Goal: Task Accomplishment & Management: Manage account settings

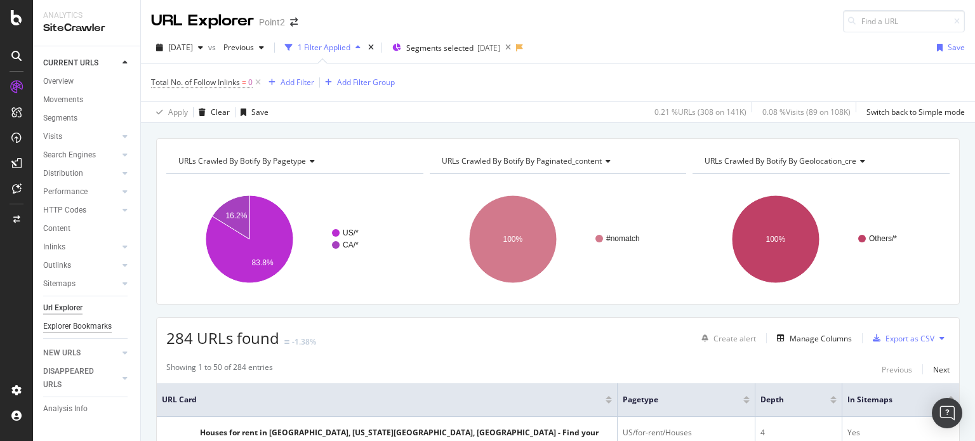
click at [72, 325] on div "Explorer Bookmarks" at bounding box center [77, 326] width 69 height 13
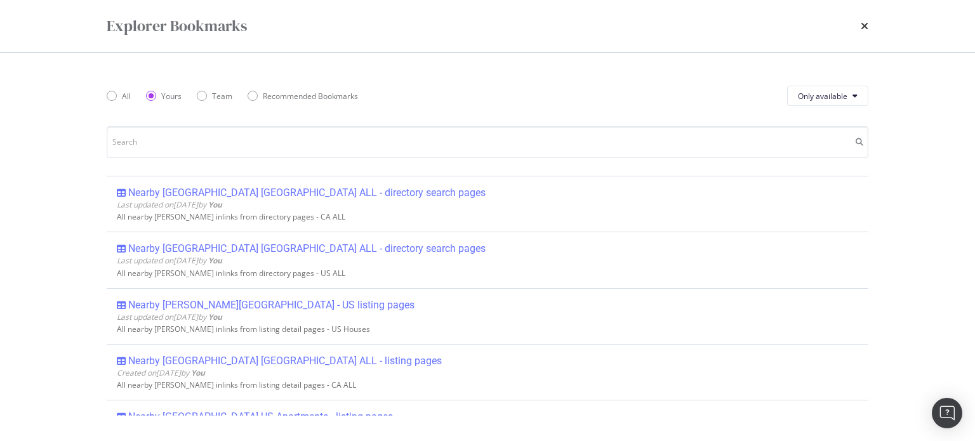
click at [77, 287] on div "Explorer Bookmarks All Yours Team Recommended Bookmarks Only available Nearby […" at bounding box center [487, 220] width 975 height 441
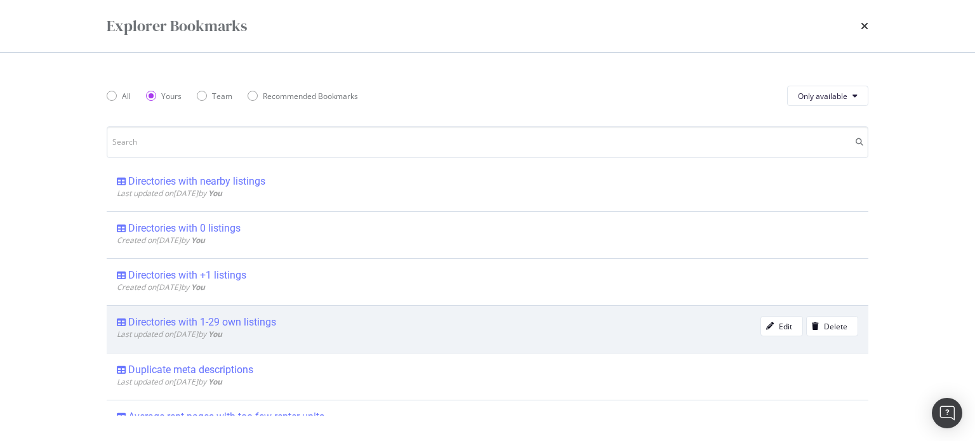
scroll to position [338, 0]
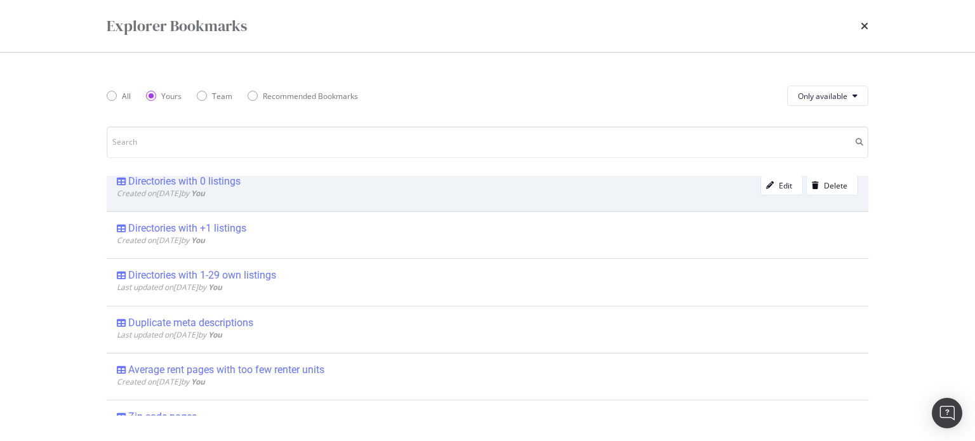
click at [211, 178] on div "Directories with 0 listings" at bounding box center [184, 181] width 112 height 13
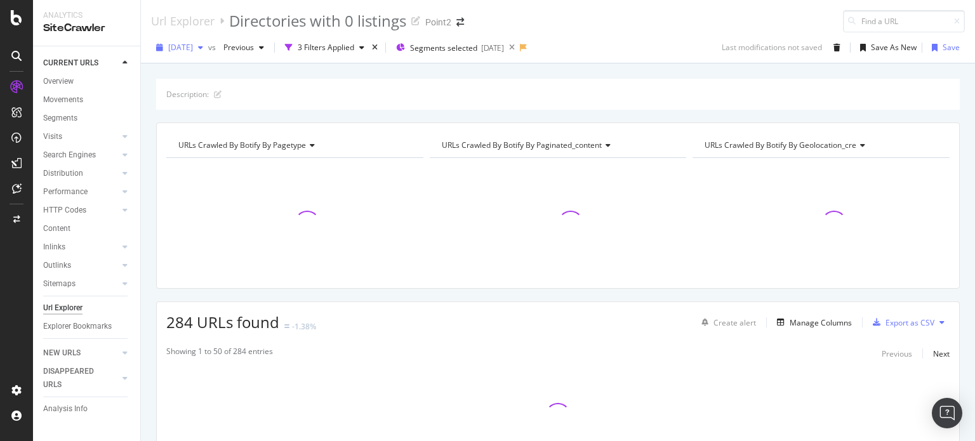
click at [195, 52] on div "[DATE]" at bounding box center [179, 47] width 57 height 19
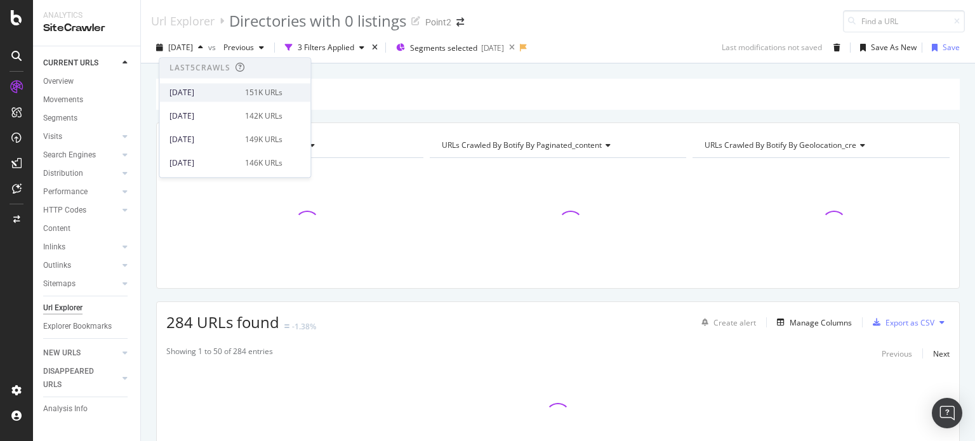
click at [223, 86] on div "[DATE] 151K URLs" at bounding box center [234, 92] width 151 height 18
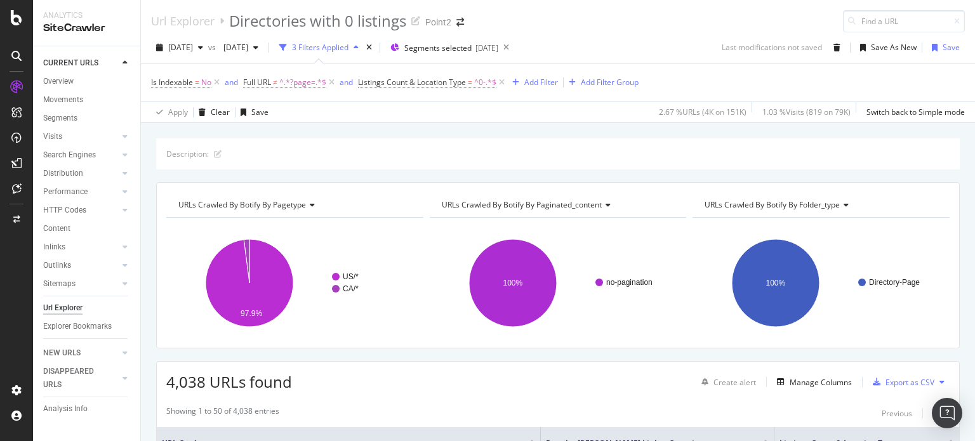
scroll to position [338, 0]
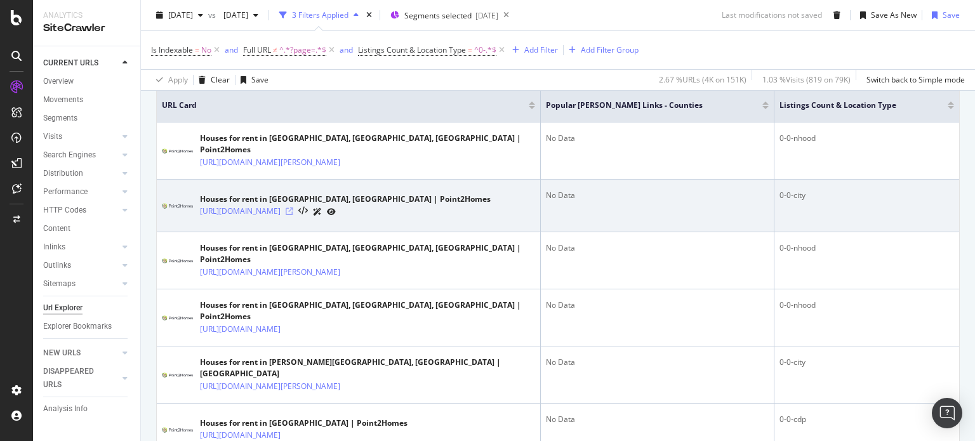
click at [293, 211] on icon at bounding box center [290, 212] width 8 height 8
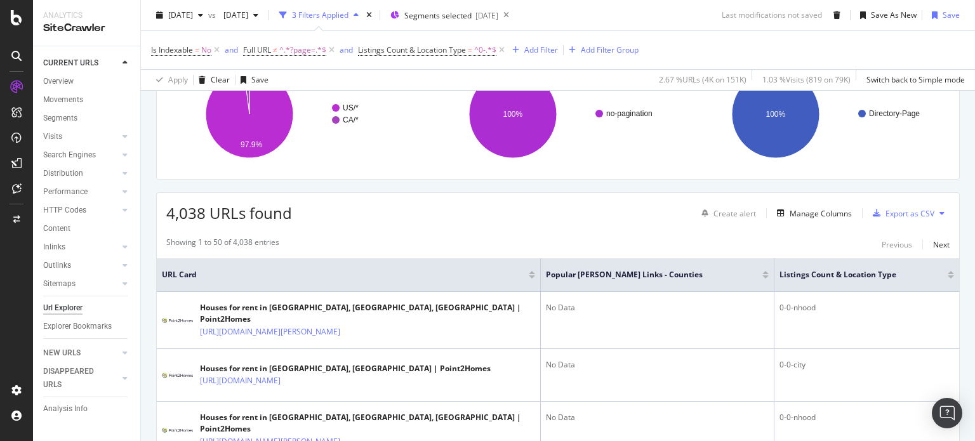
scroll to position [0, 0]
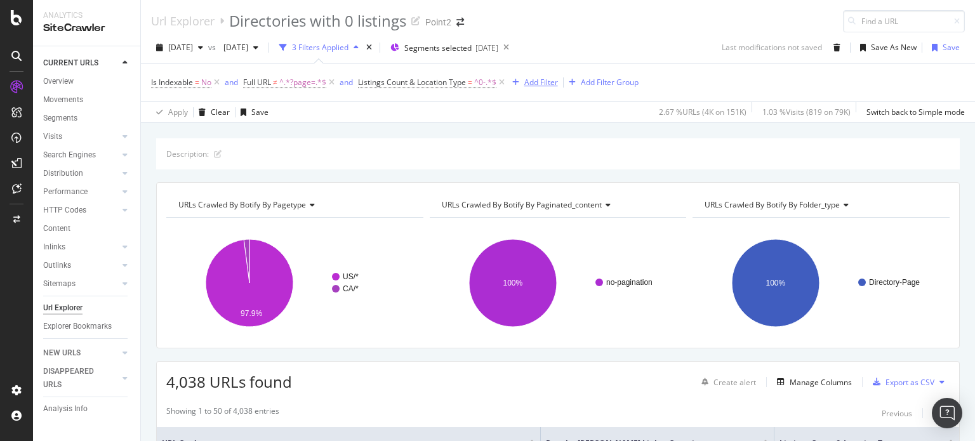
click at [546, 88] on div "Add Filter" at bounding box center [532, 83] width 51 height 14
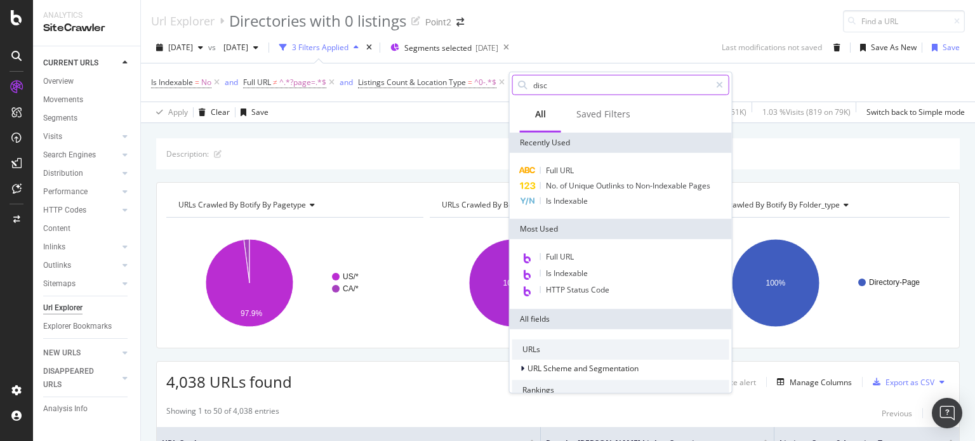
type input "disco"
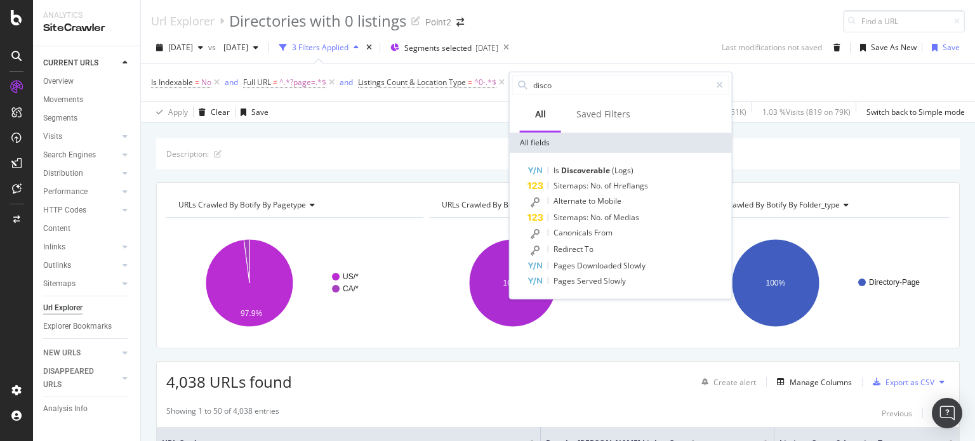
click at [632, 48] on div "[DATE] vs [DATE] 3 Filters Applied Segments selected [DATE] Last modifications …" at bounding box center [558, 49] width 834 height 25
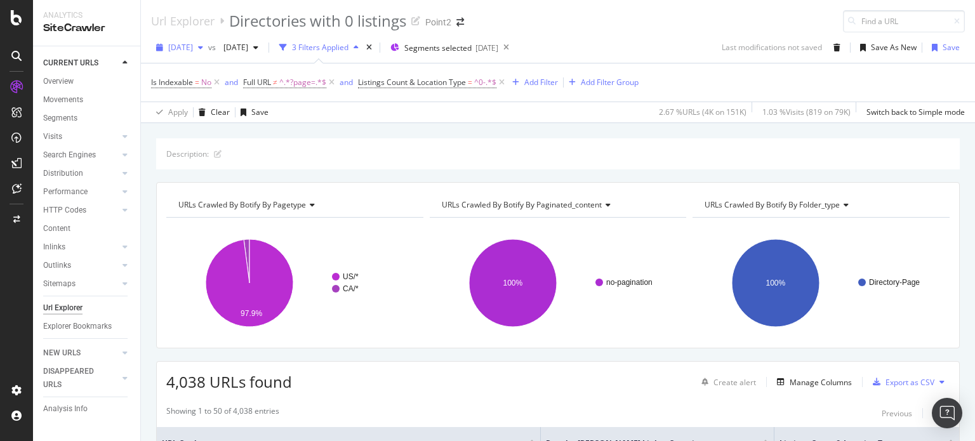
click at [188, 44] on span "[DATE]" at bounding box center [180, 47] width 25 height 11
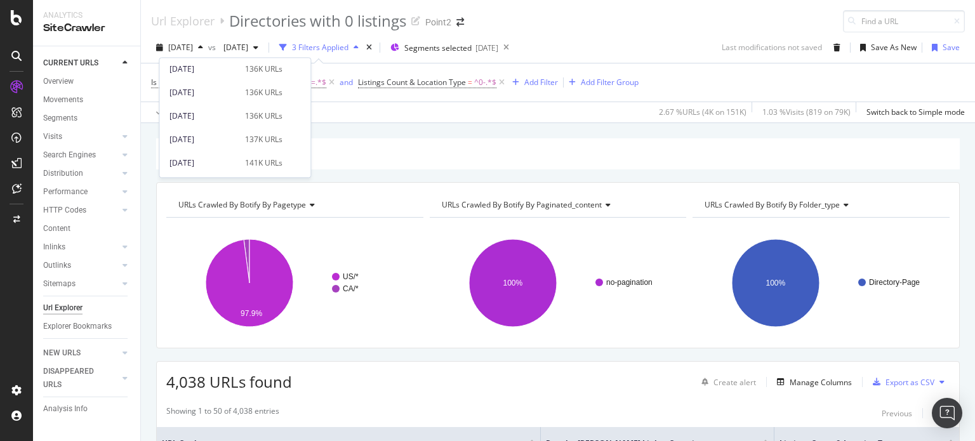
scroll to position [169, 0]
click at [205, 84] on div "[DATE]" at bounding box center [203, 84] width 68 height 11
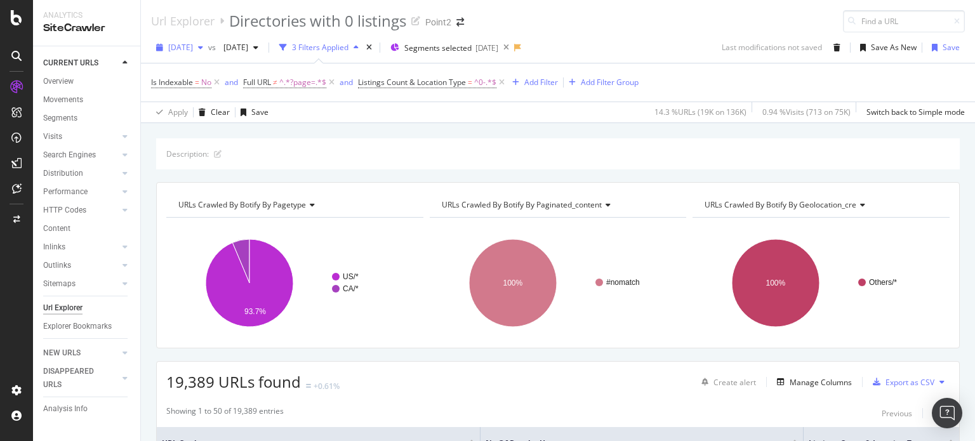
click at [193, 46] on span "[DATE]" at bounding box center [180, 47] width 25 height 11
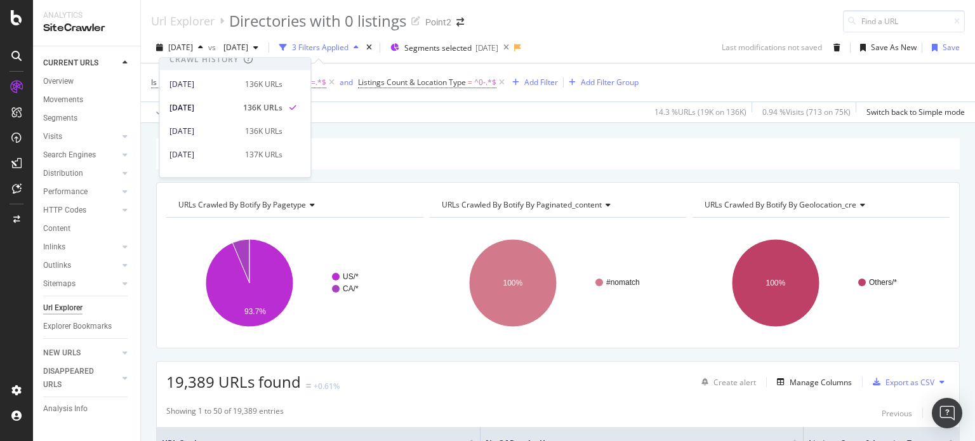
scroll to position [169, 0]
click at [208, 61] on div "[DATE]" at bounding box center [203, 61] width 68 height 11
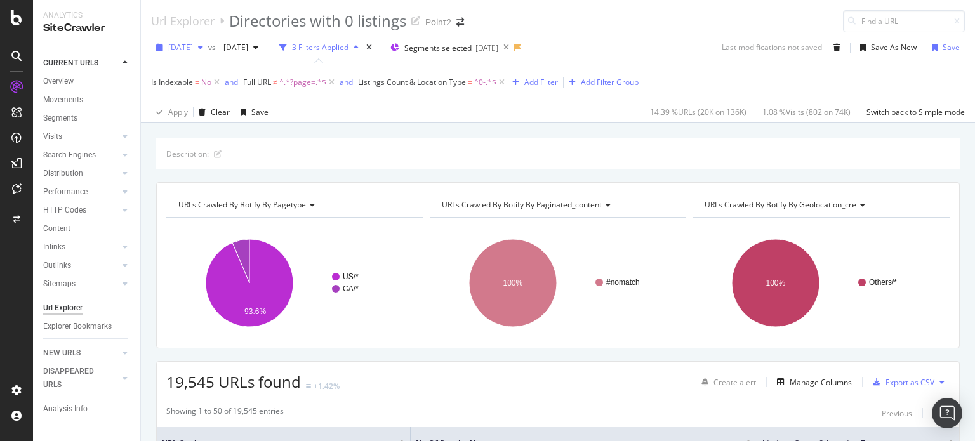
click at [193, 46] on span "[DATE]" at bounding box center [180, 47] width 25 height 11
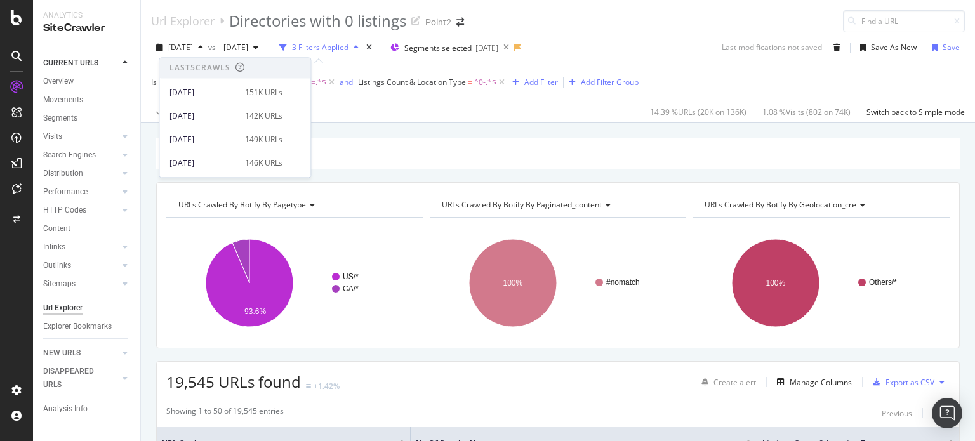
scroll to position [63, 0]
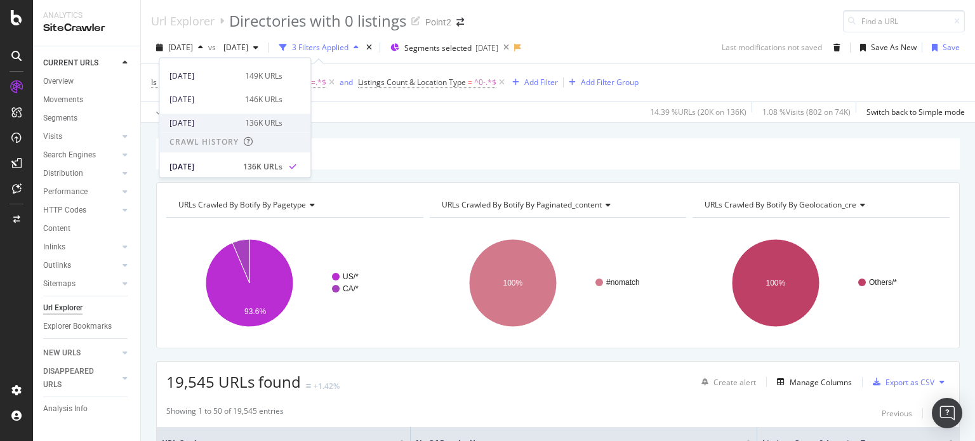
click at [210, 125] on div "[DATE]" at bounding box center [203, 122] width 68 height 11
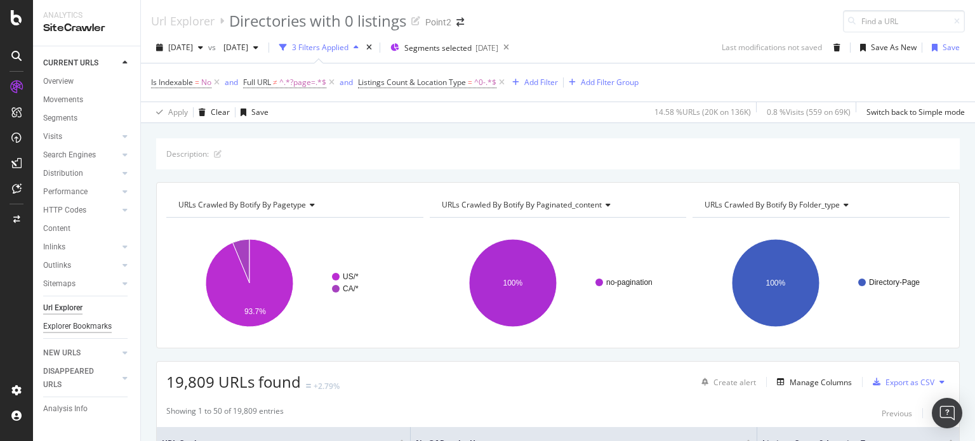
click at [86, 322] on div "Explorer Bookmarks" at bounding box center [77, 326] width 69 height 13
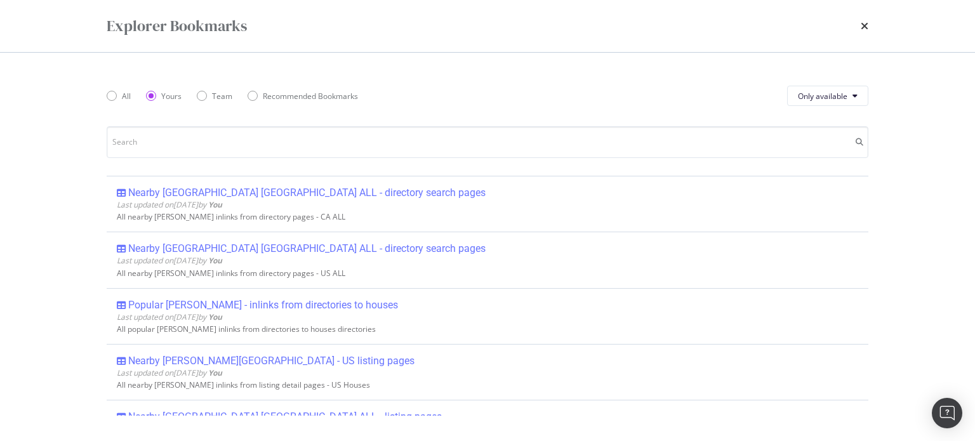
drag, startPoint x: 231, startPoint y: 301, endPoint x: 69, endPoint y: 292, distance: 162.1
click at [231, 301] on div "Popular [PERSON_NAME] - inlinks from directories to houses" at bounding box center [263, 305] width 270 height 13
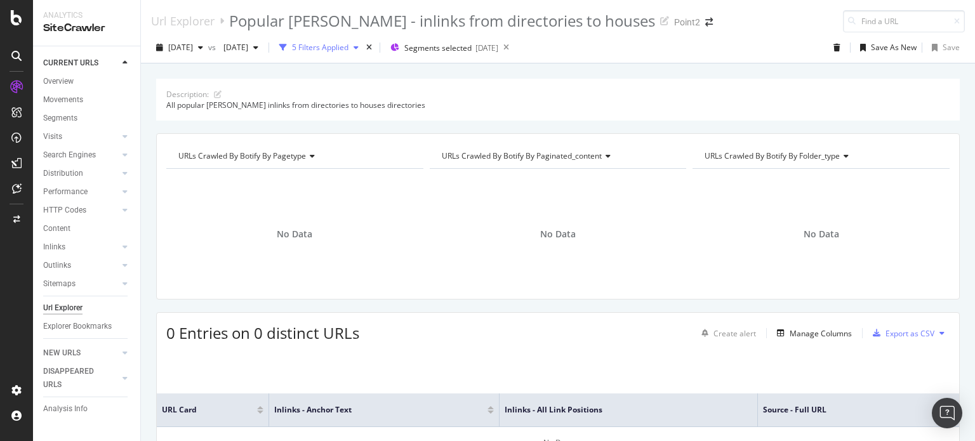
click at [348, 47] on div "5 Filters Applied" at bounding box center [320, 47] width 56 height 11
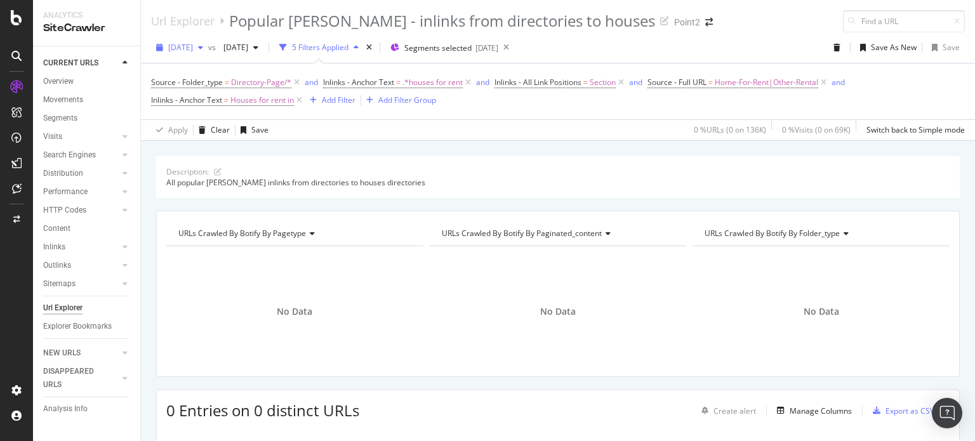
click at [180, 45] on span "[DATE]" at bounding box center [180, 47] width 25 height 11
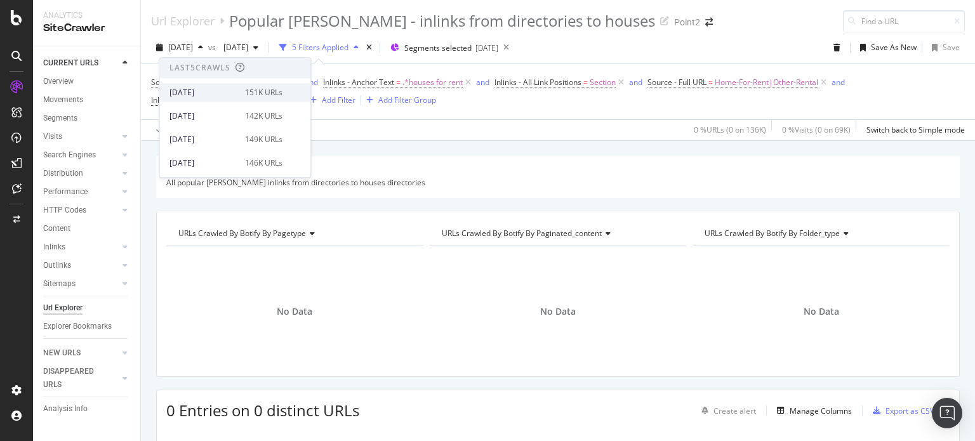
click at [220, 96] on div "[DATE]" at bounding box center [203, 92] width 68 height 11
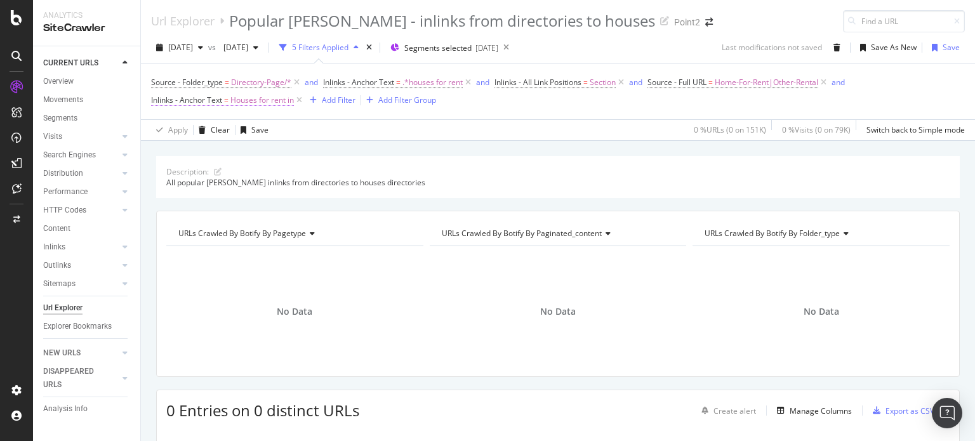
click at [213, 100] on span "Inlinks - Anchor Text" at bounding box center [186, 100] width 71 height 11
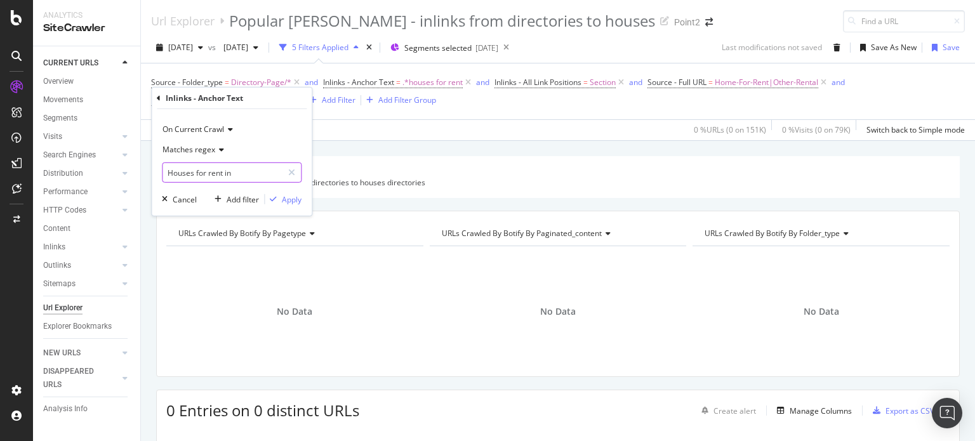
click at [241, 175] on input "Houses for rent in" at bounding box center [222, 172] width 120 height 20
click at [244, 168] on input "Houses for rent in" at bounding box center [222, 172] width 120 height 20
click at [207, 148] on span "Matches regex" at bounding box center [188, 149] width 53 height 11
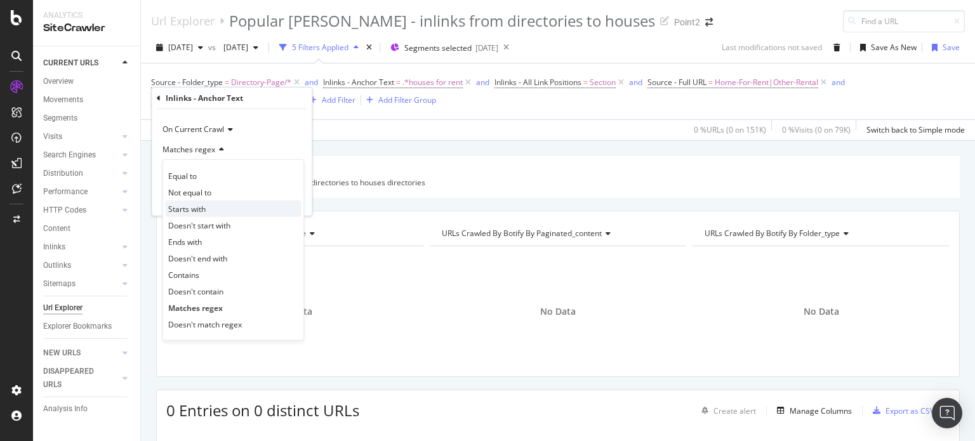
click at [223, 204] on div "Starts with" at bounding box center [233, 209] width 136 height 16
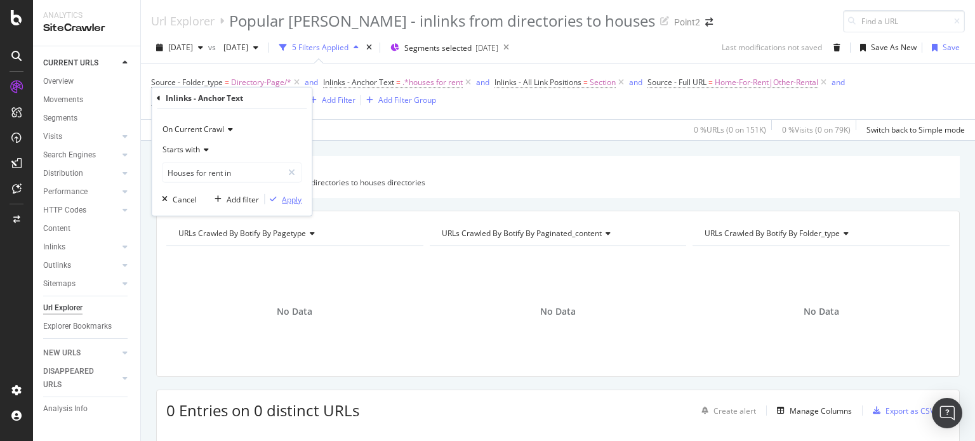
click at [287, 195] on div "Apply" at bounding box center [292, 199] width 20 height 11
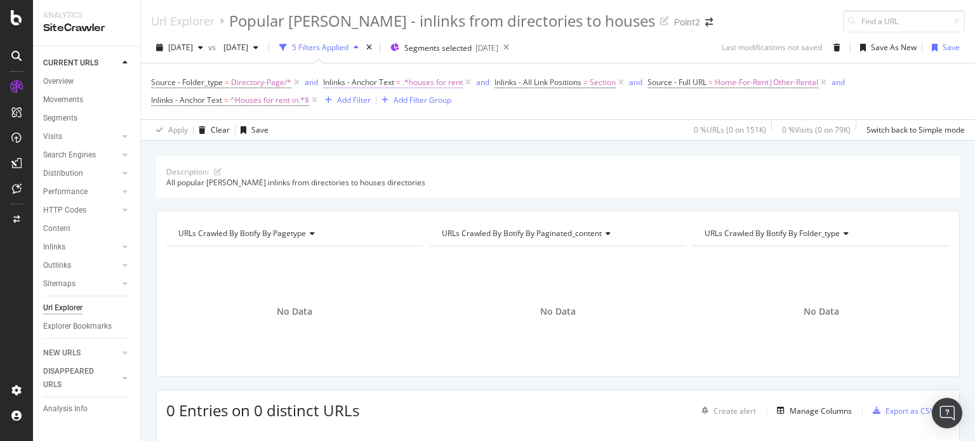
click at [432, 81] on span ".*houses for rent" at bounding box center [432, 83] width 60 height 18
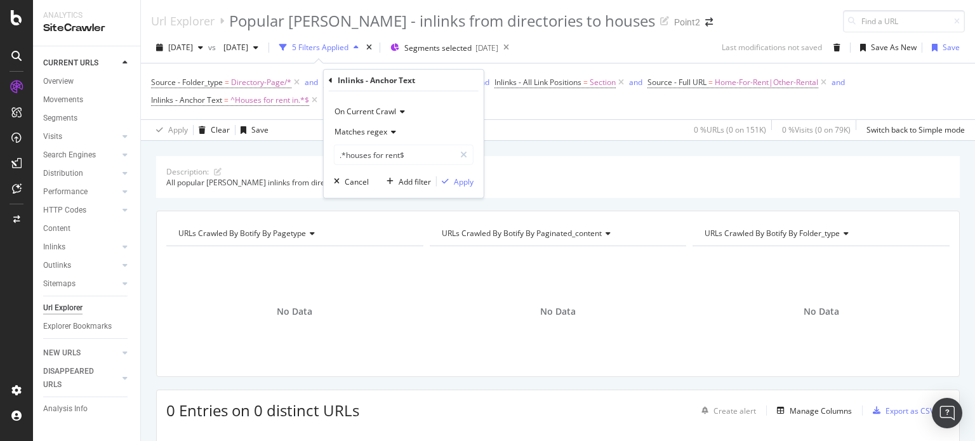
click at [383, 135] on span "Matches regex" at bounding box center [360, 131] width 53 height 11
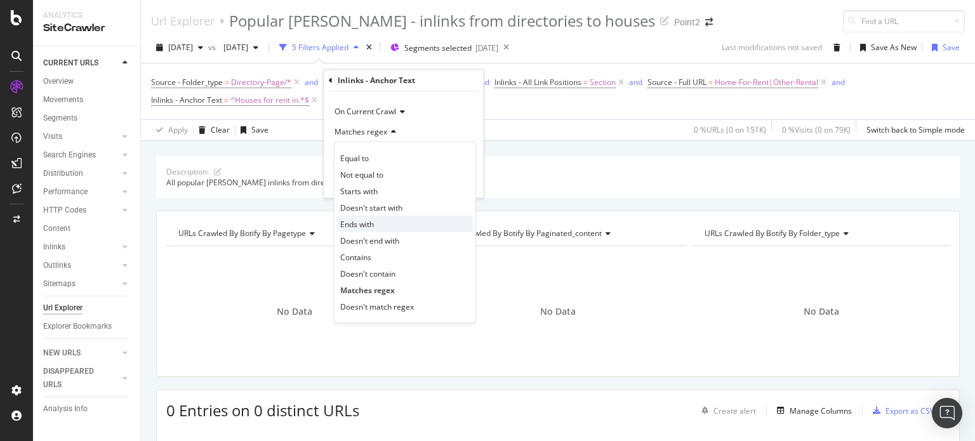
click at [375, 223] on div "Ends with" at bounding box center [405, 224] width 136 height 16
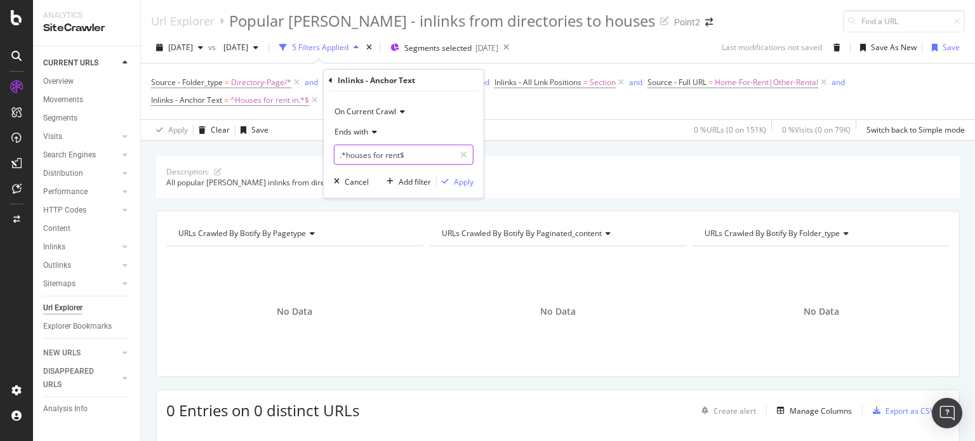
click at [416, 154] on input ".*houses for rent$" at bounding box center [394, 155] width 120 height 20
drag, startPoint x: 345, startPoint y: 153, endPoint x: 333, endPoint y: 154, distance: 12.8
click at [333, 154] on div "On Current Crawl Ends with .*houses for rent Cancel Add filter Apply" at bounding box center [404, 144] width 160 height 107
type input "houses for rent"
drag, startPoint x: 458, startPoint y: 180, endPoint x: 366, endPoint y: 192, distance: 92.3
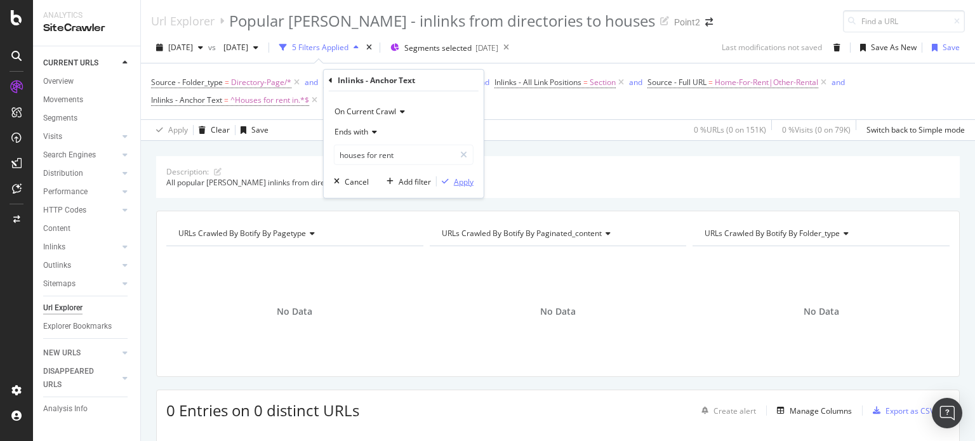
click at [457, 179] on div "Apply" at bounding box center [464, 181] width 20 height 11
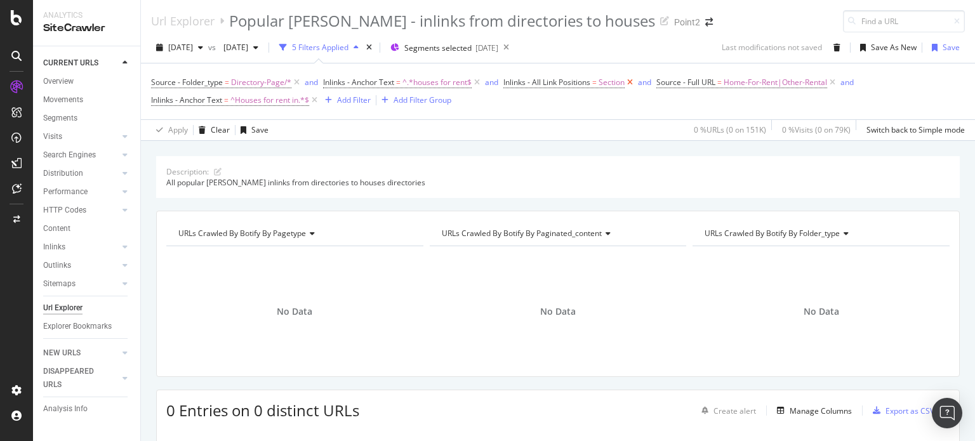
click at [632, 86] on icon at bounding box center [629, 82] width 11 height 13
click at [287, 82] on span "Directory-Page/*" at bounding box center [261, 83] width 60 height 18
click at [367, 133] on div "Apply Clear Save 0 % URLs ( 0 on 151K ) 0 % Visits ( 0 on 79K ) Switch back to …" at bounding box center [558, 127] width 834 height 21
click at [294, 80] on icon at bounding box center [296, 82] width 11 height 13
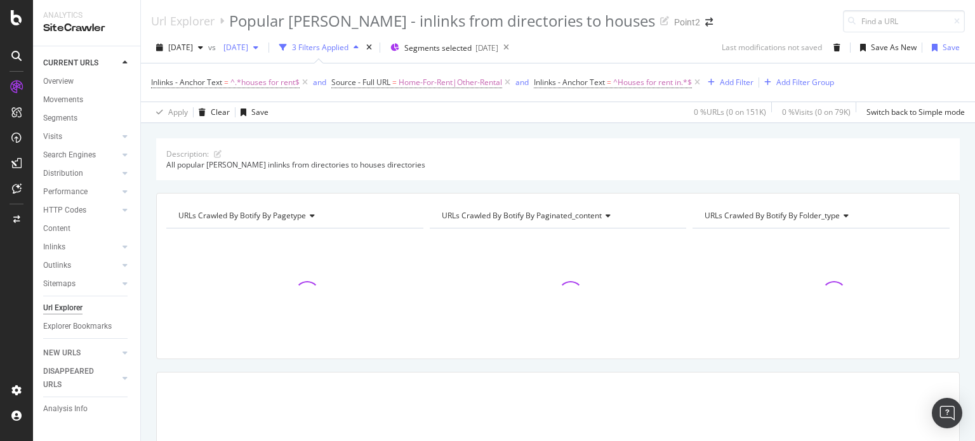
click at [248, 51] on span "[DATE]" at bounding box center [233, 47] width 30 height 11
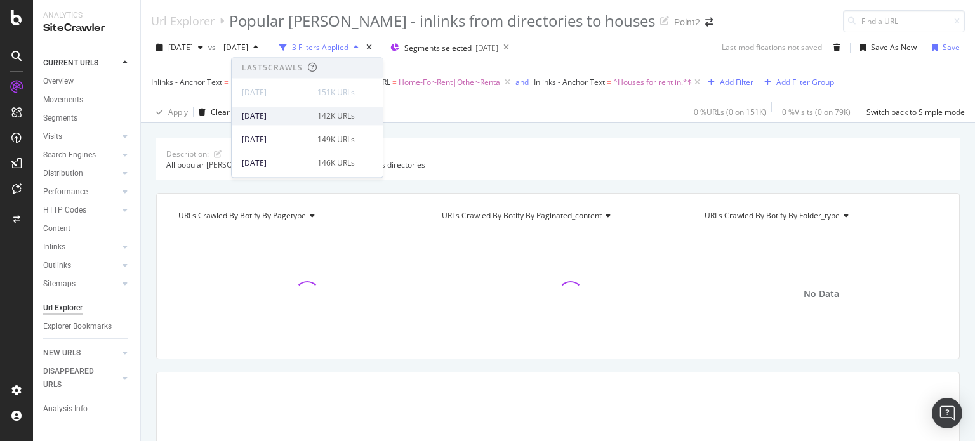
click at [291, 116] on div "[DATE]" at bounding box center [276, 115] width 68 height 11
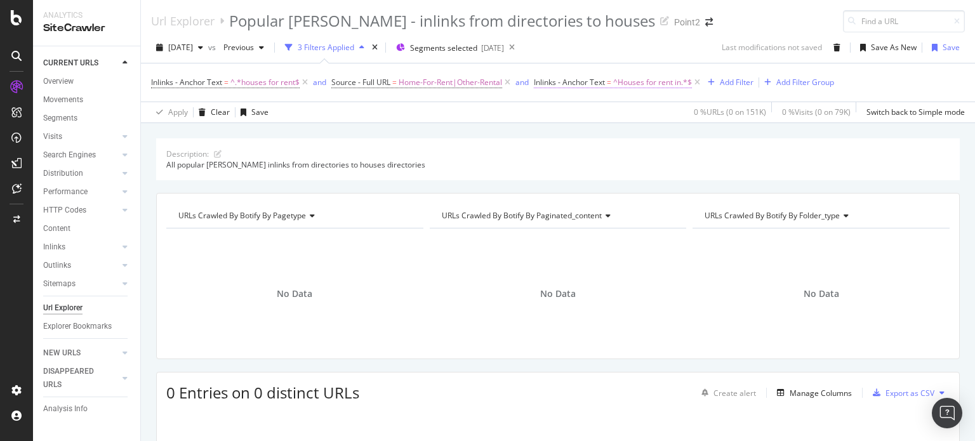
click at [568, 83] on span "Inlinks - Anchor Text" at bounding box center [569, 82] width 71 height 11
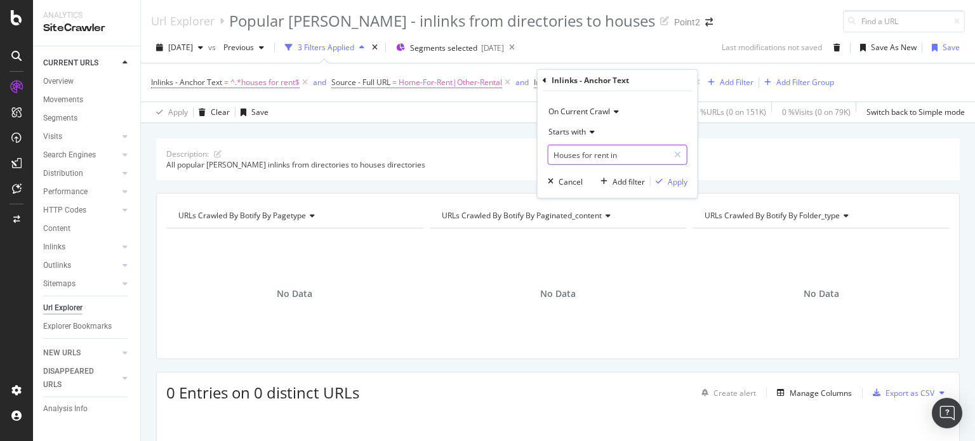
click at [633, 159] on input "Houses for rent in" at bounding box center [608, 155] width 120 height 20
click at [634, 150] on input "Houses for rent in" at bounding box center [608, 155] width 120 height 20
click at [593, 152] on input "Houses for rent in" at bounding box center [608, 155] width 120 height 20
click at [410, 128] on div "Description: All popular [PERSON_NAME] inlinks from directories to houses direc…" at bounding box center [558, 138] width 834 height 30
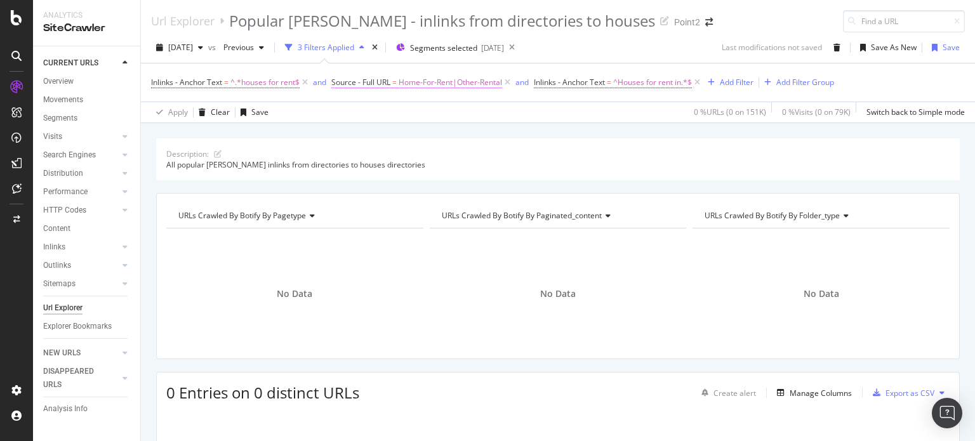
click at [431, 83] on span "Home-For-Rent|Other-Rental" at bounding box center [450, 83] width 103 height 18
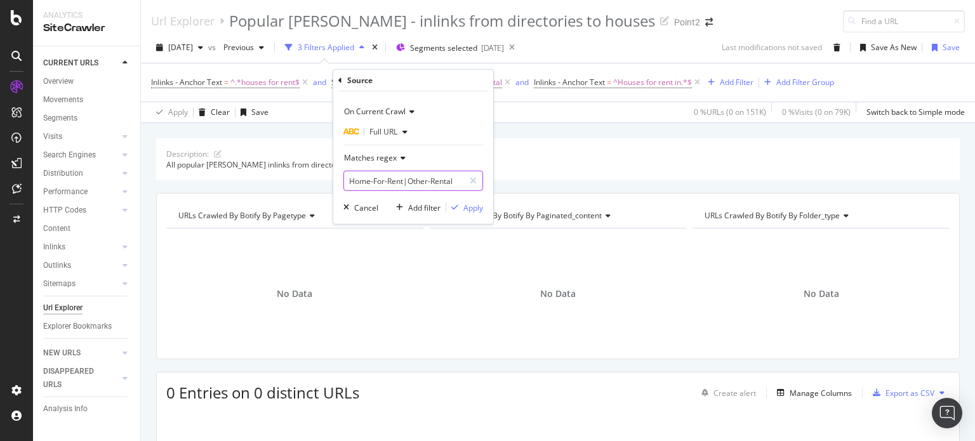
click at [351, 177] on input "Home-For-Rent|Other-Rental" at bounding box center [404, 181] width 120 height 20
drag, startPoint x: 371, startPoint y: 182, endPoint x: 343, endPoint y: 180, distance: 28.0
click at [343, 180] on div "Home-For-Rent|Other-Rental" at bounding box center [413, 181] width 140 height 20
type input "Houses-For-Rent"
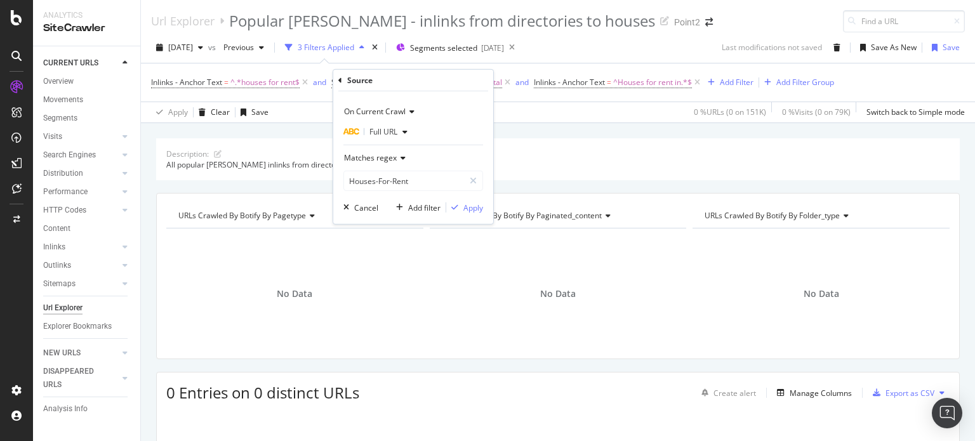
click at [390, 157] on span "Matches regex" at bounding box center [370, 157] width 53 height 11
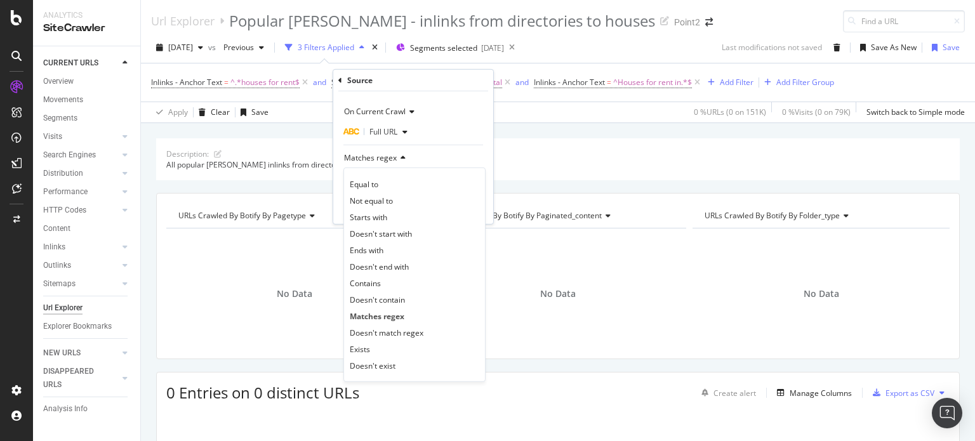
click at [378, 279] on span "Contains" at bounding box center [365, 282] width 31 height 11
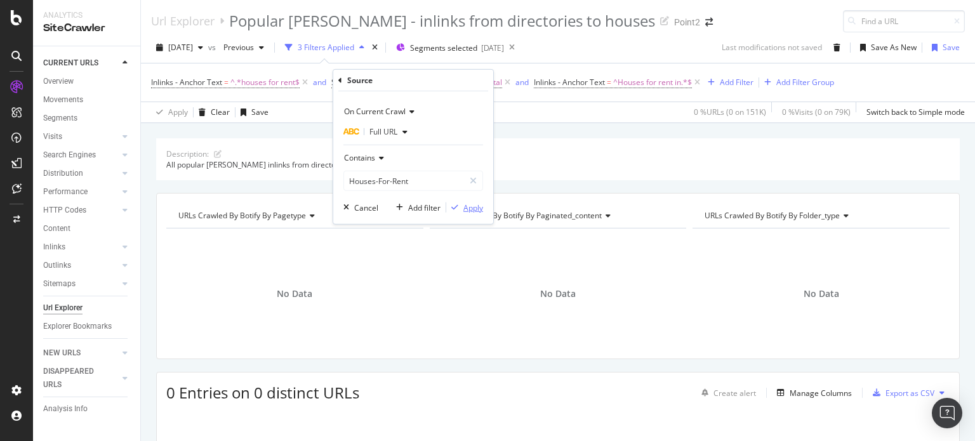
click at [470, 208] on div "Apply" at bounding box center [473, 207] width 20 height 11
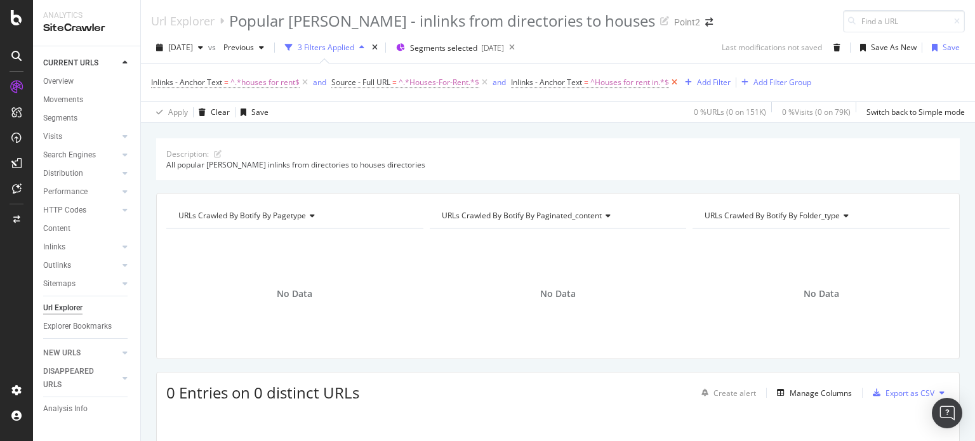
click at [678, 82] on icon at bounding box center [674, 82] width 11 height 13
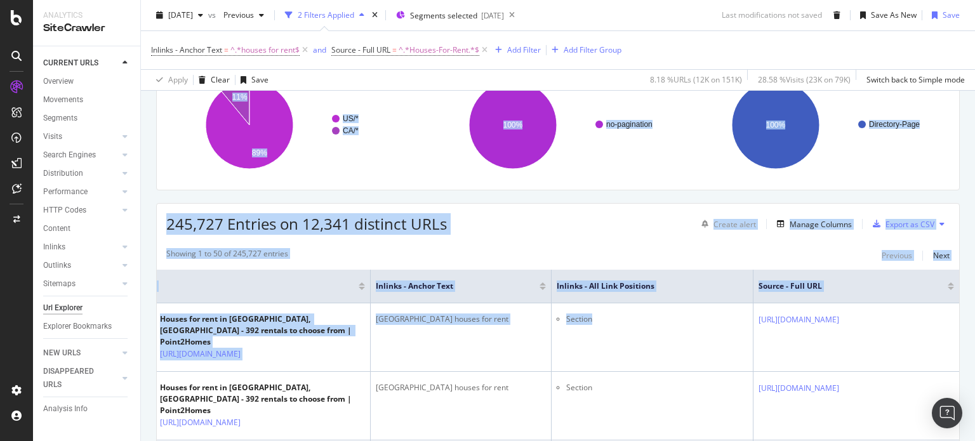
scroll to position [0, 161]
drag, startPoint x: 815, startPoint y: 359, endPoint x: 974, endPoint y: 349, distance: 159.6
click at [974, 349] on div "Url Explorer Popular [PERSON_NAME] - inlinks from directories to houses Point2 …" at bounding box center [558, 220] width 834 height 441
click at [598, 221] on div "245,727 Entries on 12,341 distinct URLs Create alert Manage Columns Export as C…" at bounding box center [558, 219] width 802 height 31
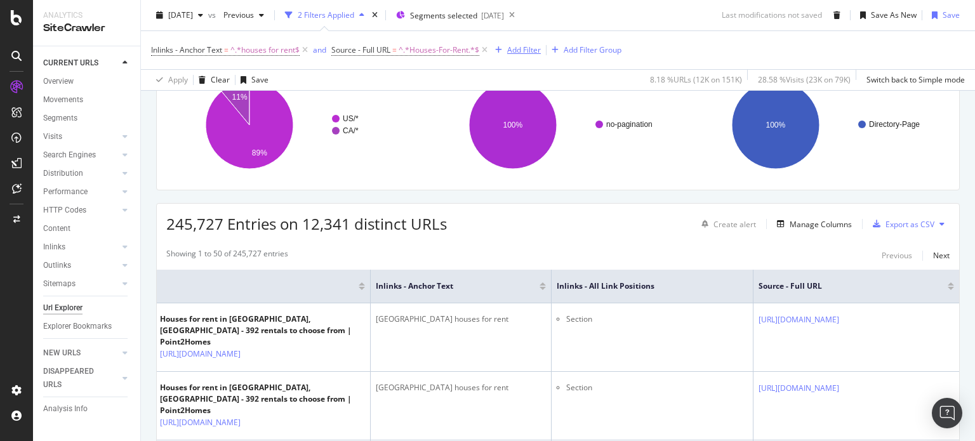
click at [537, 46] on div "Add Filter" at bounding box center [524, 49] width 34 height 11
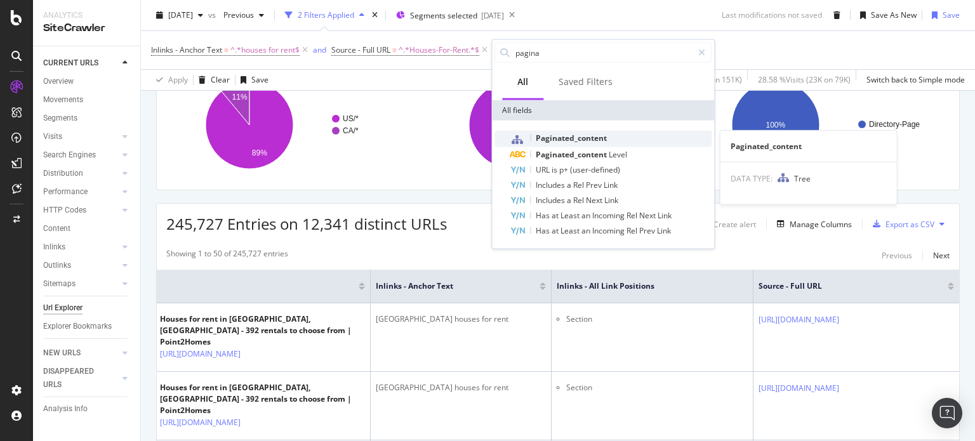
type input "pagina"
click at [574, 136] on span "Paginated_content" at bounding box center [571, 138] width 71 height 11
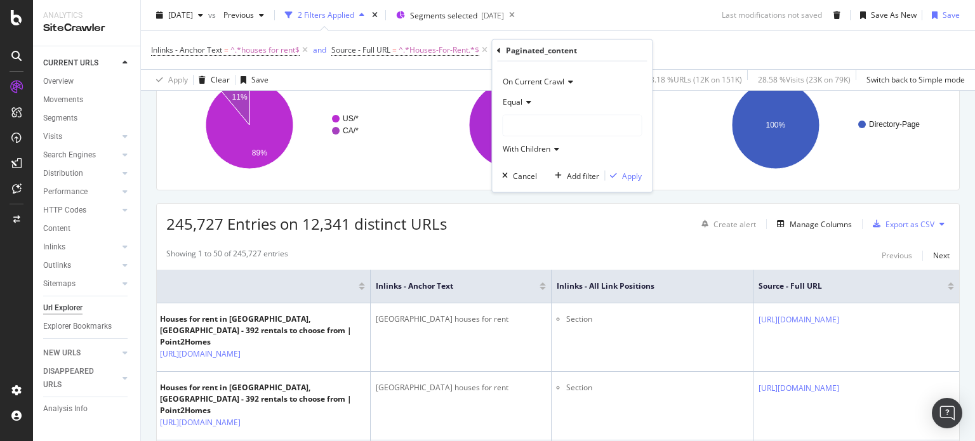
click at [546, 126] on div at bounding box center [572, 125] width 138 height 20
click at [553, 148] on span "no-pagination" at bounding box center [539, 151] width 49 height 11
click at [626, 173] on div "Apply" at bounding box center [632, 175] width 20 height 11
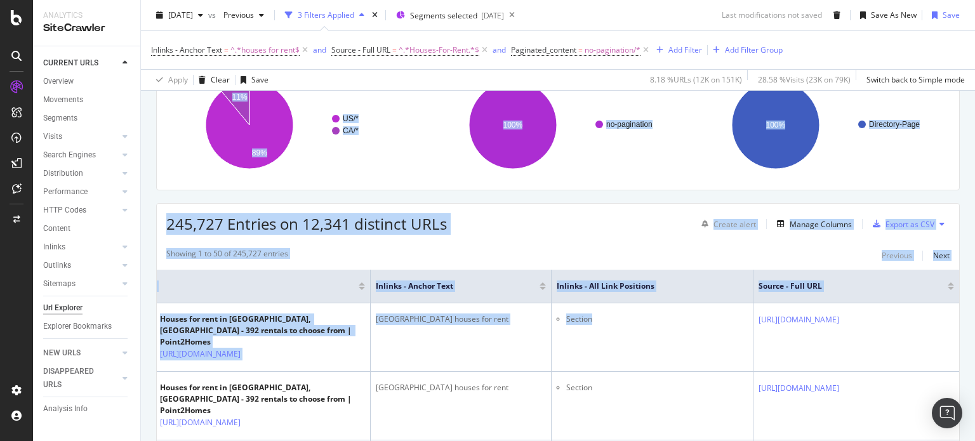
scroll to position [0, 161]
drag, startPoint x: 637, startPoint y: 343, endPoint x: 974, endPoint y: 342, distance: 337.6
click at [974, 342] on div "Url Explorer Popular [PERSON_NAME] - inlinks from directories to houses Point2 …" at bounding box center [558, 220] width 834 height 441
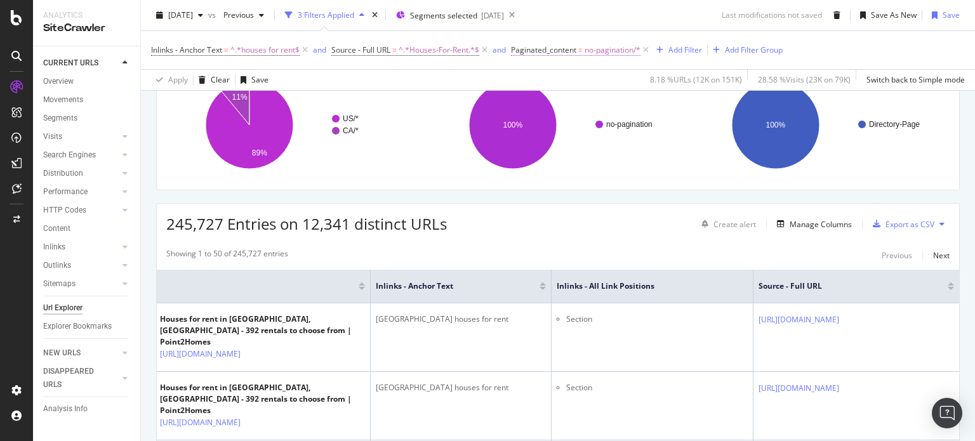
click at [602, 44] on span "no-pagination/*" at bounding box center [612, 50] width 56 height 18
click at [649, 19] on div "[DATE] vs Previous 3 Filters Applied Segments selected [DATE] Last modification…" at bounding box center [558, 17] width 834 height 25
click at [651, 49] on icon at bounding box center [645, 50] width 11 height 13
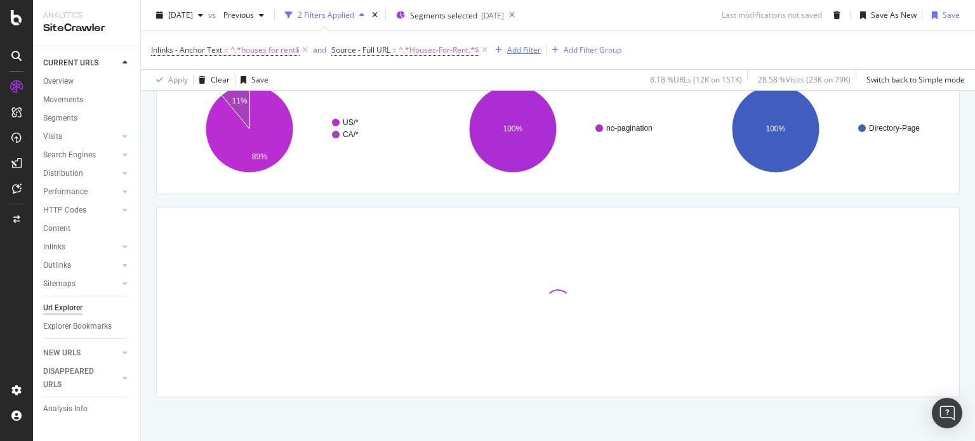
click at [507, 51] on div "button" at bounding box center [498, 50] width 17 height 8
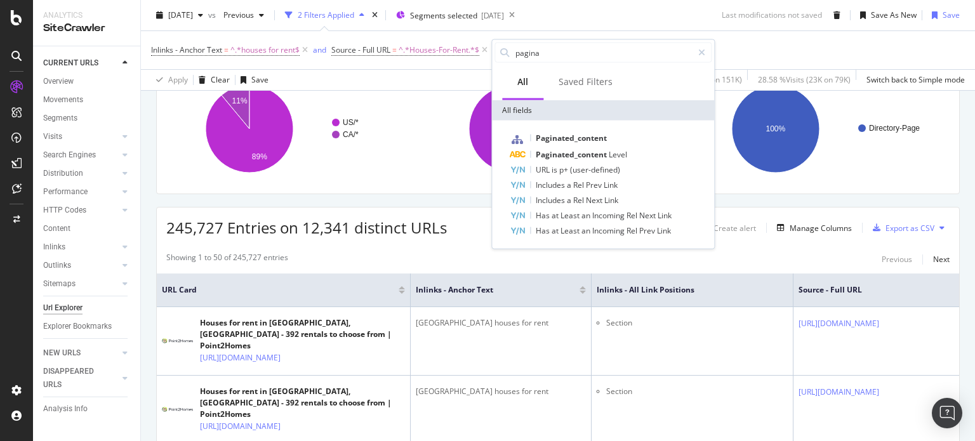
scroll to position [169, 0]
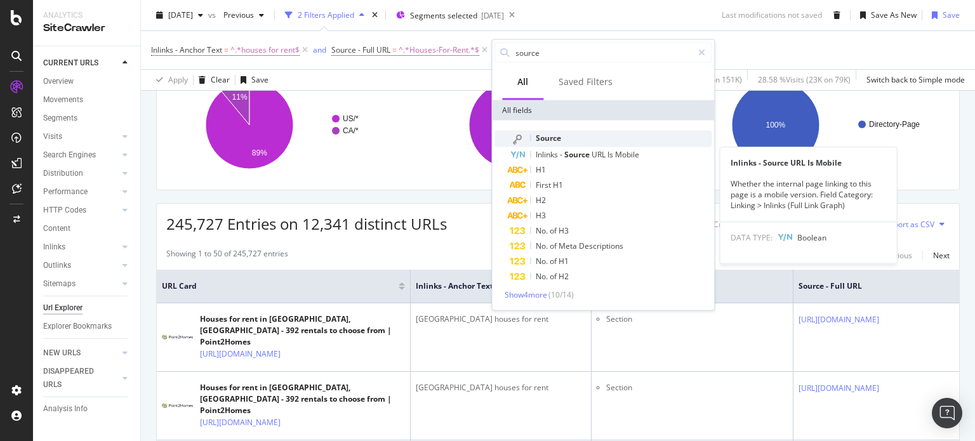
type input "source"
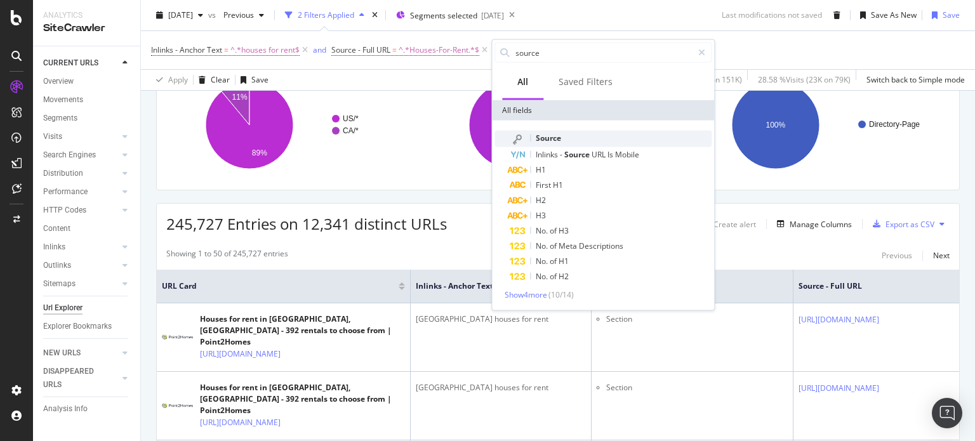
click at [550, 135] on span "Source" at bounding box center [548, 138] width 25 height 11
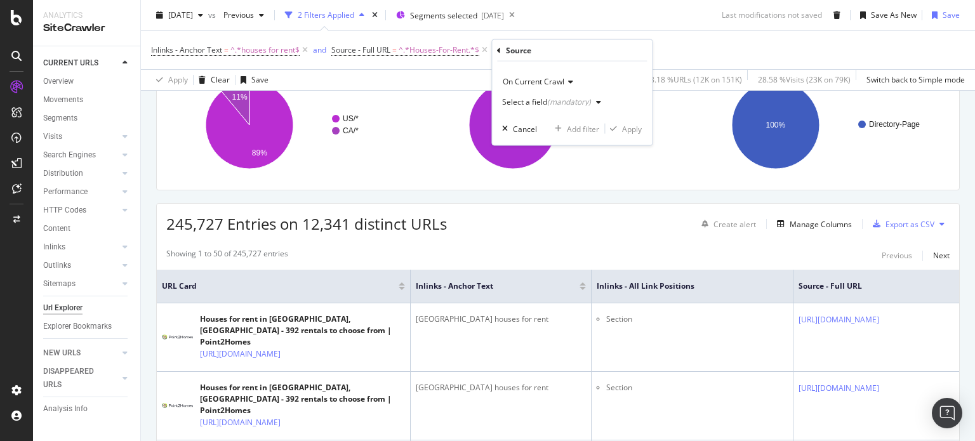
click at [545, 81] on span "On Current Crawl" at bounding box center [534, 81] width 62 height 11
click at [540, 107] on span "On Current Crawl" at bounding box center [541, 107] width 66 height 11
click at [534, 101] on div "Select a field (mandatory)" at bounding box center [546, 102] width 89 height 8
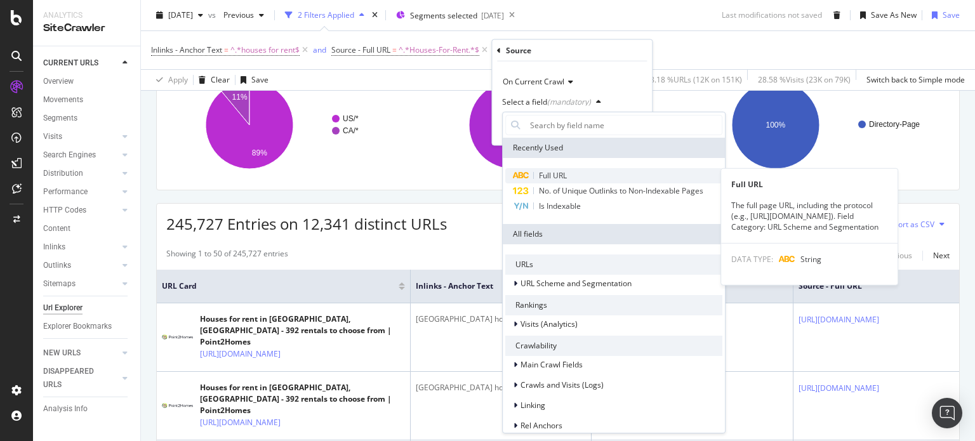
click at [553, 169] on div "Full URL" at bounding box center [613, 175] width 217 height 15
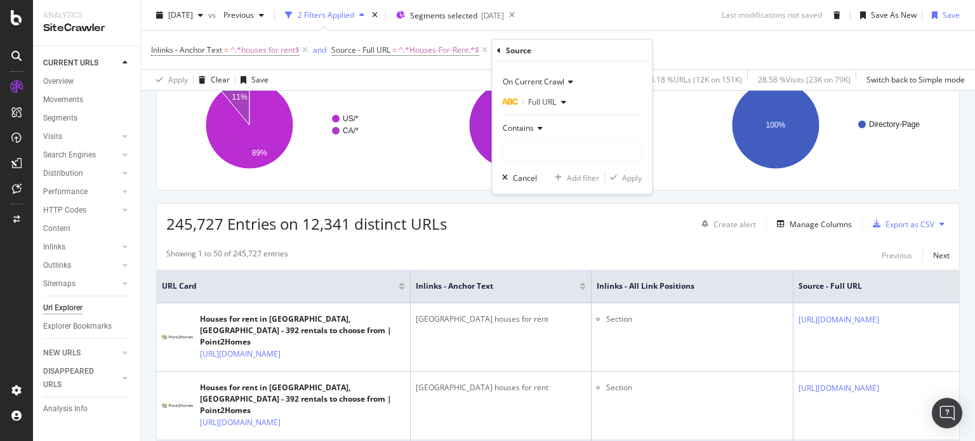
click at [527, 129] on span "Contains" at bounding box center [518, 127] width 31 height 11
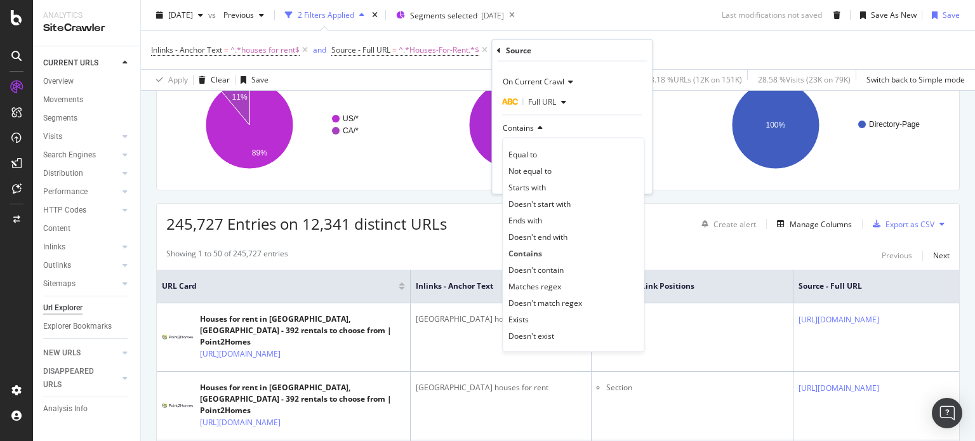
click at [558, 234] on span "Doesn't end with" at bounding box center [537, 236] width 59 height 11
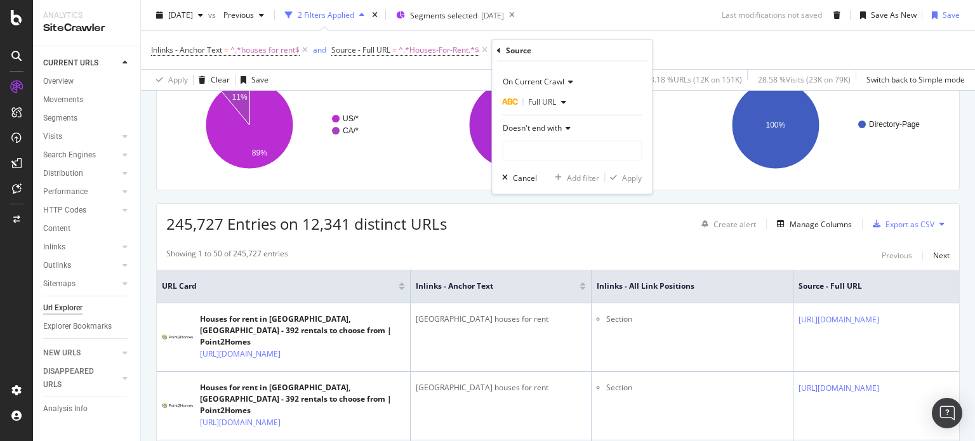
click at [541, 129] on span "Doesn't end with" at bounding box center [532, 127] width 59 height 11
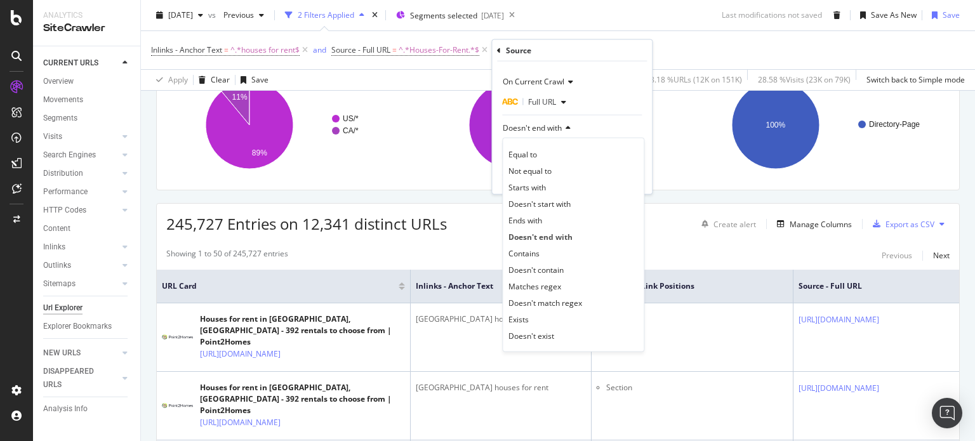
drag, startPoint x: 558, startPoint y: 263, endPoint x: 532, endPoint y: 174, distance: 93.4
click at [558, 265] on span "Doesn't contain" at bounding box center [535, 269] width 55 height 11
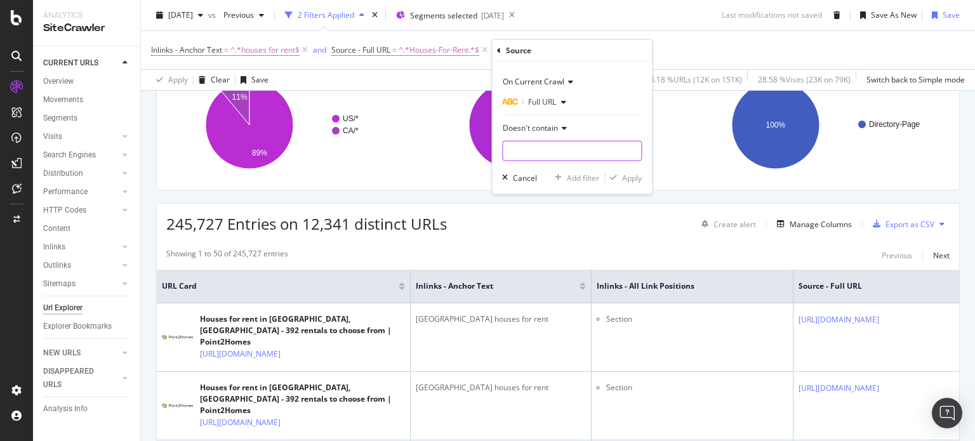
click at [538, 149] on input "text" at bounding box center [572, 151] width 138 height 20
type input "?page="
click at [624, 176] on div "Apply" at bounding box center [632, 177] width 20 height 11
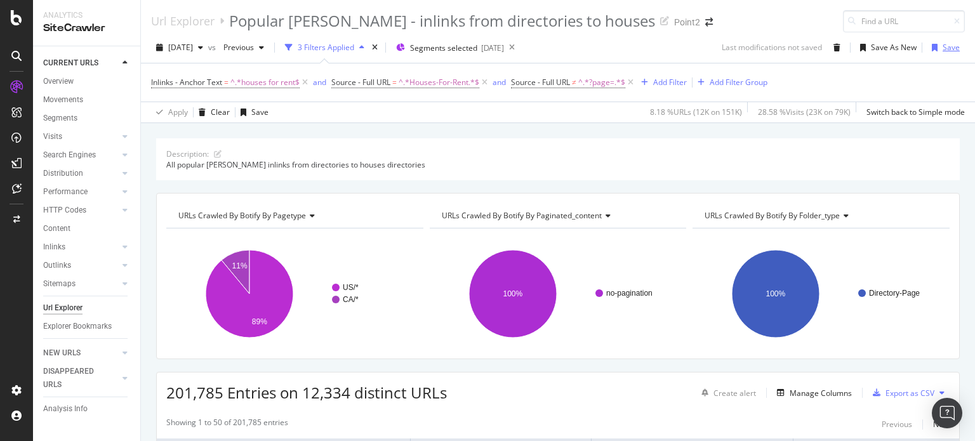
click at [942, 48] on div "Save" at bounding box center [950, 47] width 17 height 11
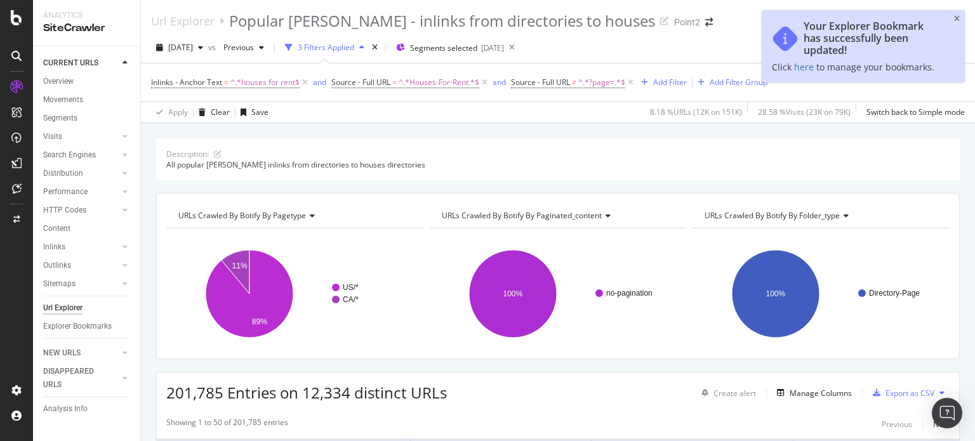
click at [456, 134] on div "Description: All popular [PERSON_NAME] inlinks from directories to houses direc…" at bounding box center [558, 138] width 834 height 30
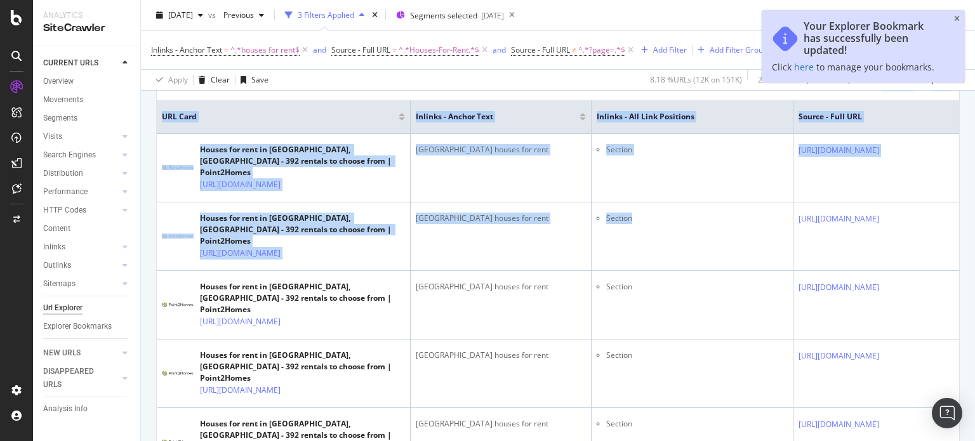
scroll to position [0, 161]
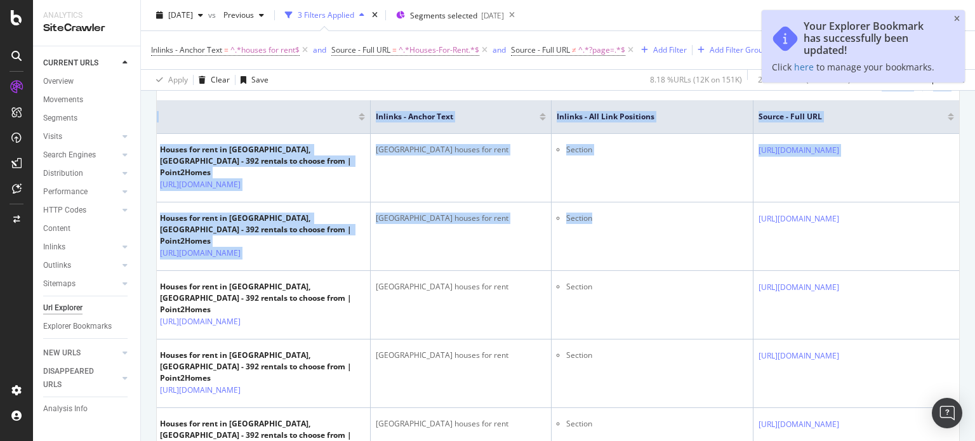
drag, startPoint x: 731, startPoint y: 273, endPoint x: 974, endPoint y: 276, distance: 243.1
click at [974, 276] on div "Url Explorer Popular [PERSON_NAME] - inlinks from directories to houses Point2 …" at bounding box center [558, 220] width 834 height 441
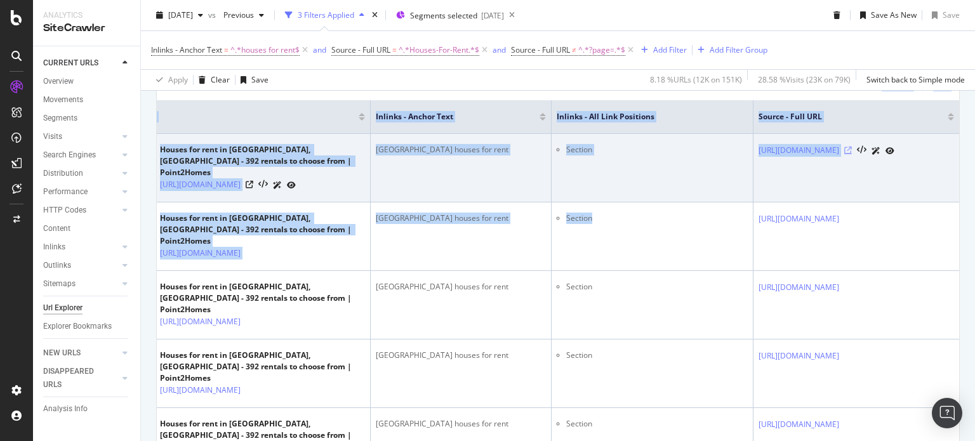
click at [852, 154] on icon at bounding box center [848, 151] width 8 height 8
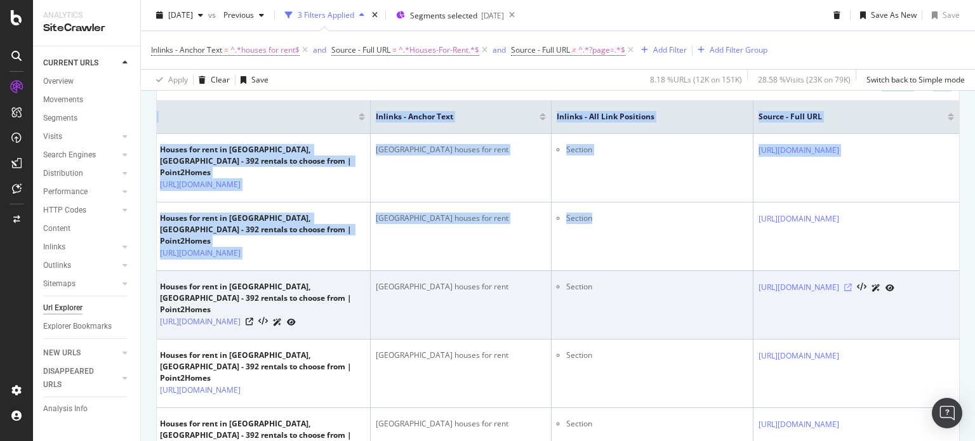
click at [852, 291] on icon at bounding box center [848, 288] width 8 height 8
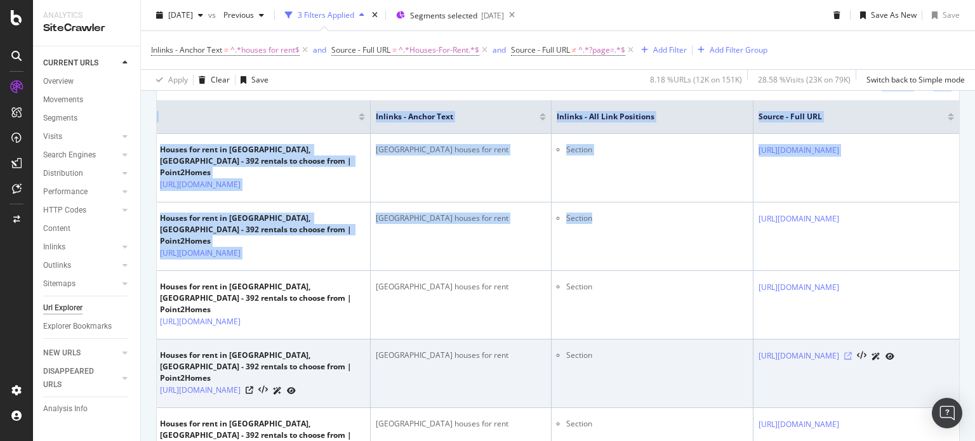
click at [852, 360] on icon at bounding box center [848, 356] width 8 height 8
drag, startPoint x: 817, startPoint y: 412, endPoint x: 217, endPoint y: 415, distance: 599.7
click at [217, 408] on tr "Houses for rent in [GEOGRAPHIC_DATA], [GEOGRAPHIC_DATA] - 392 rentals to choose…" at bounding box center [538, 374] width 842 height 69
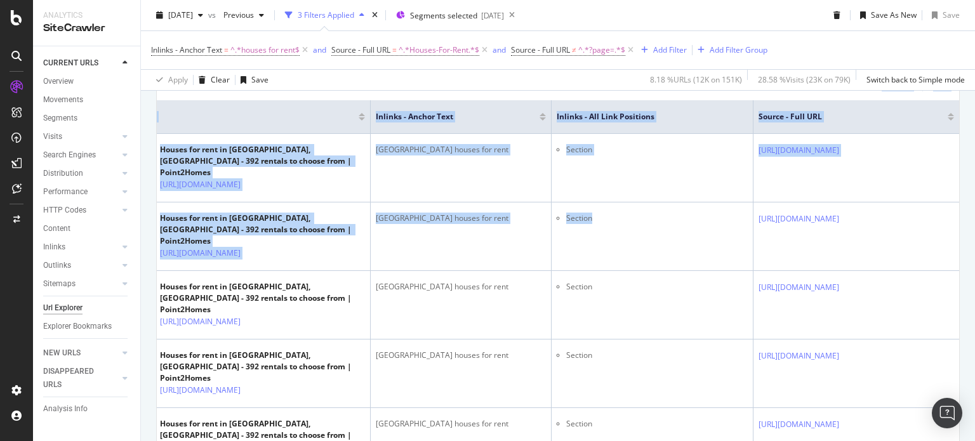
scroll to position [0, 0]
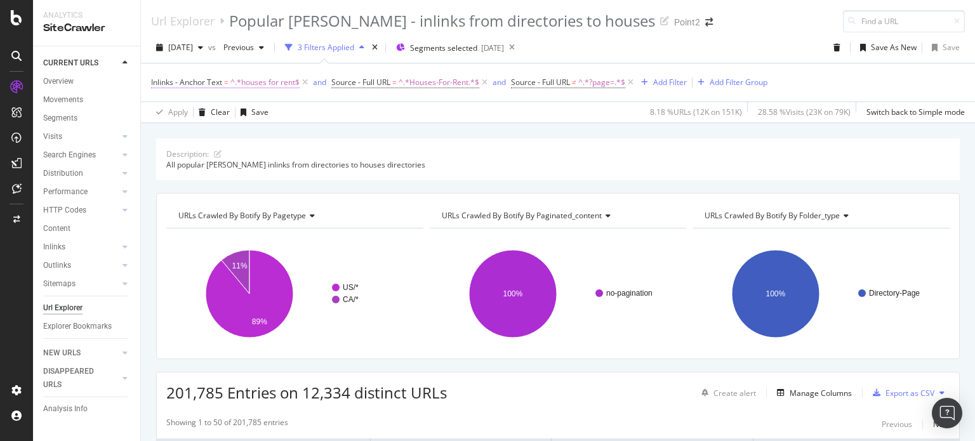
click at [279, 79] on span "^.*houses for rent$" at bounding box center [264, 83] width 69 height 18
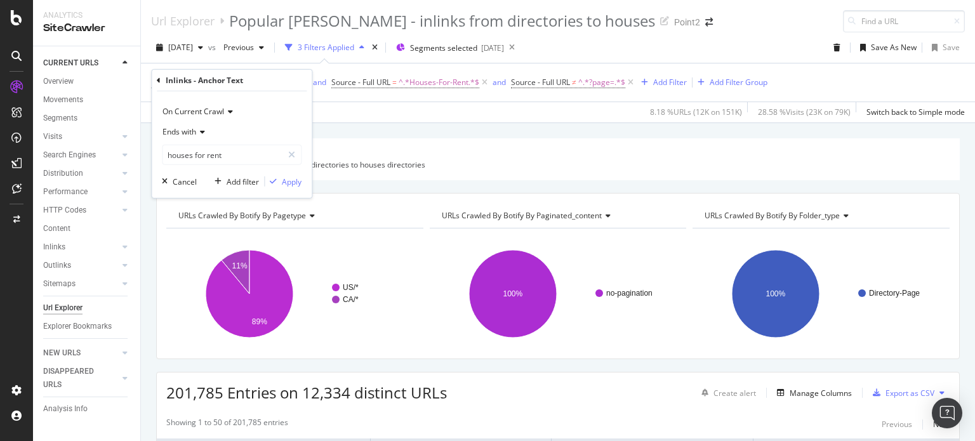
click at [191, 131] on span "Ends with" at bounding box center [179, 131] width 34 height 11
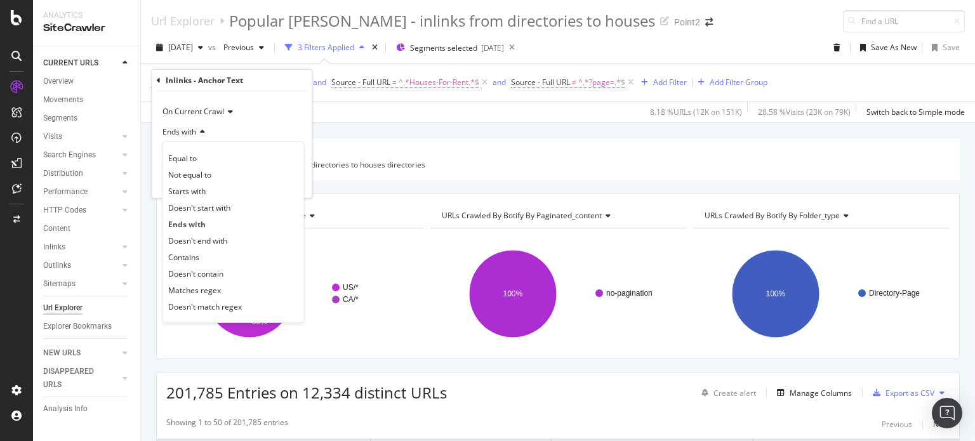
click at [206, 192] on span "Starts with" at bounding box center [186, 190] width 37 height 11
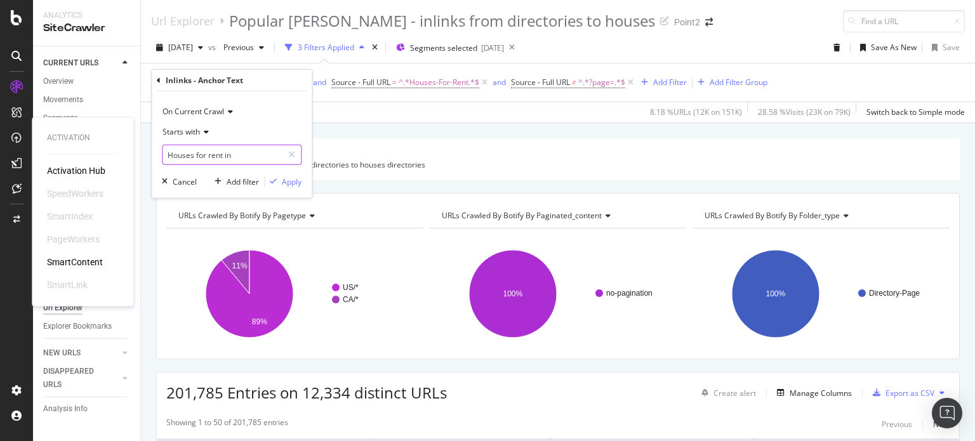
type input "Houses for rent in"
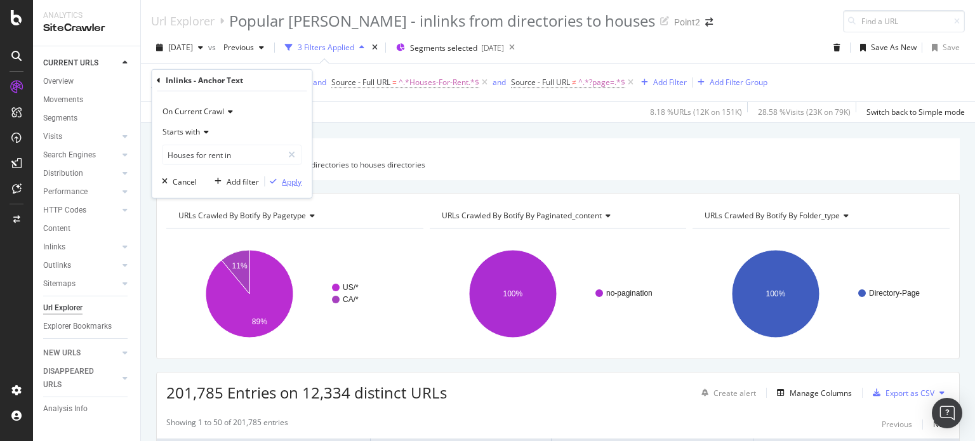
drag, startPoint x: 294, startPoint y: 180, endPoint x: 687, endPoint y: 124, distance: 396.1
click at [294, 180] on div "Apply" at bounding box center [292, 181] width 20 height 11
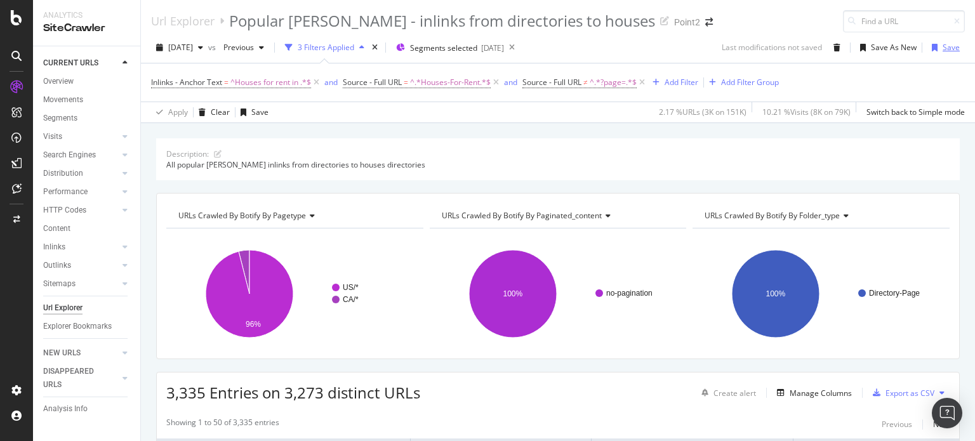
click at [947, 48] on div "Save" at bounding box center [950, 47] width 17 height 11
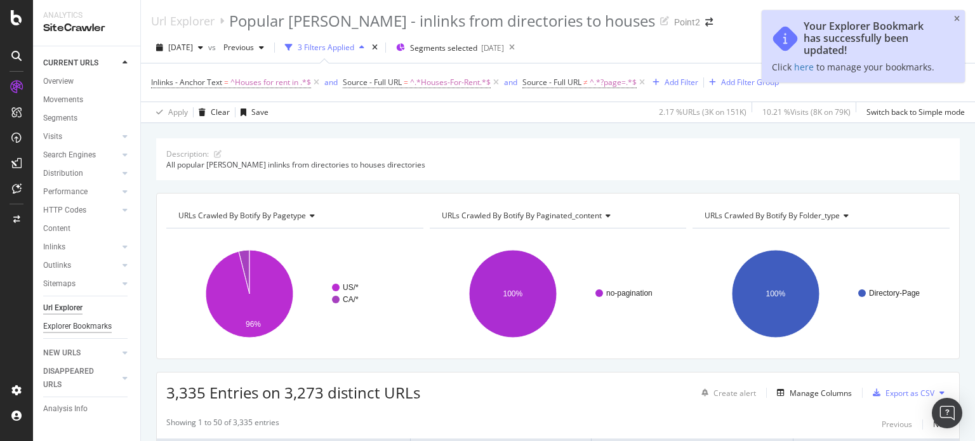
click at [75, 324] on div "Explorer Bookmarks" at bounding box center [77, 326] width 69 height 13
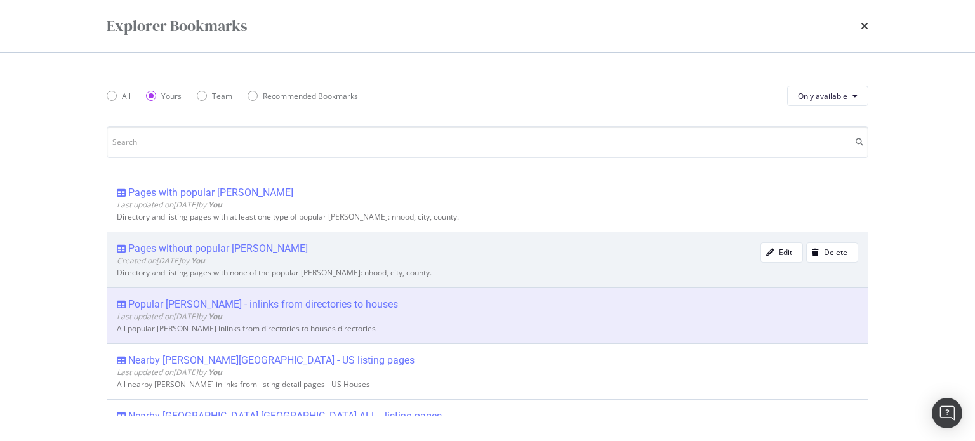
scroll to position [169, 0]
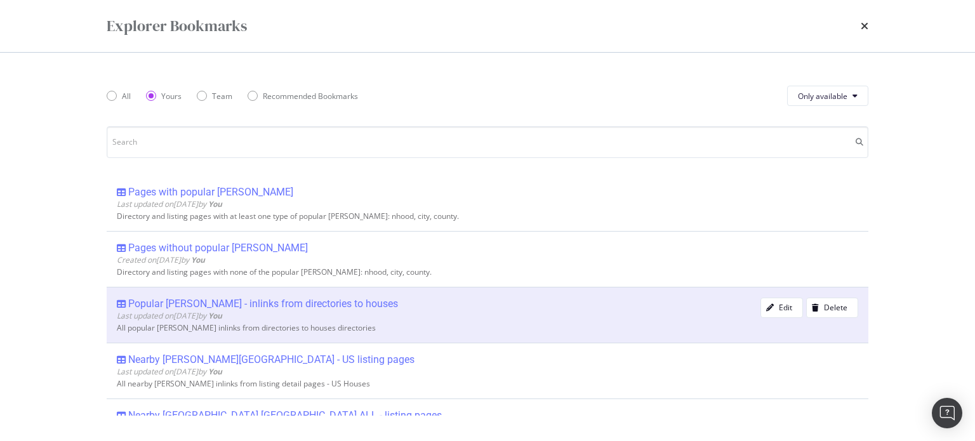
click at [291, 301] on div "Popular [PERSON_NAME] - inlinks from directories to houses" at bounding box center [263, 304] width 270 height 13
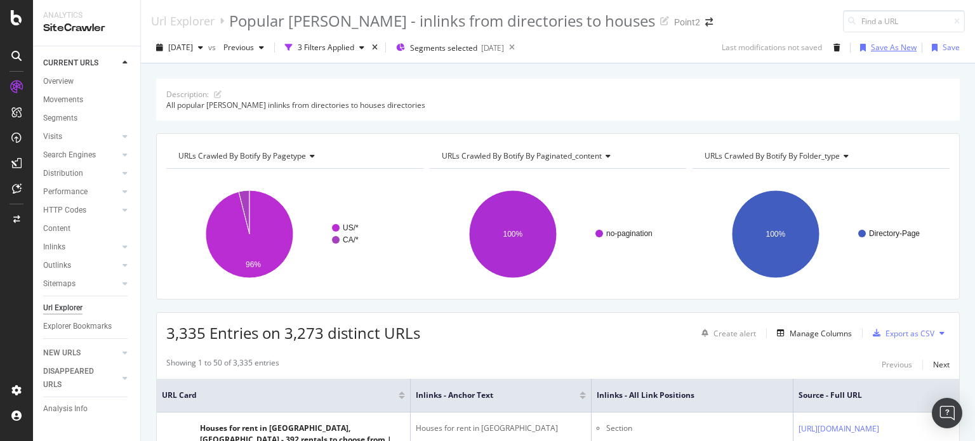
click at [891, 45] on div "Save As New" at bounding box center [894, 47] width 46 height 11
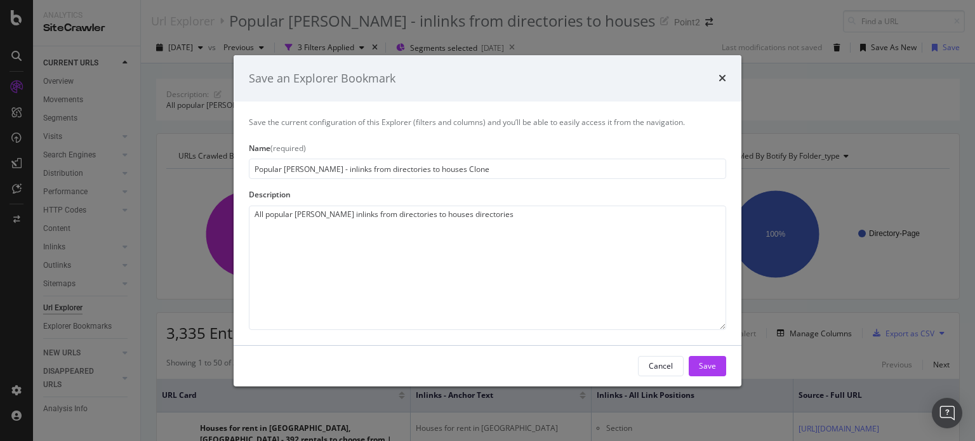
click at [312, 167] on input "Popular [PERSON_NAME] - inlinks from directories to houses Clone" at bounding box center [487, 169] width 477 height 20
click at [373, 168] on input "Popular [PERSON_NAME] - inlinks from directories to houses Clone" at bounding box center [487, 169] width 477 height 20
click at [373, 169] on input "Popular [PERSON_NAME] - inlinks from directories to houses Clone" at bounding box center [487, 169] width 477 height 20
type input "Popular [PERSON_NAME] - inlinks from directories to apartments"
click at [419, 217] on textarea "All popular [PERSON_NAME] inlinks from directories to houses directories" at bounding box center [487, 268] width 477 height 124
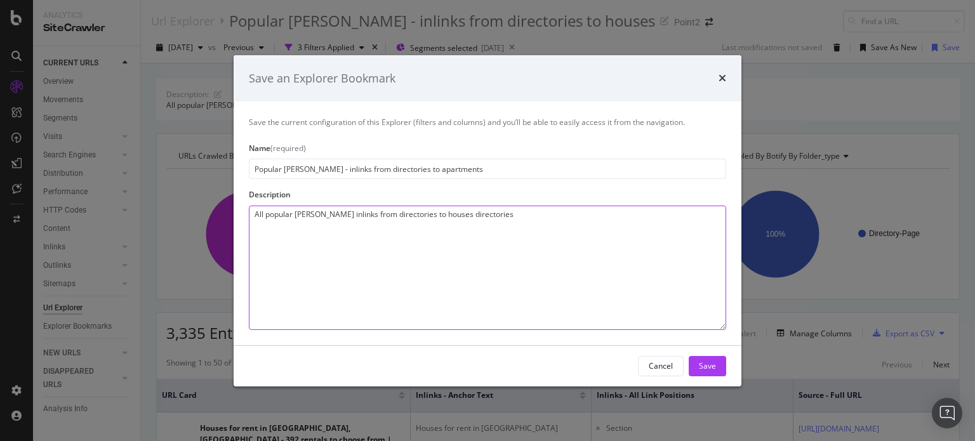
click at [419, 217] on textarea "All popular [PERSON_NAME] inlinks from directories to houses directories" at bounding box center [487, 268] width 477 height 124
type textarea "All popular [PERSON_NAME] inlinks from directories to apartment directories"
drag, startPoint x: 706, startPoint y: 367, endPoint x: 705, endPoint y: 360, distance: 7.0
click at [705, 366] on div "Save" at bounding box center [707, 365] width 17 height 11
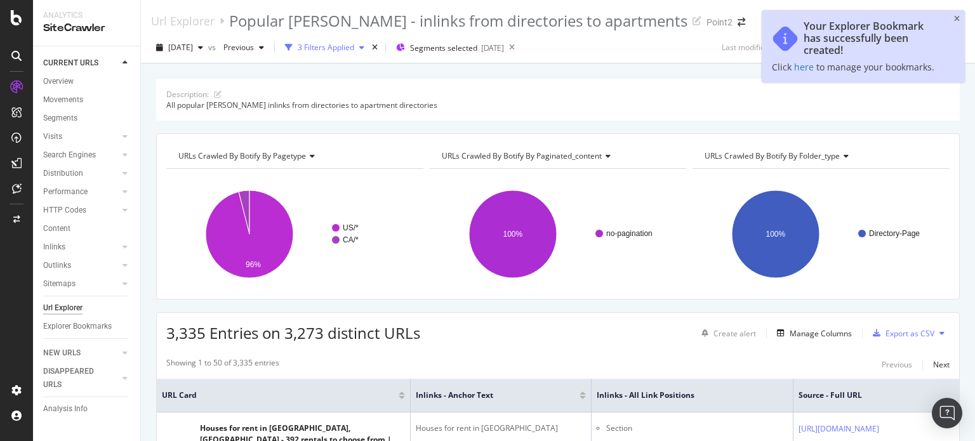
click at [342, 44] on div "3 Filters Applied" at bounding box center [326, 47] width 56 height 11
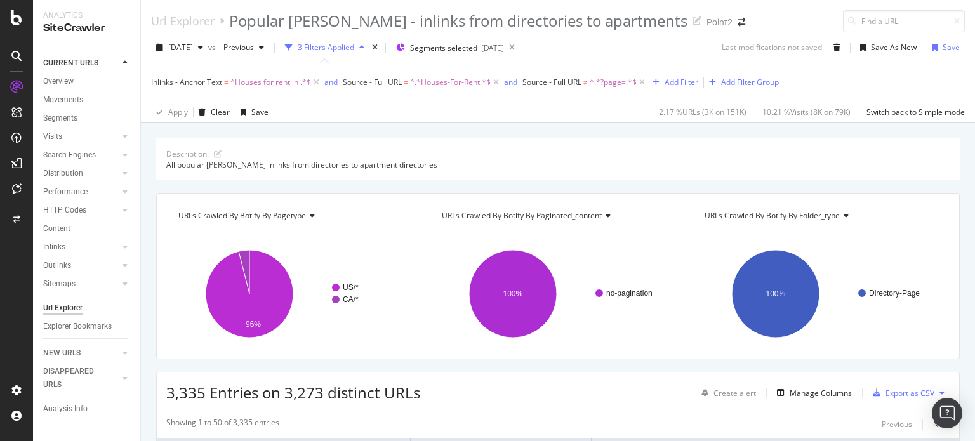
click at [253, 83] on span "^Houses for rent in .*$" at bounding box center [270, 83] width 81 height 18
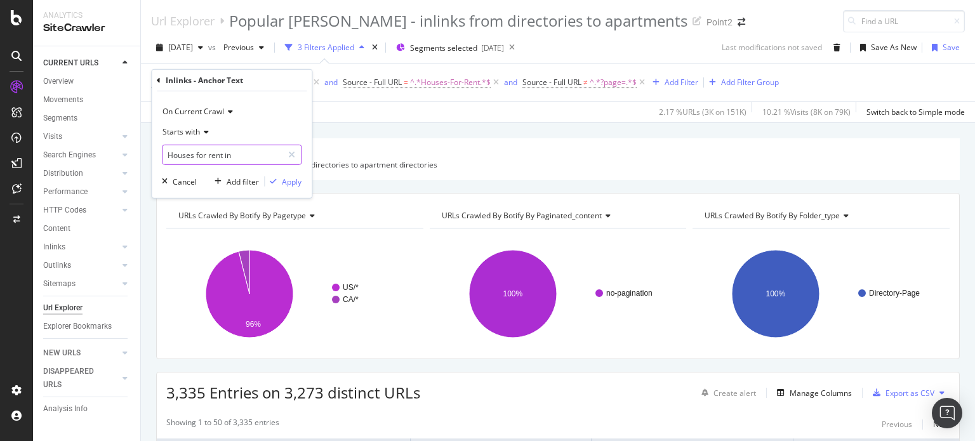
click at [190, 158] on input "Houses for rent in" at bounding box center [222, 155] width 120 height 20
type input "Apartments for rent in"
click at [290, 181] on div "Apply" at bounding box center [292, 181] width 20 height 11
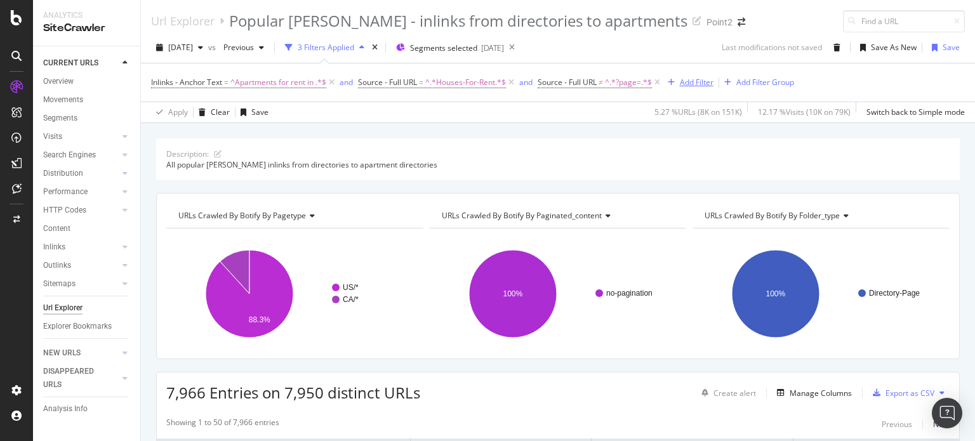
click at [685, 83] on div "Add Filter" at bounding box center [697, 82] width 34 height 11
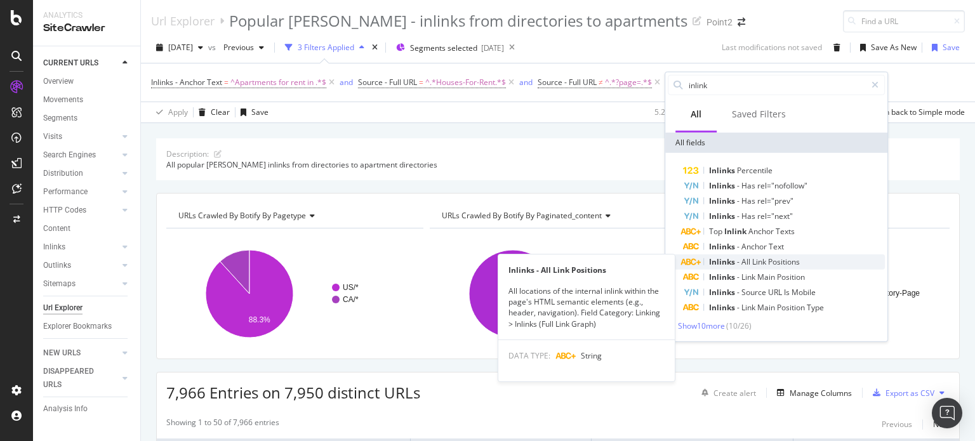
type input "inlink"
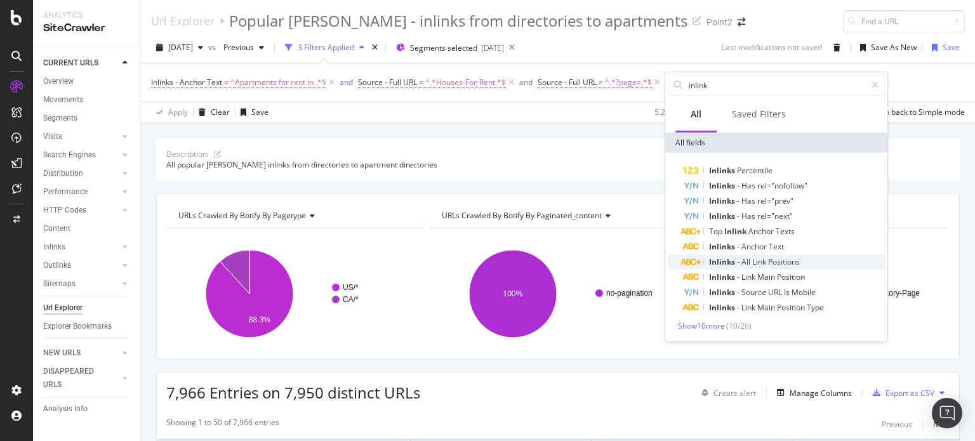
click at [787, 256] on span "Positions" at bounding box center [784, 261] width 32 height 11
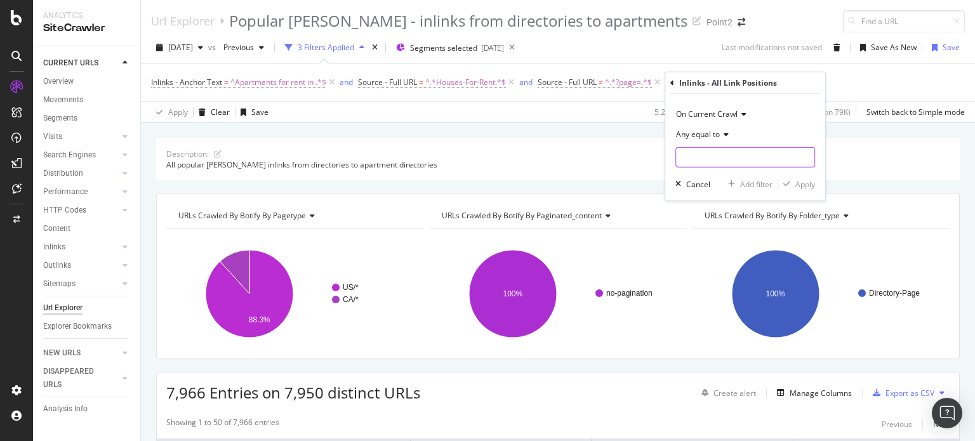
click at [701, 159] on input "text" at bounding box center [745, 157] width 138 height 20
click at [748, 152] on input "text" at bounding box center [745, 157] width 138 height 20
type input "Section"
click at [791, 186] on div "button" at bounding box center [786, 184] width 17 height 8
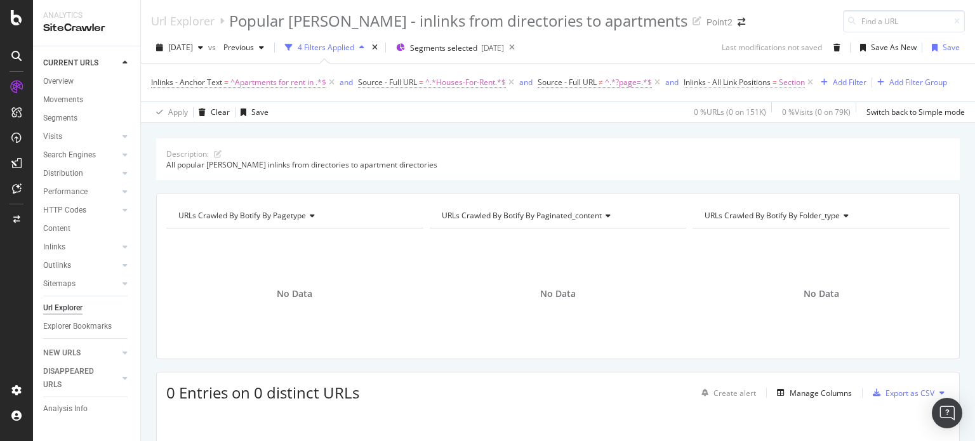
click at [770, 83] on span "Inlinks - All Link Positions" at bounding box center [726, 82] width 87 height 11
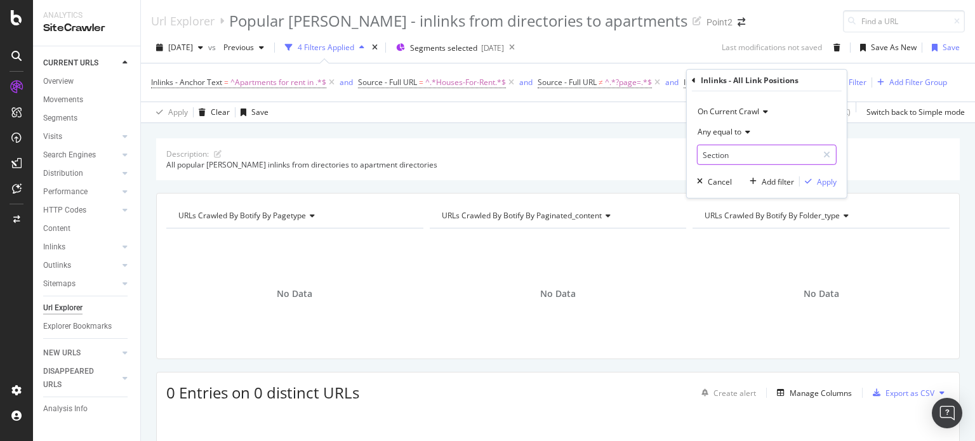
click at [737, 153] on input "Section" at bounding box center [757, 155] width 120 height 20
click at [825, 154] on icon at bounding box center [826, 154] width 7 height 9
click at [734, 156] on input "text" at bounding box center [766, 155] width 138 height 20
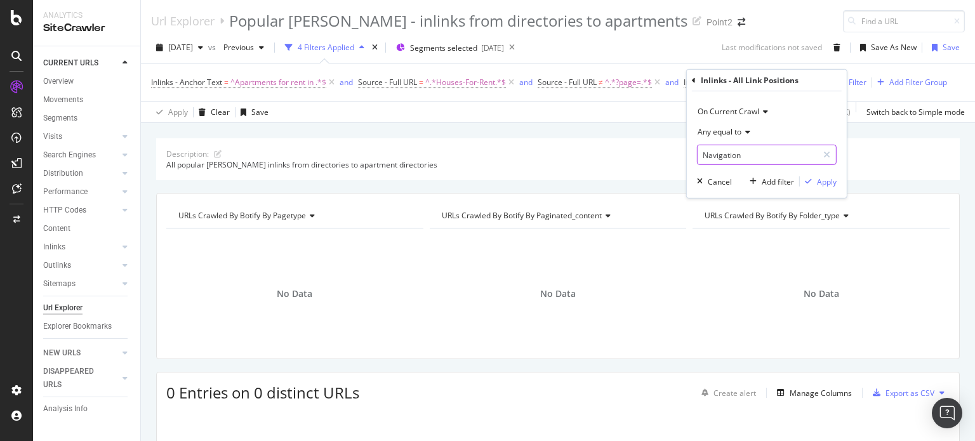
type input "Navigation"
click at [824, 184] on div "Apply" at bounding box center [827, 181] width 20 height 11
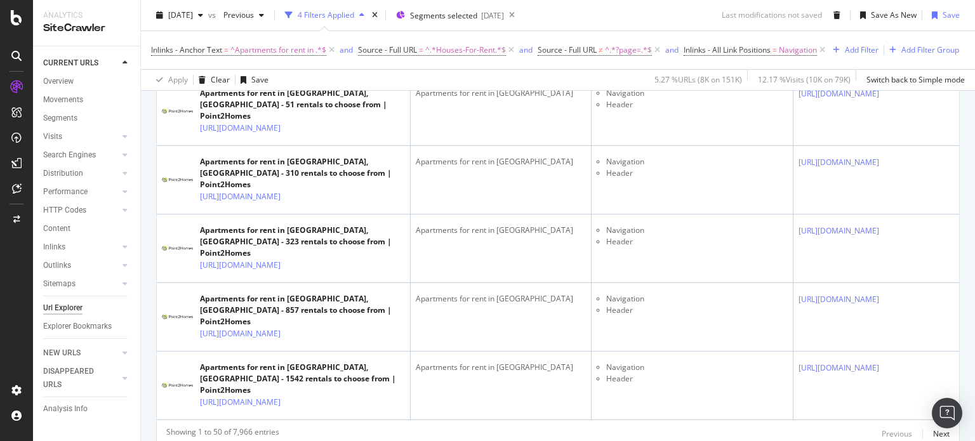
scroll to position [3631, 0]
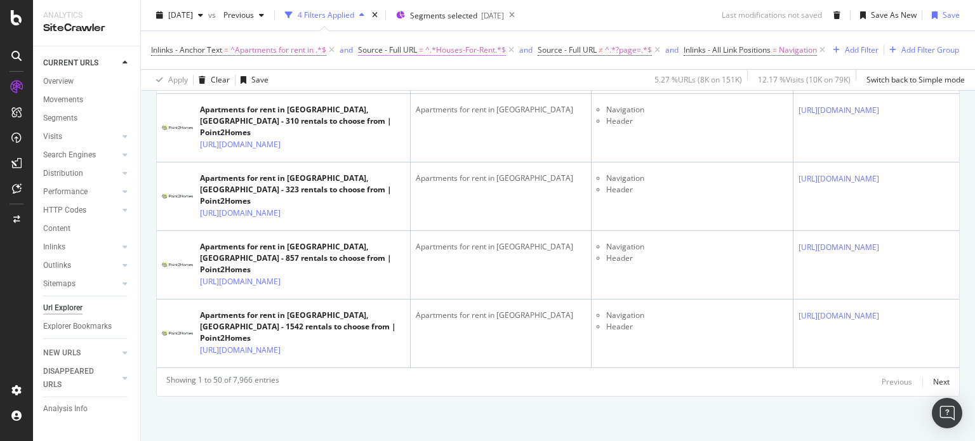
click at [405, 46] on span "Source - Full URL" at bounding box center [387, 49] width 59 height 11
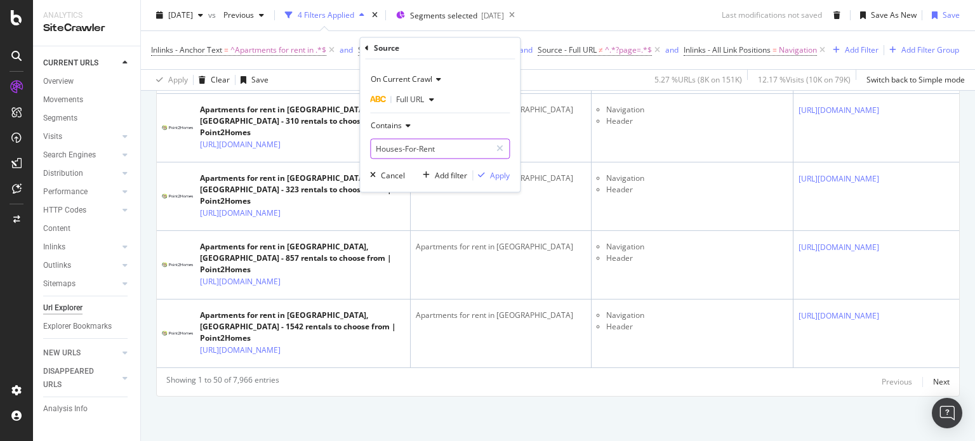
click at [388, 149] on input "Houses-For-Rent" at bounding box center [431, 149] width 120 height 20
click at [383, 147] on input "Houses-For-Rent" at bounding box center [431, 149] width 120 height 20
type input "Apartments-For-Rent"
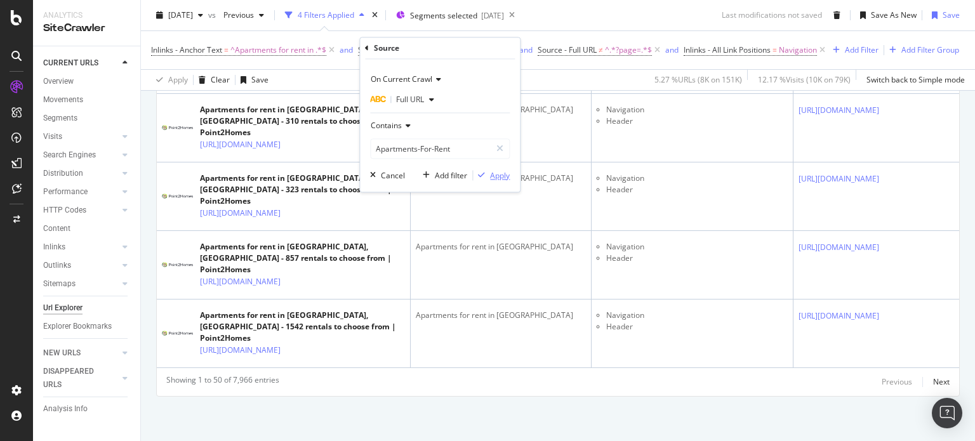
click at [497, 171] on div "Apply" at bounding box center [500, 175] width 20 height 11
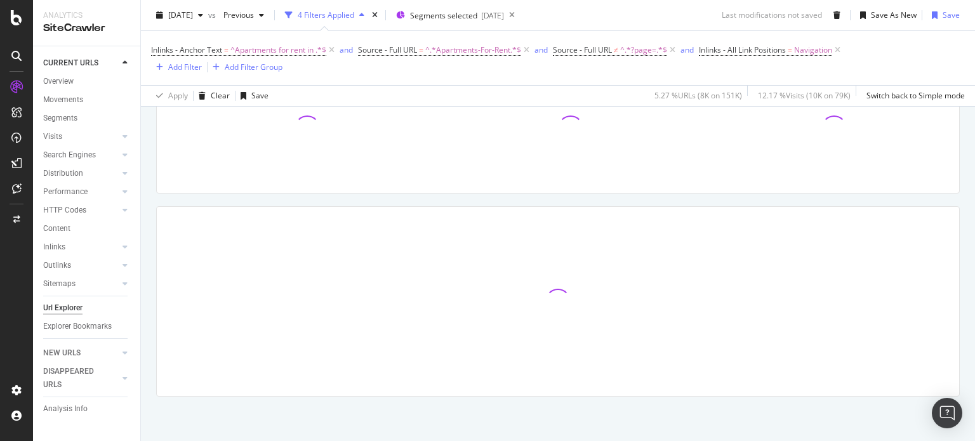
scroll to position [180, 0]
click at [840, 49] on icon at bounding box center [837, 50] width 11 height 13
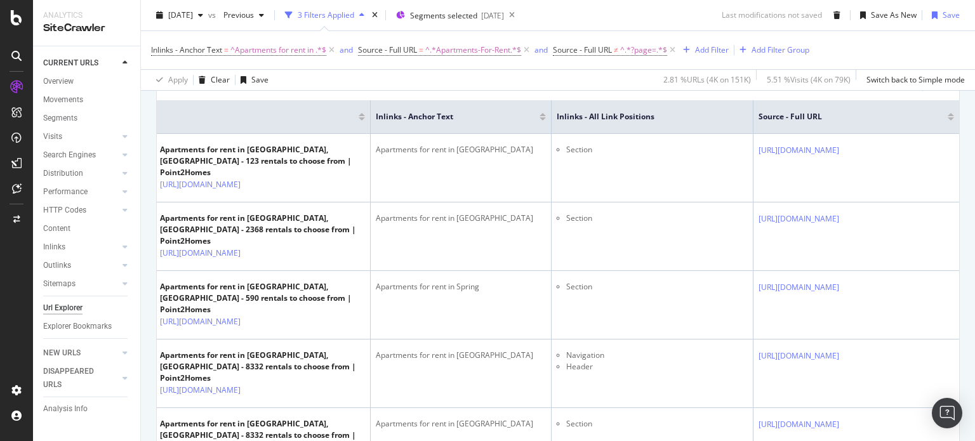
scroll to position [0, 161]
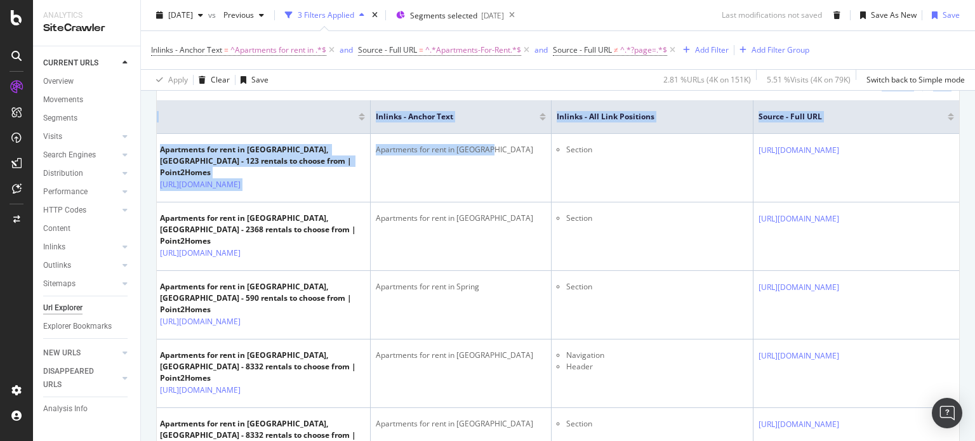
drag, startPoint x: 567, startPoint y: 178, endPoint x: 970, endPoint y: 183, distance: 402.4
click at [970, 183] on div "Url Explorer Popular [PERSON_NAME] - inlinks from directories to apartments Poi…" at bounding box center [558, 220] width 834 height 441
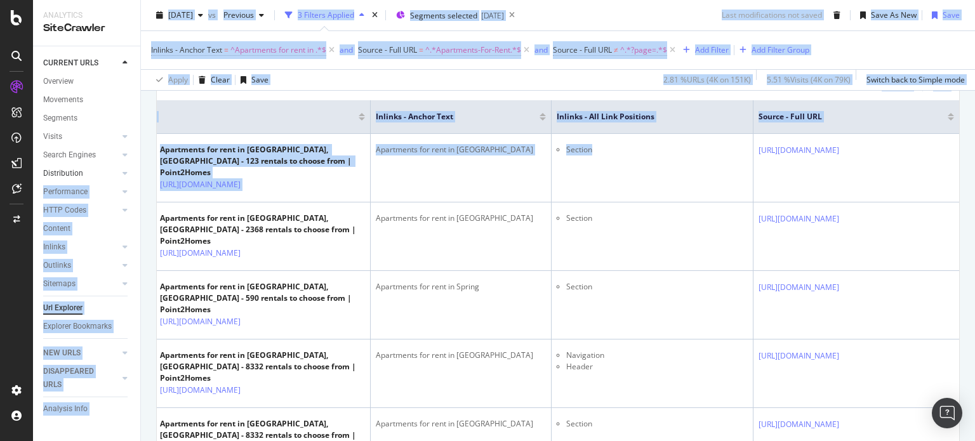
scroll to position [0, 0]
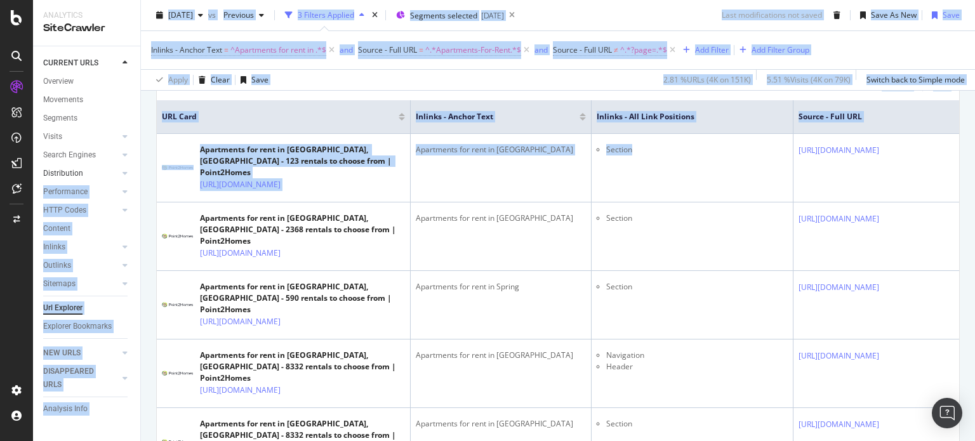
drag, startPoint x: 544, startPoint y: 178, endPoint x: 83, endPoint y: 175, distance: 460.7
click at [83, 175] on div "Analytics SiteCrawler CURRENT URLS Overview Movements Segments Visits Analysis …" at bounding box center [504, 220] width 942 height 441
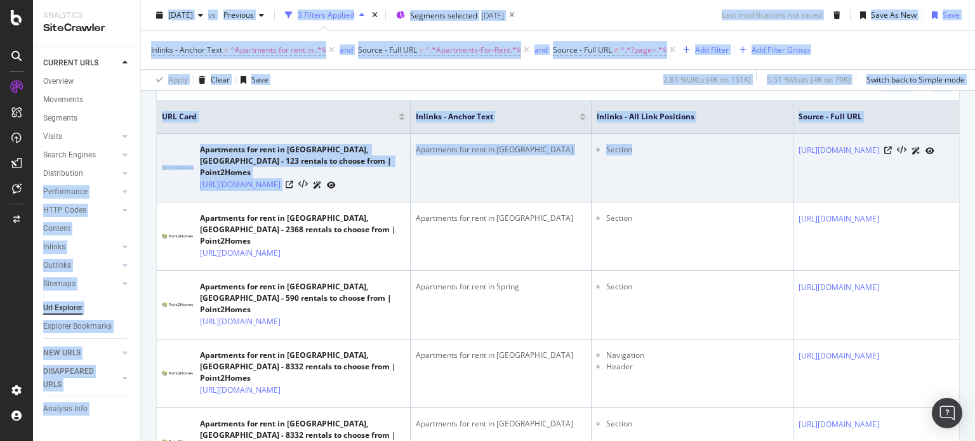
click at [499, 186] on td "Apartments for rent in [GEOGRAPHIC_DATA]" at bounding box center [501, 168] width 181 height 69
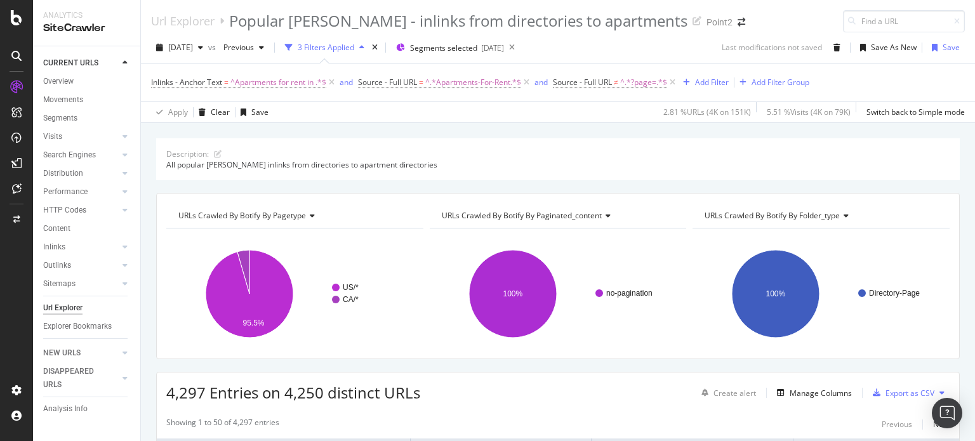
scroll to position [169, 0]
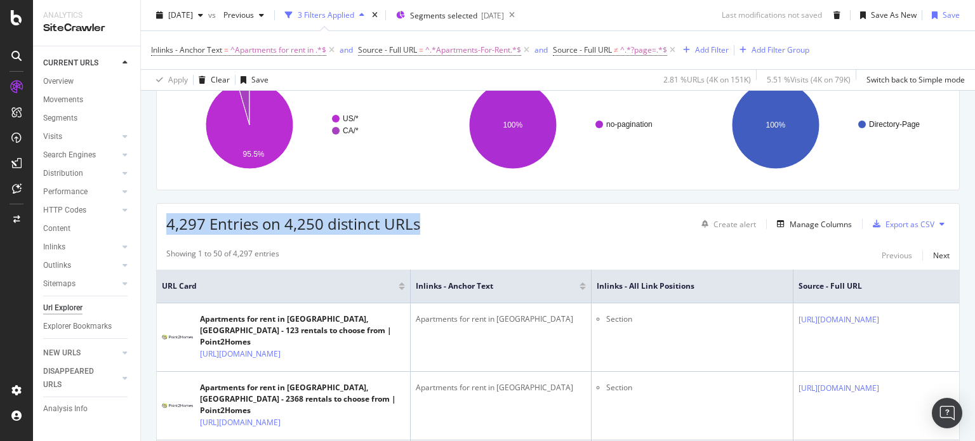
drag, startPoint x: 344, startPoint y: 228, endPoint x: 166, endPoint y: 227, distance: 177.7
click at [166, 227] on div "4,297 Entries on 4,250 distinct URLs Create alert Manage Columns Export as CSV" at bounding box center [558, 219] width 802 height 31
click at [503, 227] on div "4,297 Entries on 4,250 distinct URLs Create alert Manage Columns Export as CSV" at bounding box center [558, 219] width 802 height 31
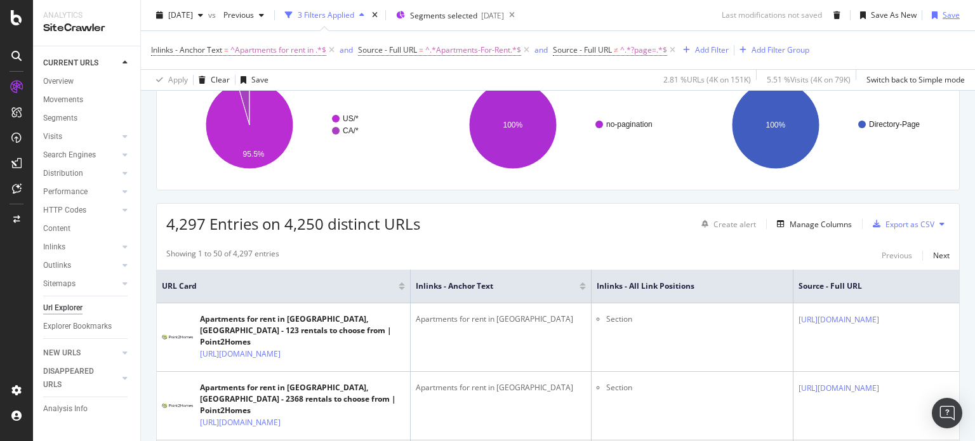
click at [943, 17] on div "Save" at bounding box center [950, 15] width 17 height 11
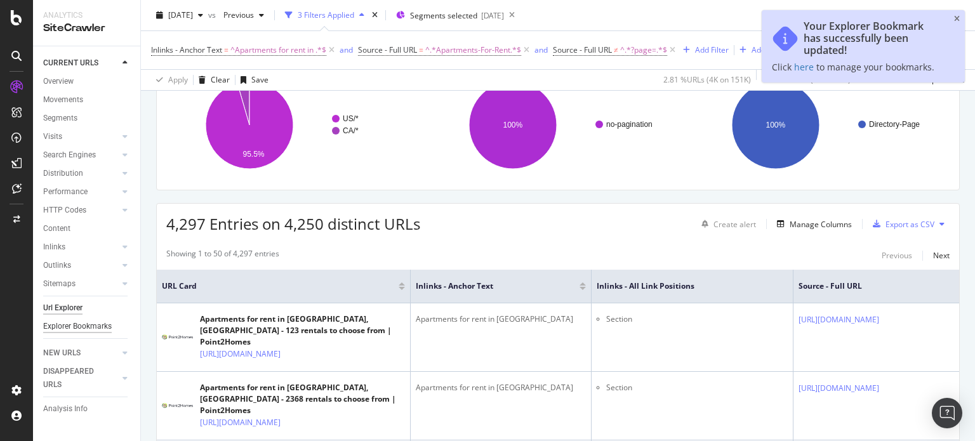
click at [69, 328] on div "Explorer Bookmarks" at bounding box center [77, 326] width 69 height 13
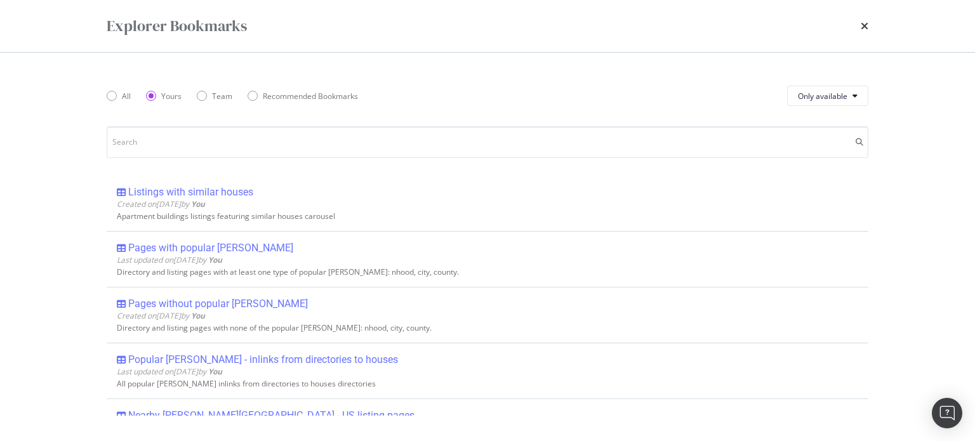
drag, startPoint x: 236, startPoint y: 355, endPoint x: 134, endPoint y: 344, distance: 102.7
click at [235, 355] on div "Popular [PERSON_NAME] - inlinks from directories to houses" at bounding box center [263, 359] width 270 height 13
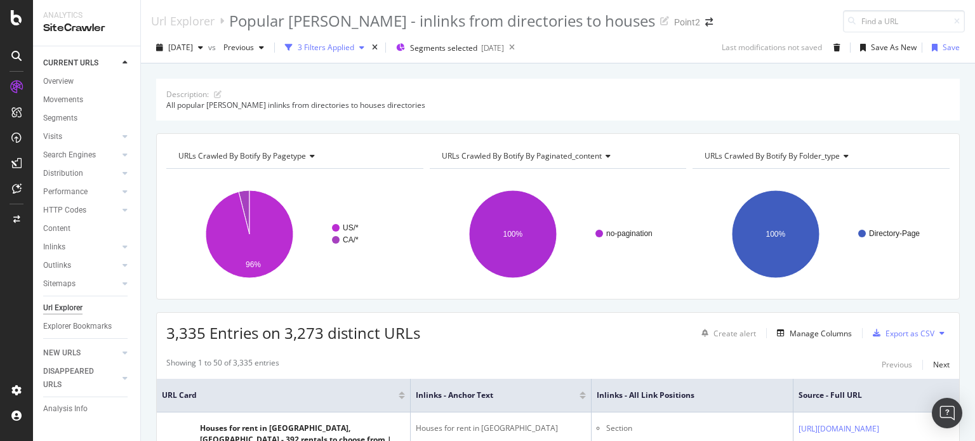
click at [351, 48] on div "3 Filters Applied" at bounding box center [326, 47] width 56 height 11
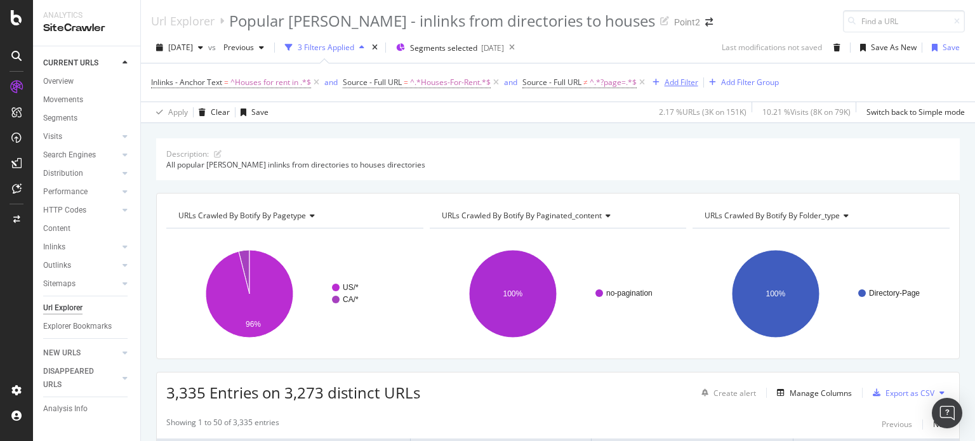
click at [688, 78] on div "Add Filter" at bounding box center [681, 82] width 34 height 11
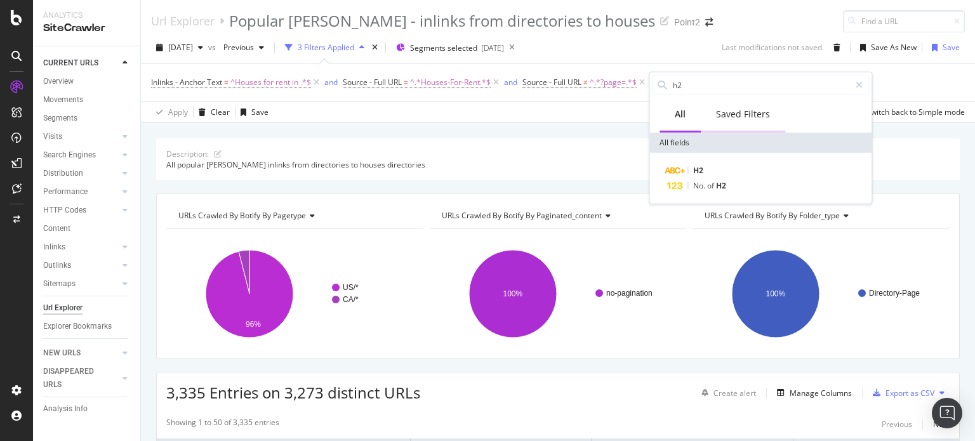
type input "h"
type input "h3"
click at [720, 175] on div "H3" at bounding box center [768, 170] width 202 height 15
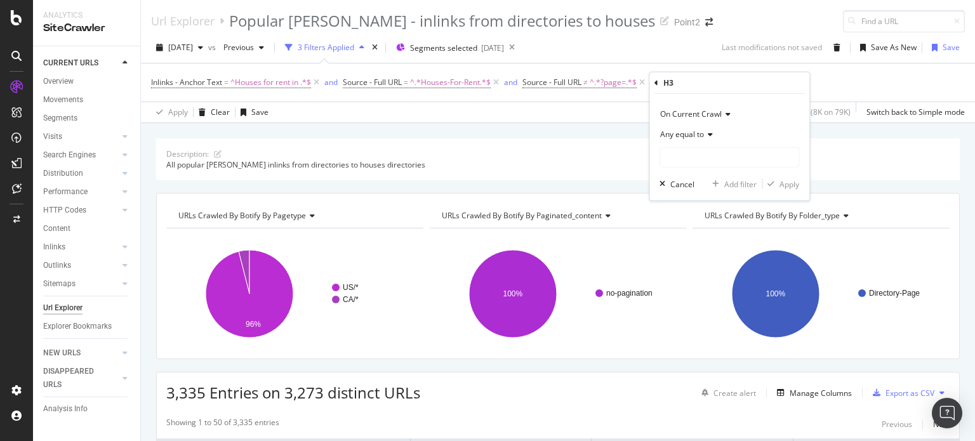
click at [689, 133] on span "Any equal to" at bounding box center [682, 134] width 44 height 11
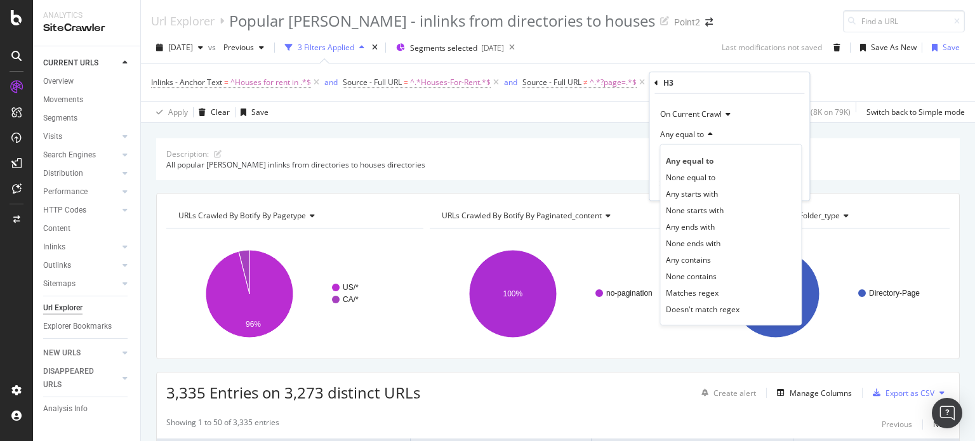
click at [689, 133] on span "Any equal to" at bounding box center [682, 134] width 44 height 11
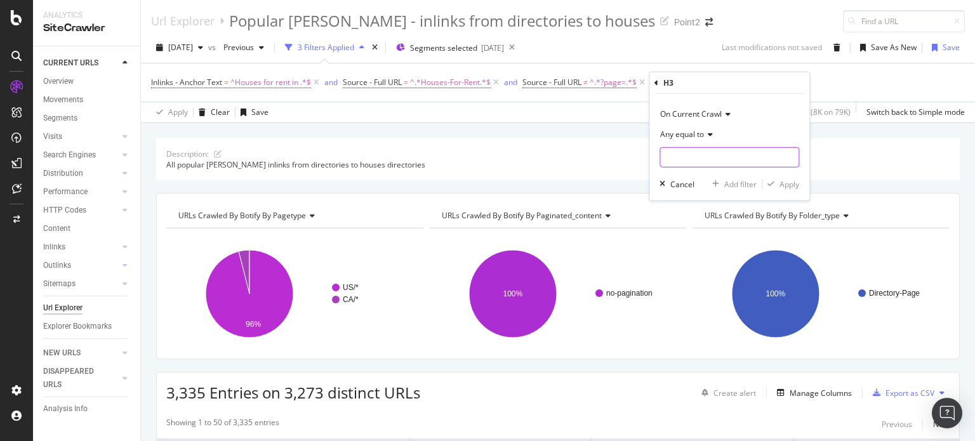
click at [695, 159] on input "text" at bounding box center [729, 157] width 138 height 20
paste input "Neighborhoods people love"
type input "Neighborhoods people love"
drag, startPoint x: 797, startPoint y: 185, endPoint x: 392, endPoint y: 184, distance: 405.5
click at [795, 186] on div "Apply" at bounding box center [789, 183] width 20 height 11
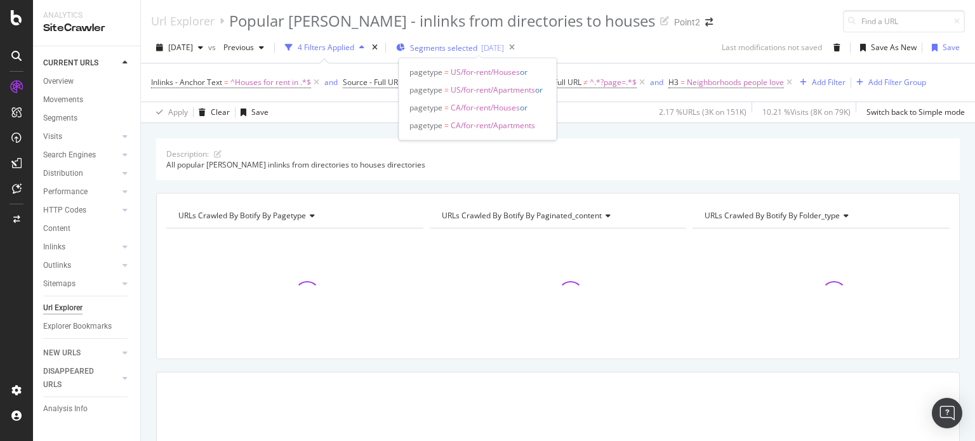
click at [449, 51] on span "Segments selected" at bounding box center [443, 48] width 67 height 11
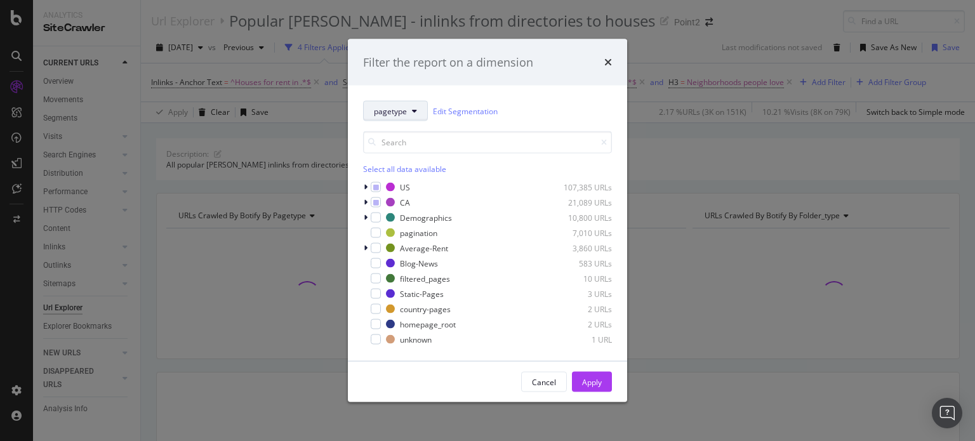
click at [391, 118] on button "pagetype" at bounding box center [395, 111] width 65 height 20
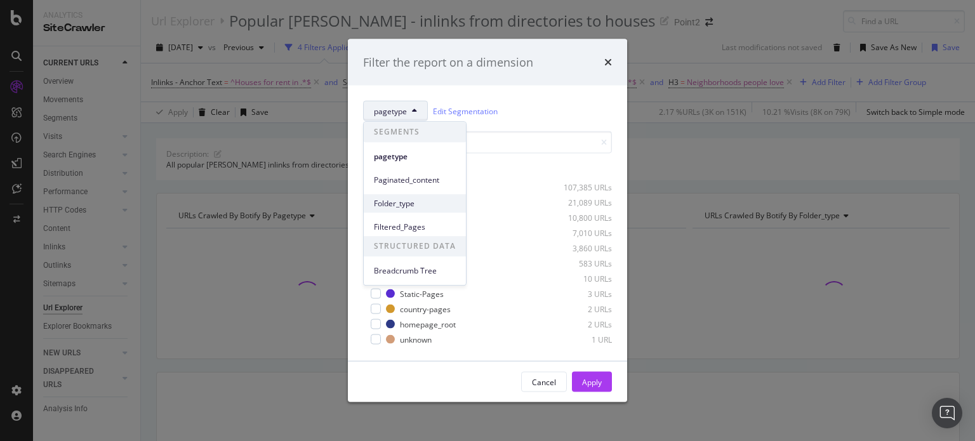
click at [404, 195] on div "Folder_type" at bounding box center [415, 203] width 102 height 18
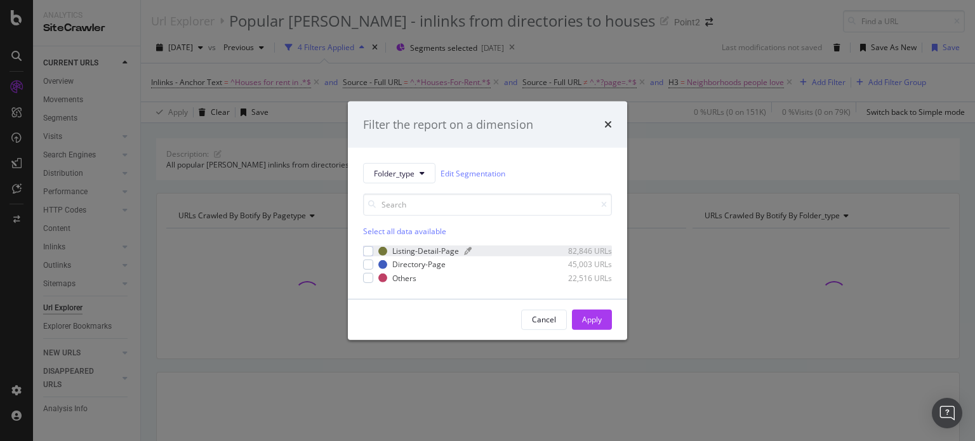
click at [400, 250] on div "Listing-Detail-Page" at bounding box center [425, 251] width 67 height 11
click at [593, 314] on div "Apply" at bounding box center [592, 319] width 20 height 11
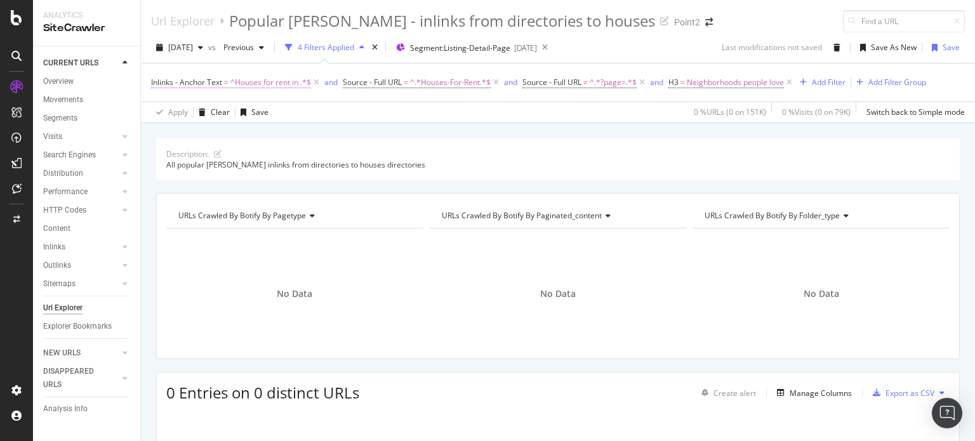
click at [287, 83] on span "^Houses for rent in .*$" at bounding box center [270, 83] width 81 height 18
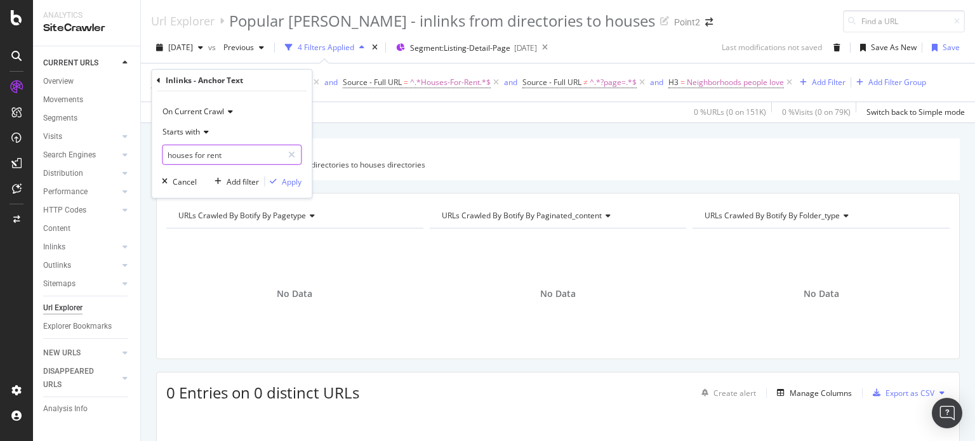
type input "houses for rent"
click at [183, 128] on span "Starts with" at bounding box center [180, 131] width 37 height 11
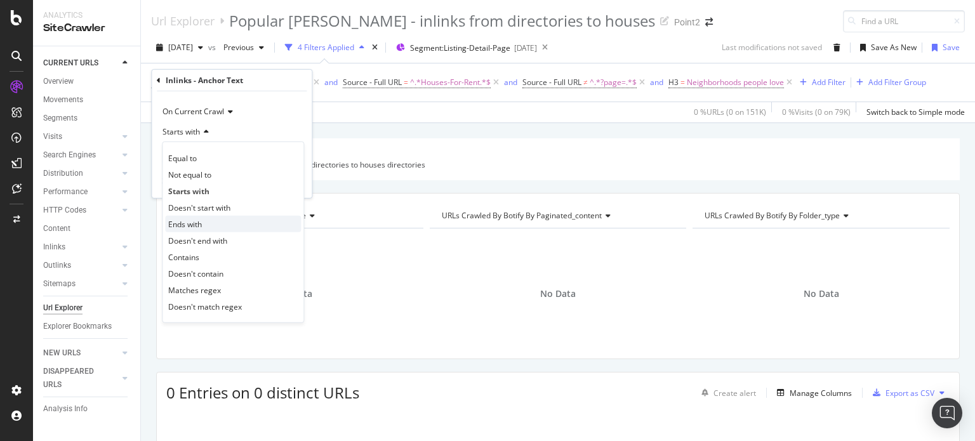
click at [206, 219] on div "Ends with" at bounding box center [233, 224] width 136 height 16
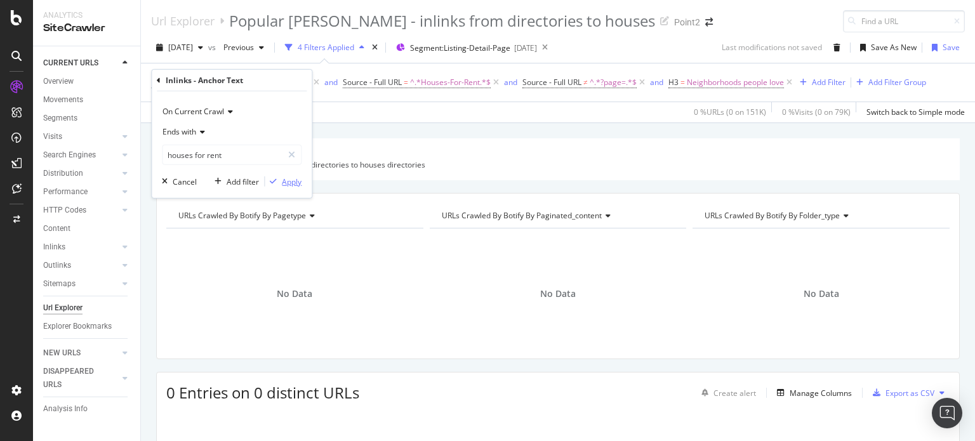
click at [294, 181] on div "Apply" at bounding box center [292, 181] width 20 height 11
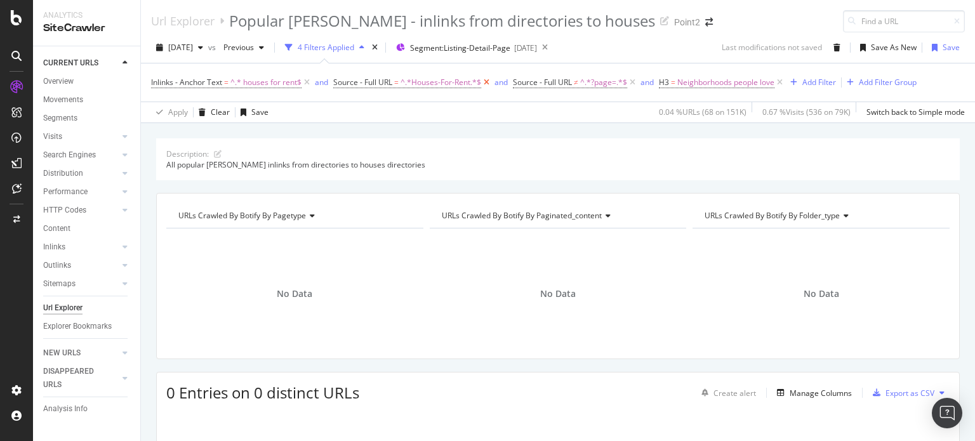
click at [487, 81] on icon at bounding box center [486, 82] width 11 height 13
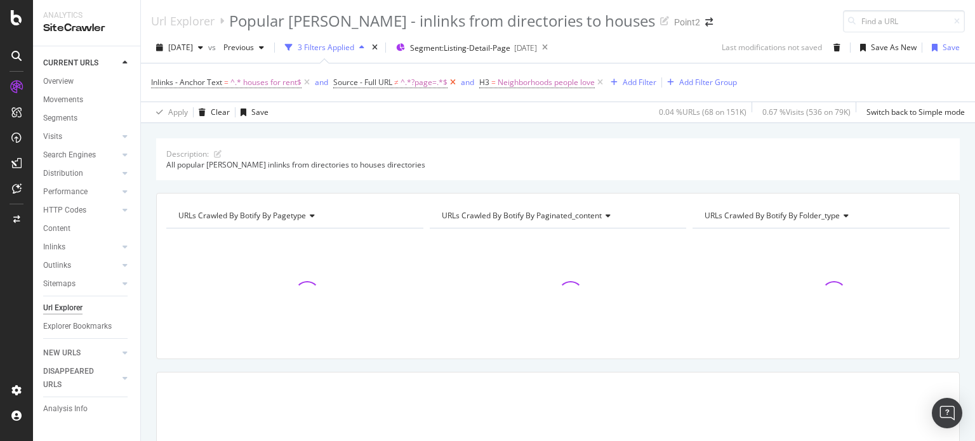
click at [458, 82] on icon at bounding box center [452, 82] width 11 height 13
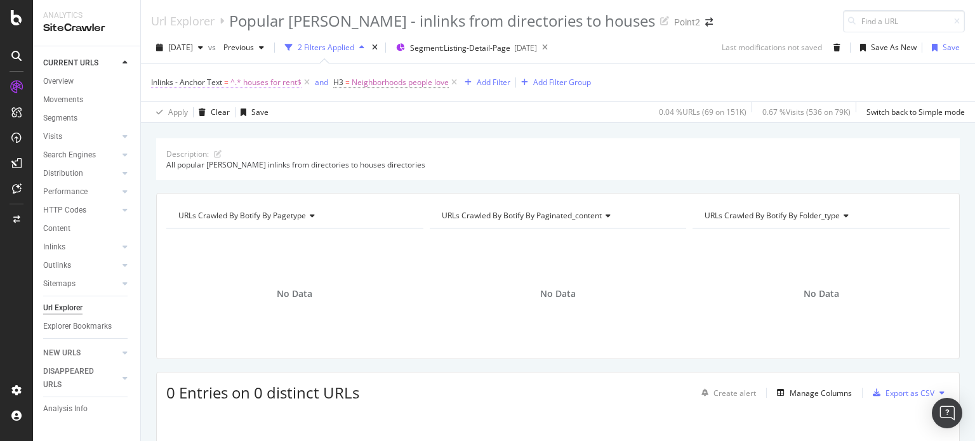
click at [259, 77] on span "^.* houses for rent$" at bounding box center [265, 83] width 71 height 18
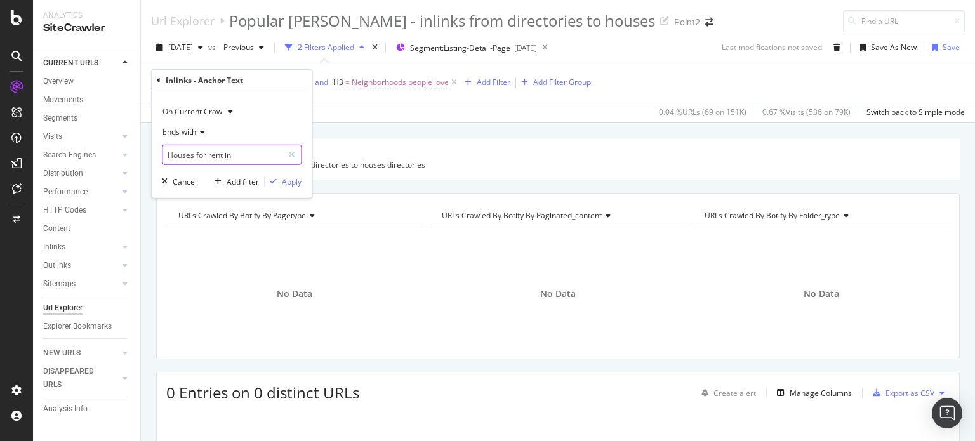
type input "Houses for rent in"
click at [193, 131] on span "Ends with" at bounding box center [179, 131] width 34 height 11
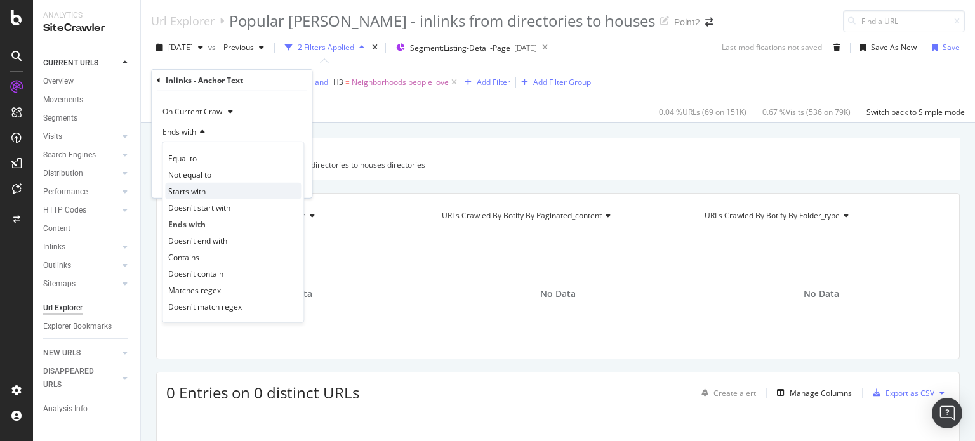
click at [211, 190] on div "Starts with" at bounding box center [233, 191] width 136 height 16
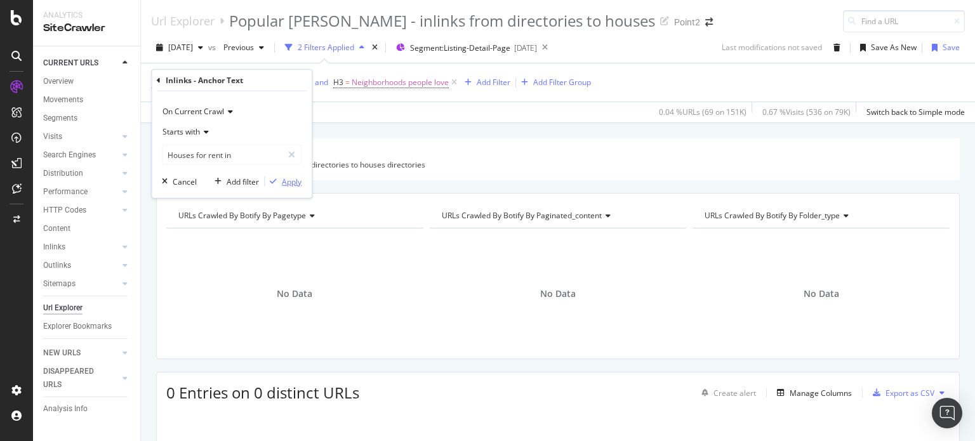
click at [300, 181] on div "Apply" at bounding box center [292, 181] width 20 height 11
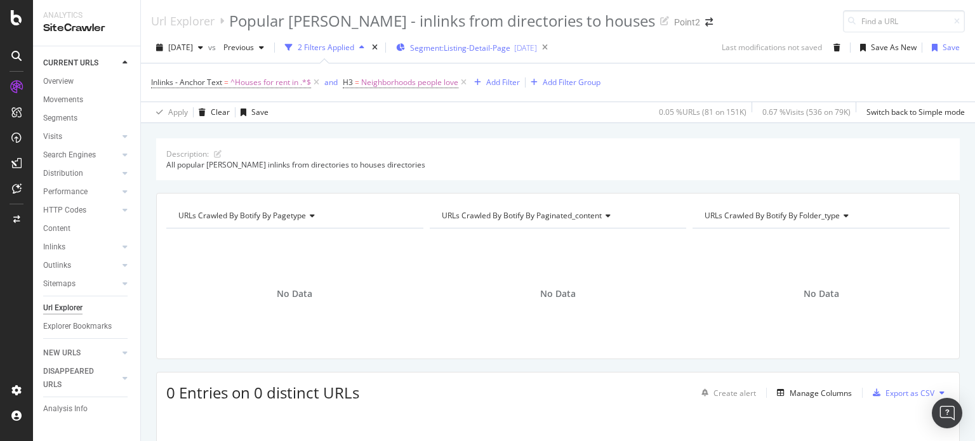
click at [461, 50] on span "Segment: Listing-Detail-Page" at bounding box center [460, 48] width 100 height 11
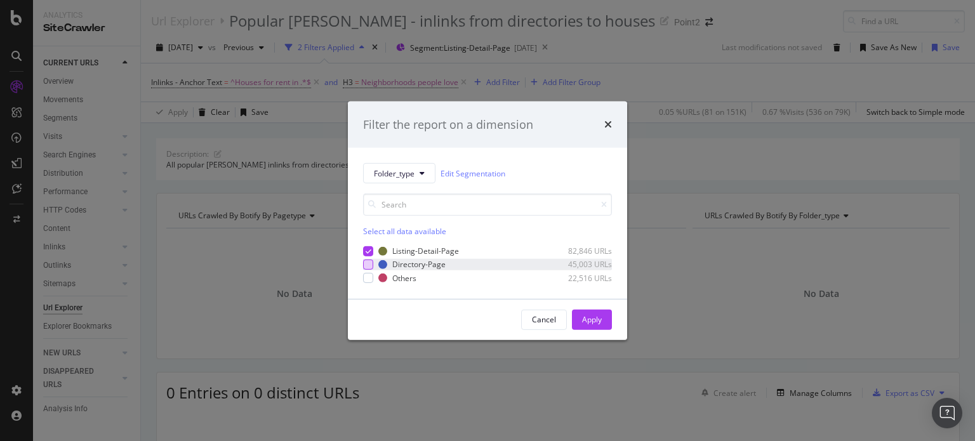
click at [365, 264] on div "modal" at bounding box center [368, 265] width 10 height 10
click at [368, 254] on icon "modal" at bounding box center [369, 251] width 6 height 6
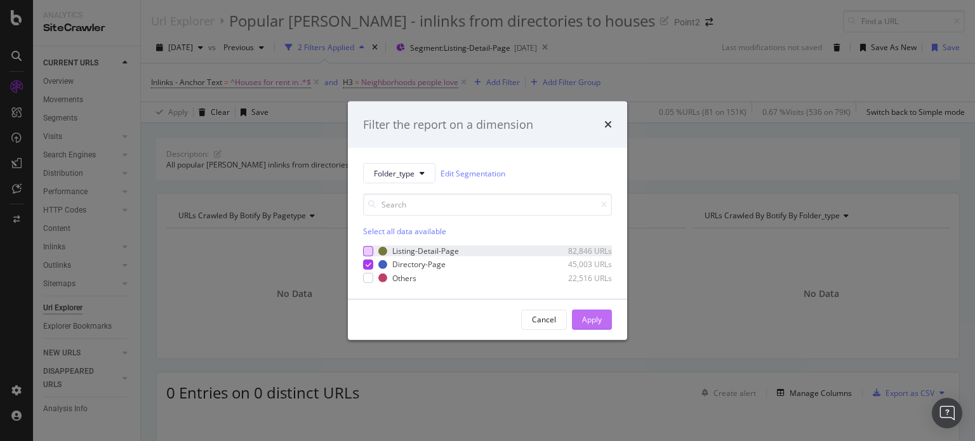
click at [593, 322] on div "Apply" at bounding box center [592, 319] width 20 height 11
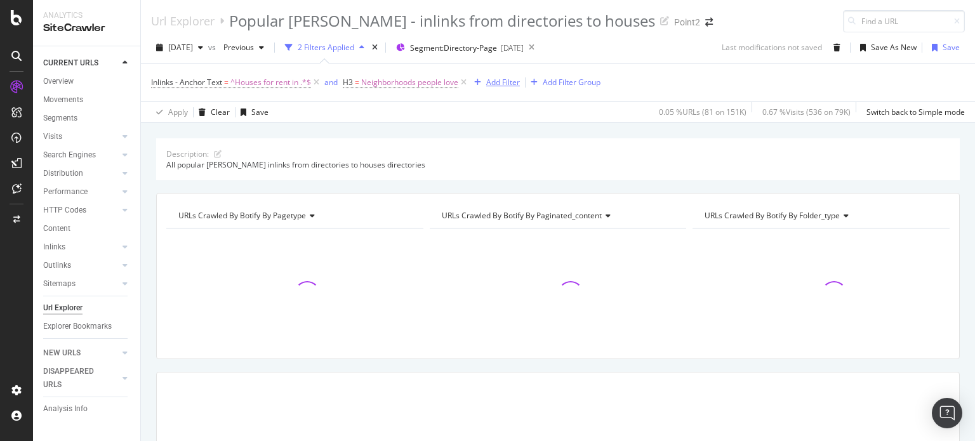
click at [508, 79] on div "Add Filter" at bounding box center [503, 82] width 34 height 11
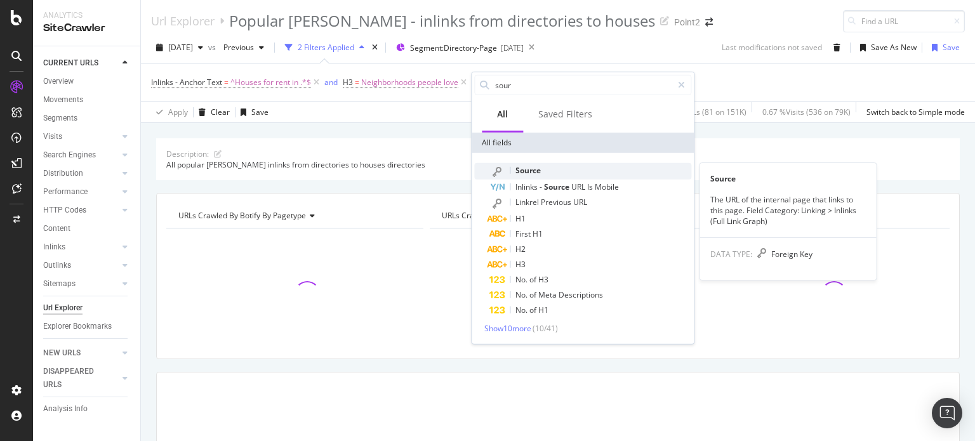
type input "sour"
click at [533, 175] on span "Source" at bounding box center [527, 170] width 25 height 11
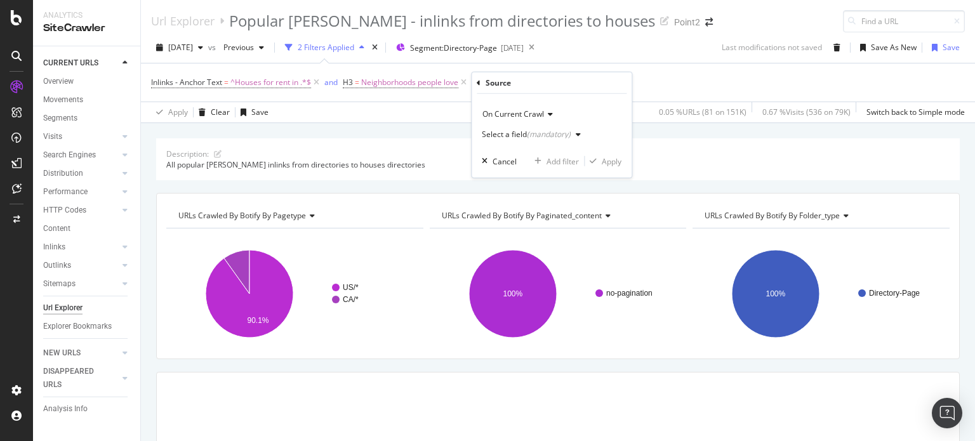
click at [520, 112] on span "On Current Crawl" at bounding box center [513, 114] width 62 height 11
click at [555, 96] on div "On Current Crawl On Current Crawl On Compared Crawl Select a field (mandatory) …" at bounding box center [552, 136] width 160 height 84
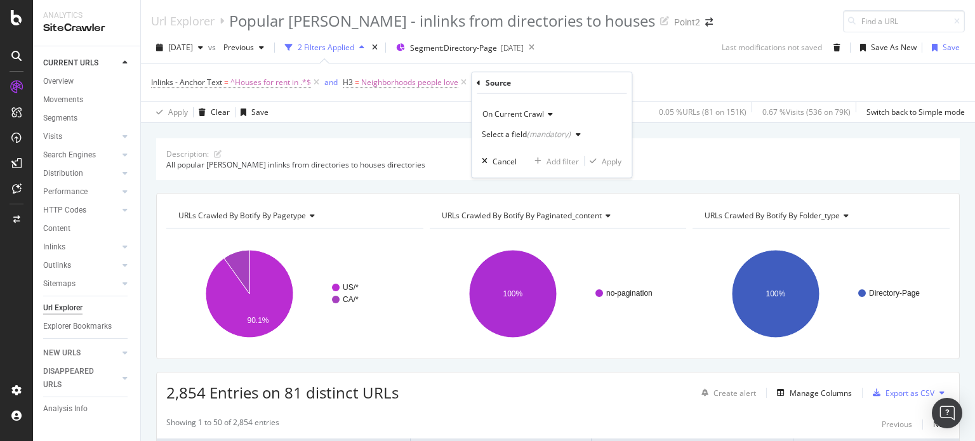
click at [513, 131] on div "Select a field (mandatory)" at bounding box center [526, 135] width 89 height 8
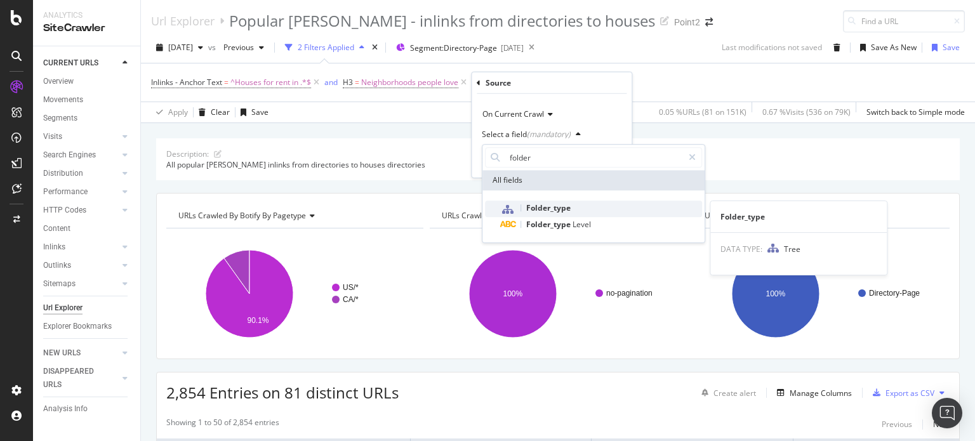
type input "folder"
click at [556, 210] on span "Folder_type" at bounding box center [548, 207] width 44 height 11
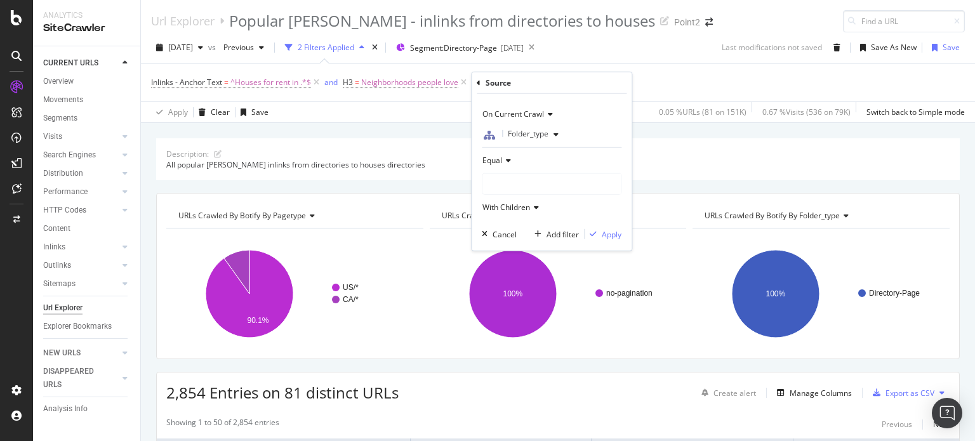
click at [508, 180] on div at bounding box center [551, 184] width 138 height 20
click at [507, 209] on span "Listing-Detail-Page" at bounding box center [528, 209] width 67 height 11
click at [607, 233] on div "Apply" at bounding box center [612, 233] width 20 height 11
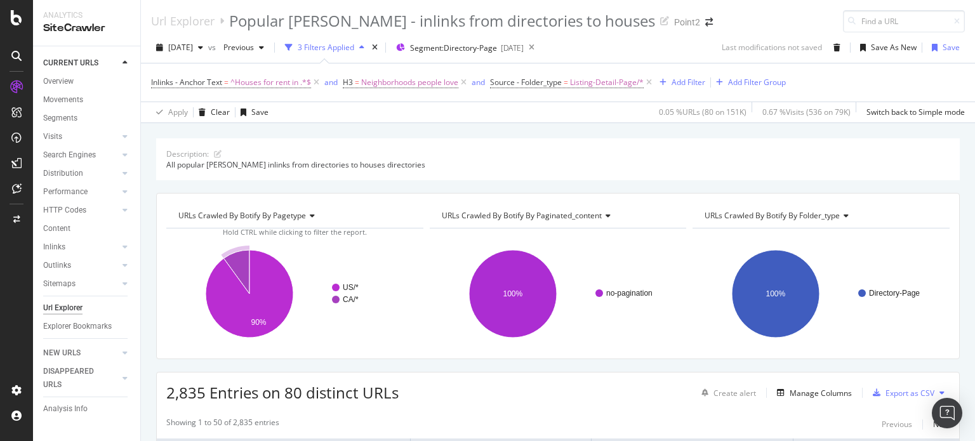
scroll to position [338, 0]
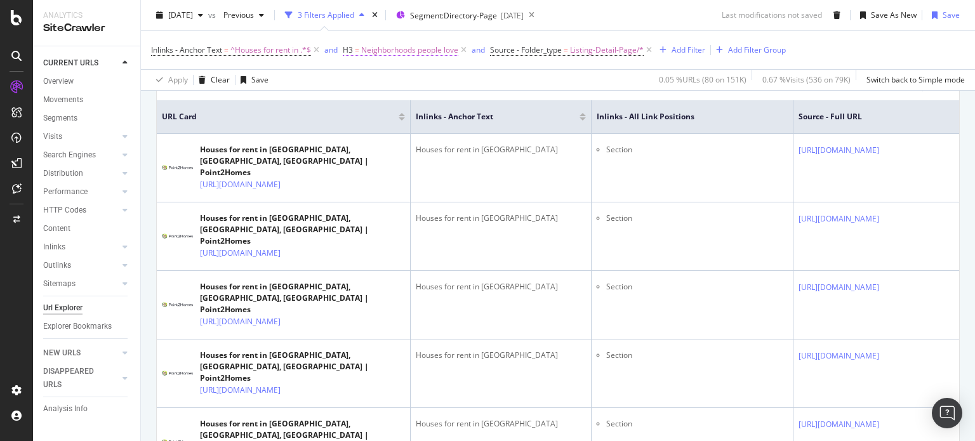
click at [396, 50] on span "Neighborhoods people love" at bounding box center [409, 50] width 97 height 18
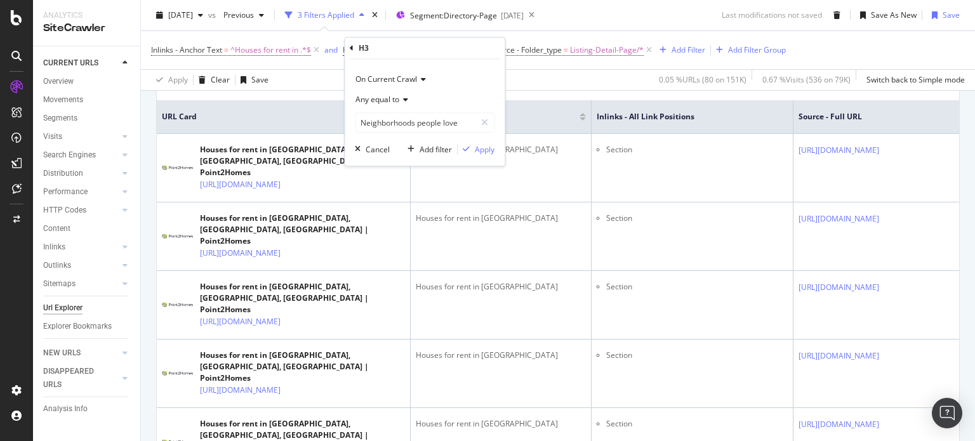
click at [388, 98] on span "Any equal to" at bounding box center [377, 100] width 44 height 11
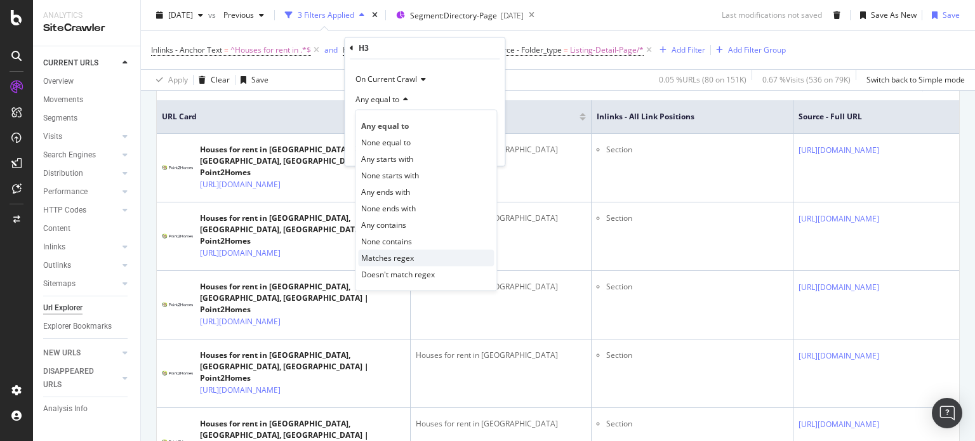
click at [403, 253] on span "Matches regex" at bounding box center [387, 258] width 53 height 11
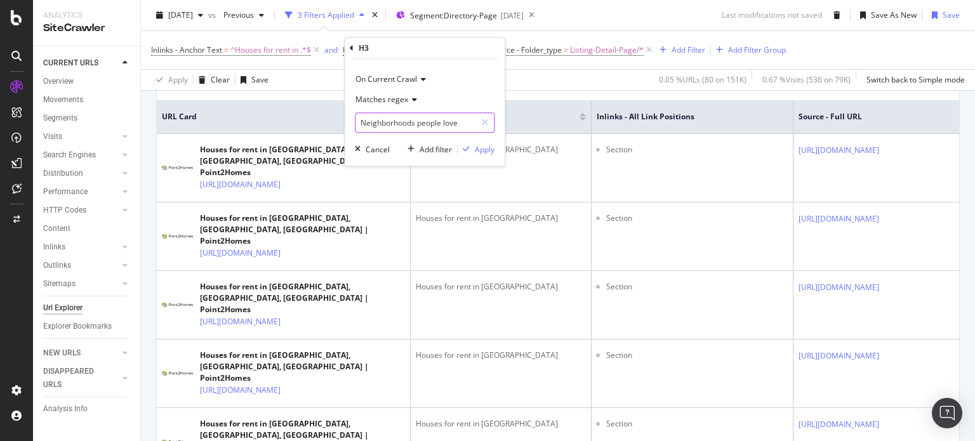
click at [465, 122] on input "Neighborhoods people love" at bounding box center [415, 123] width 120 height 20
paste input "Cities everyone’s looking at"
type input "Neighborhoods people love|Cities everyone’s looking at"
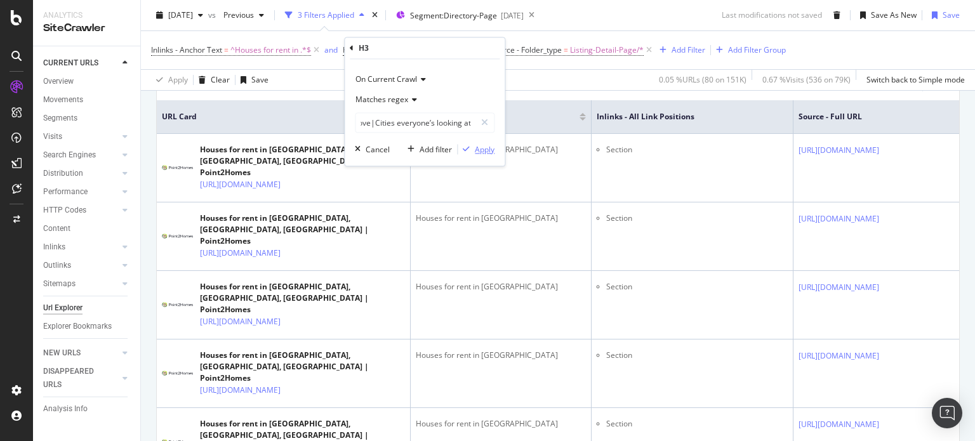
click at [480, 147] on div "Apply" at bounding box center [485, 149] width 20 height 11
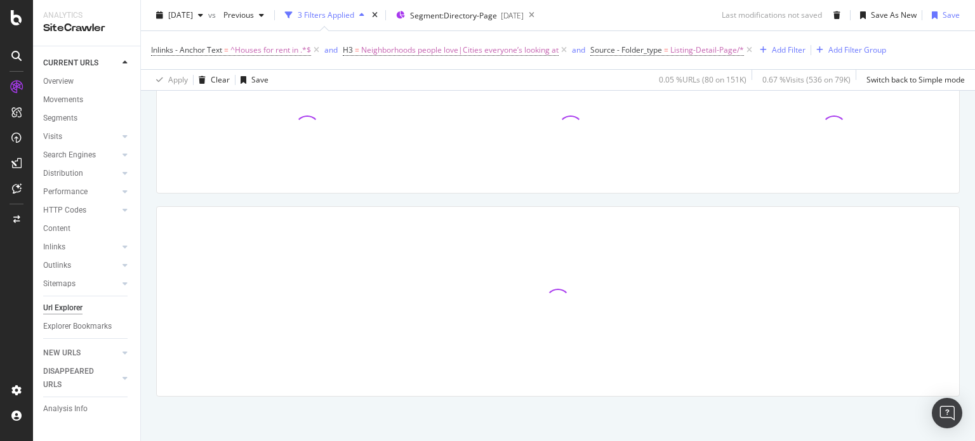
scroll to position [165, 0]
click at [751, 50] on icon at bounding box center [749, 50] width 11 height 13
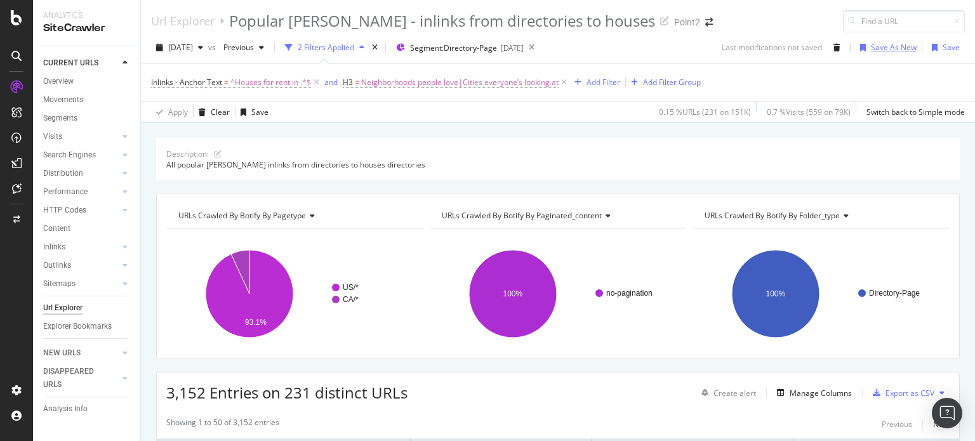
click at [878, 50] on div "Save As New" at bounding box center [894, 47] width 46 height 11
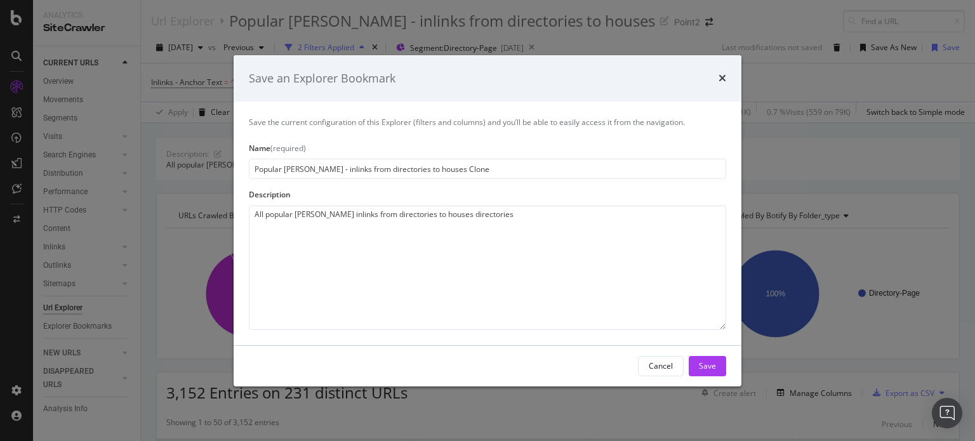
click at [371, 169] on input "Popular [PERSON_NAME] - inlinks from directories to houses Clone" at bounding box center [487, 169] width 477 height 20
click at [366, 171] on input "Popular [PERSON_NAME] - inlinks from directories to houses Clone" at bounding box center [487, 169] width 477 height 20
click at [663, 362] on div "Cancel" at bounding box center [661, 365] width 24 height 11
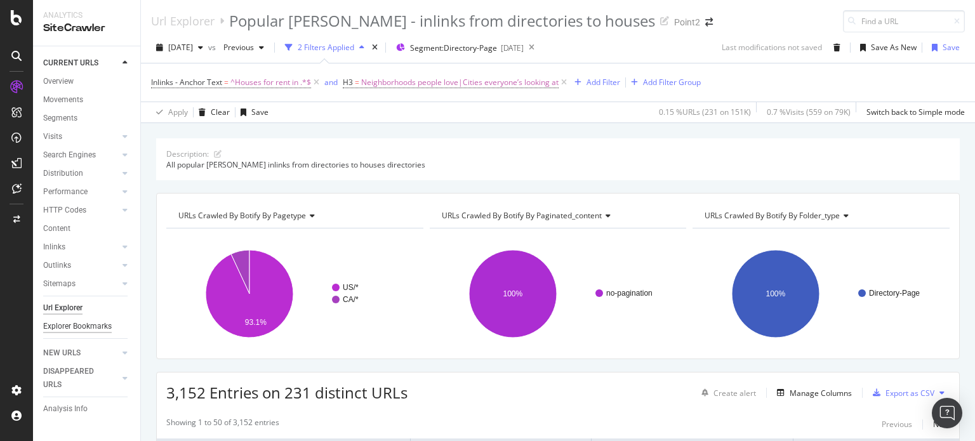
click at [102, 328] on div "Explorer Bookmarks" at bounding box center [77, 326] width 69 height 13
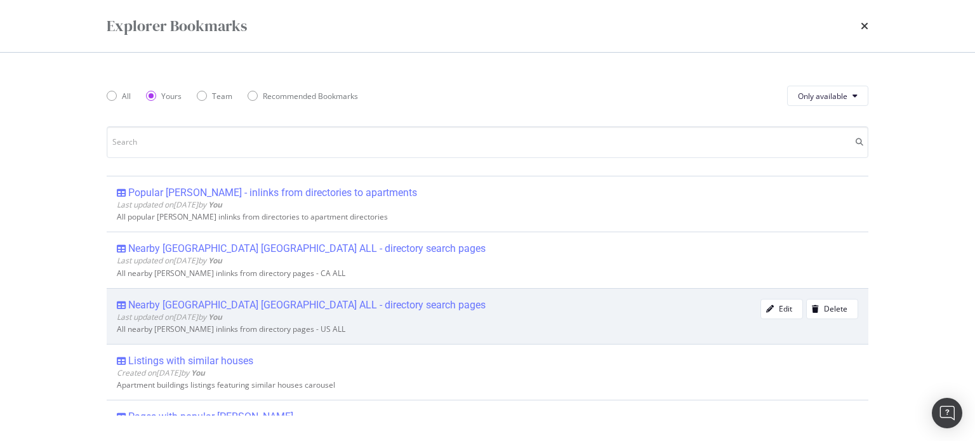
click at [272, 309] on div "Nearby [GEOGRAPHIC_DATA] [GEOGRAPHIC_DATA] ALL - directory search pages" at bounding box center [306, 305] width 357 height 13
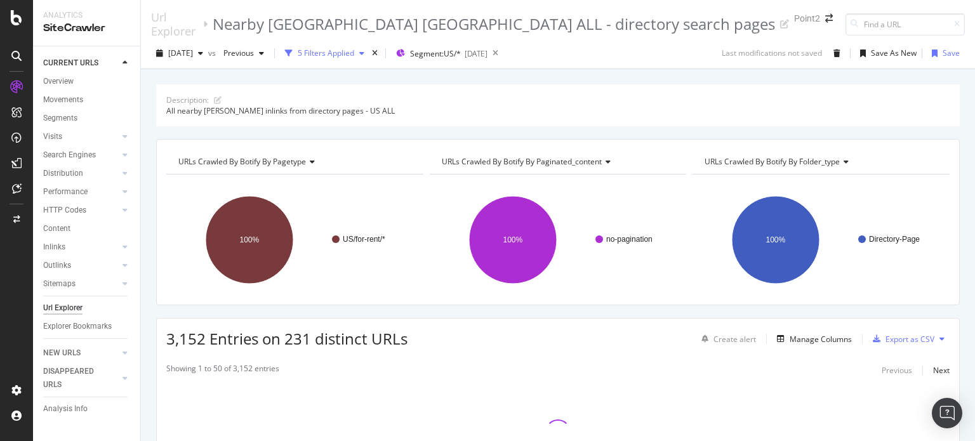
click at [348, 52] on div "5 Filters Applied" at bounding box center [326, 53] width 56 height 11
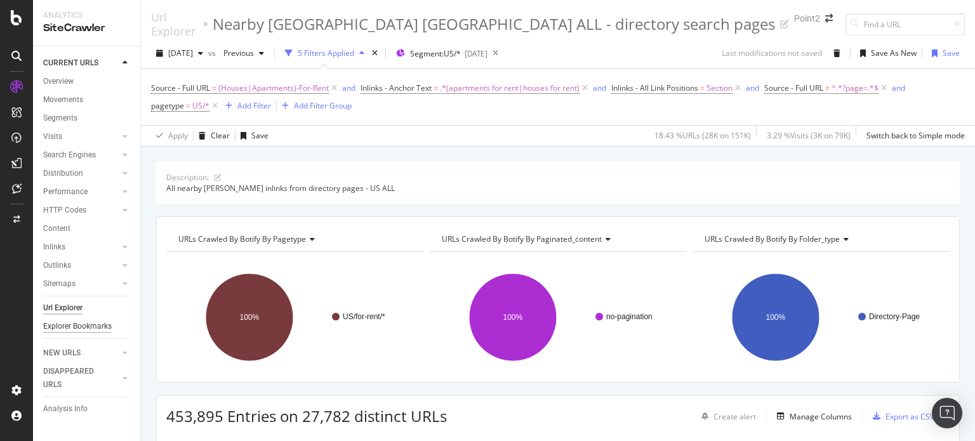
click at [93, 326] on div "Explorer Bookmarks" at bounding box center [77, 326] width 69 height 13
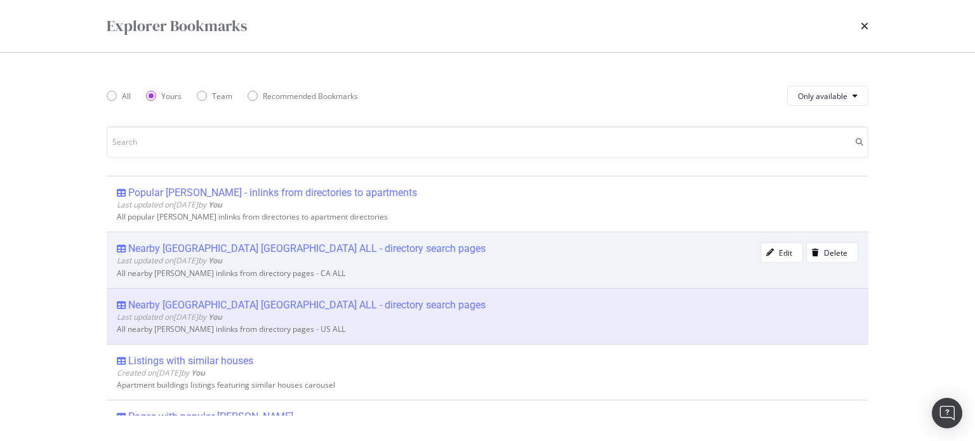
click at [179, 249] on div "Nearby [GEOGRAPHIC_DATA] [GEOGRAPHIC_DATA] ALL - directory search pages" at bounding box center [306, 248] width 357 height 13
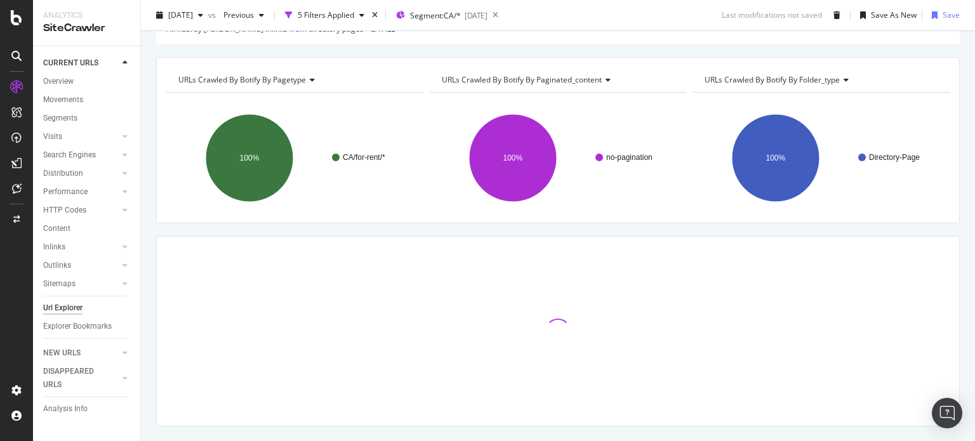
scroll to position [105, 0]
